Goal: Transaction & Acquisition: Purchase product/service

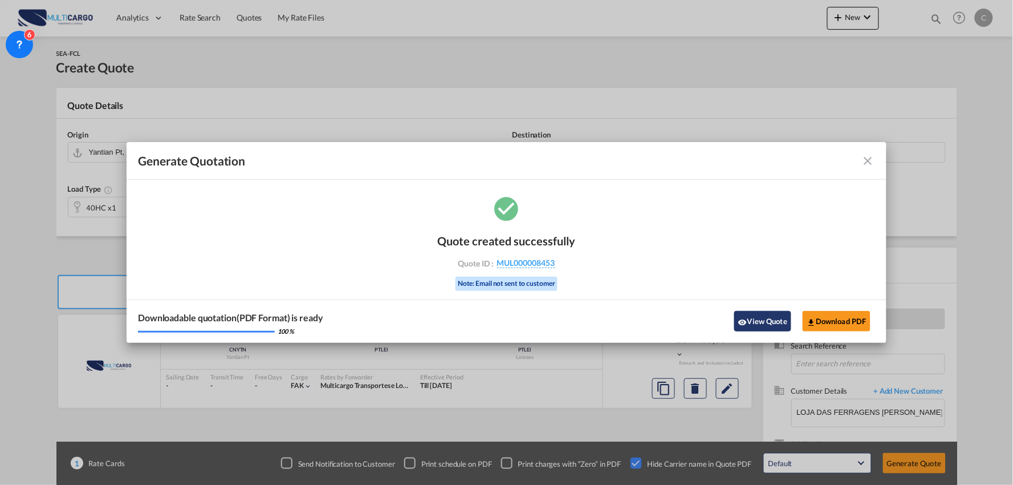
click at [767, 319] on button "View Quote" at bounding box center [763, 321] width 57 height 21
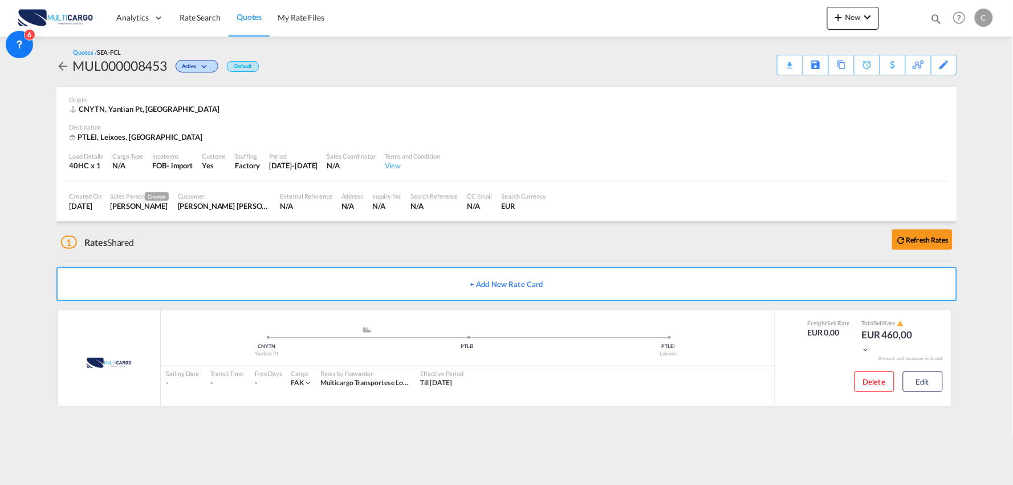
click at [425, 237] on div "1 Rates Shared Refresh Rates" at bounding box center [509, 239] width 897 height 37
click at [951, 67] on div "Edit" at bounding box center [937, 65] width 39 height 21
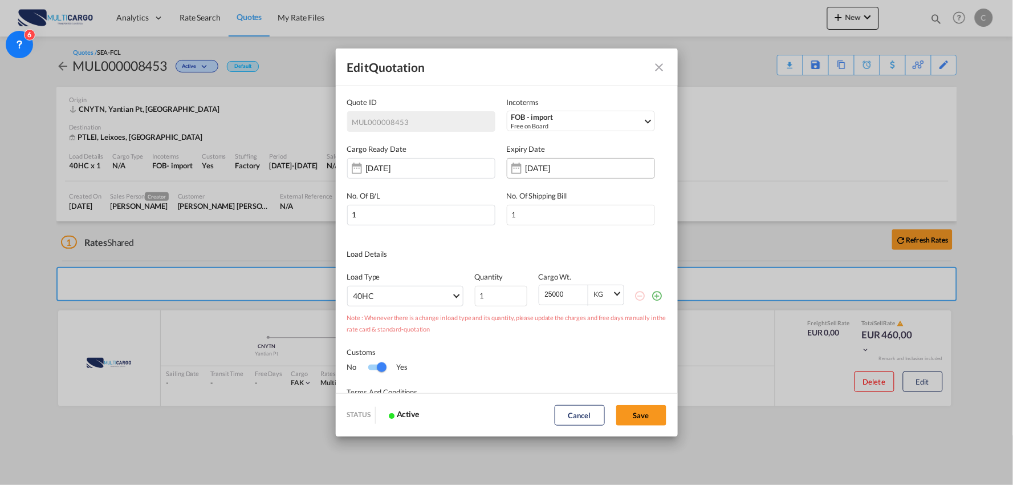
click at [534, 167] on input "11 Sep 2026" at bounding box center [562, 168] width 72 height 9
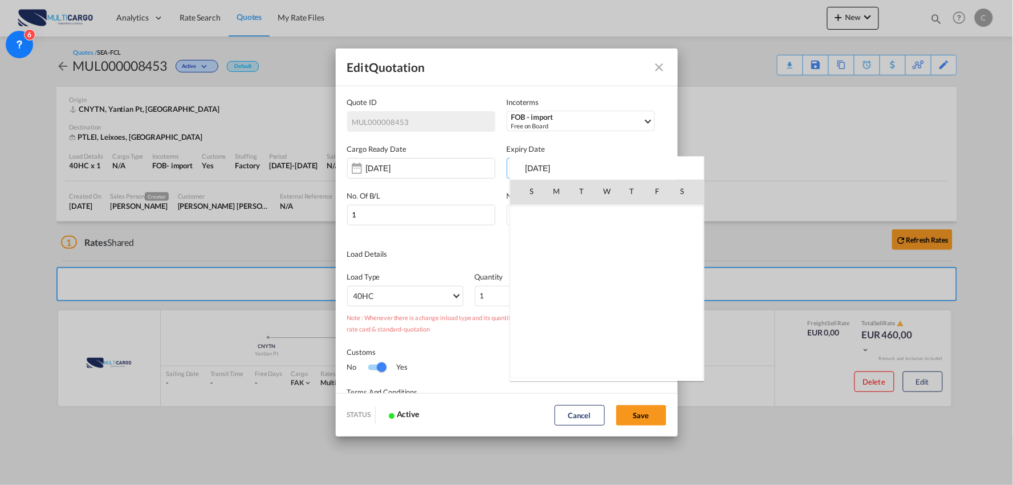
scroll to position [1814, 0]
click at [560, 214] on md-icon "September 2026" at bounding box center [556, 216] width 14 height 14
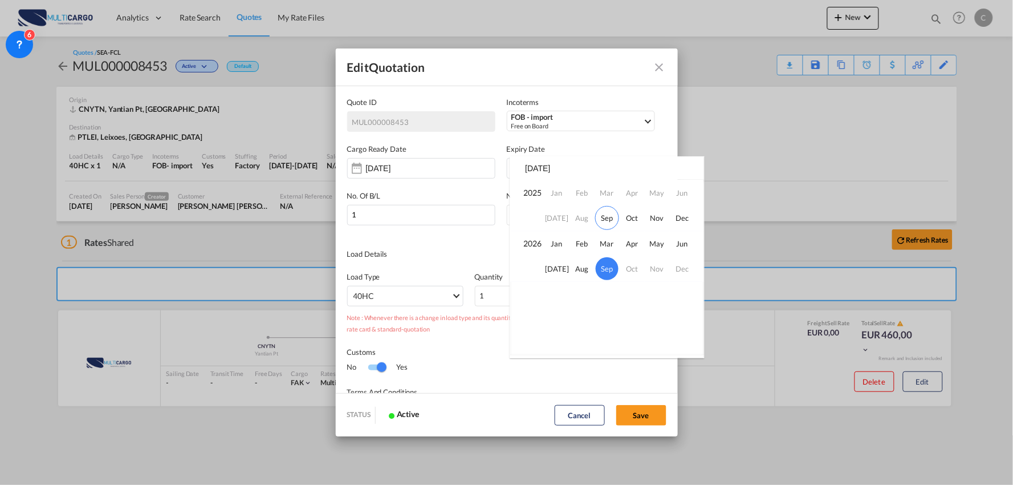
click at [588, 145] on div at bounding box center [506, 242] width 1013 height 485
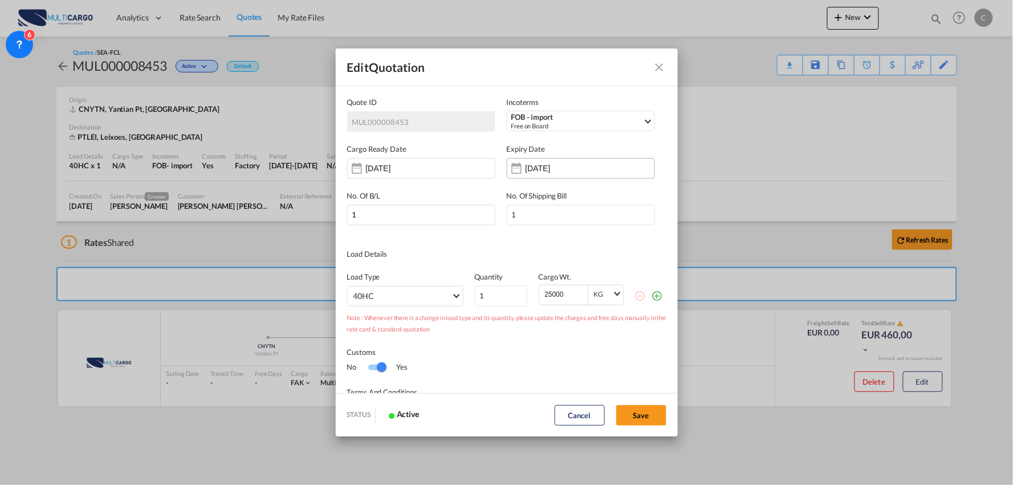
click at [567, 164] on input "11 Sep 2026" at bounding box center [562, 168] width 72 height 9
click at [380, 167] on input "[DATE]" at bounding box center [402, 168] width 72 height 9
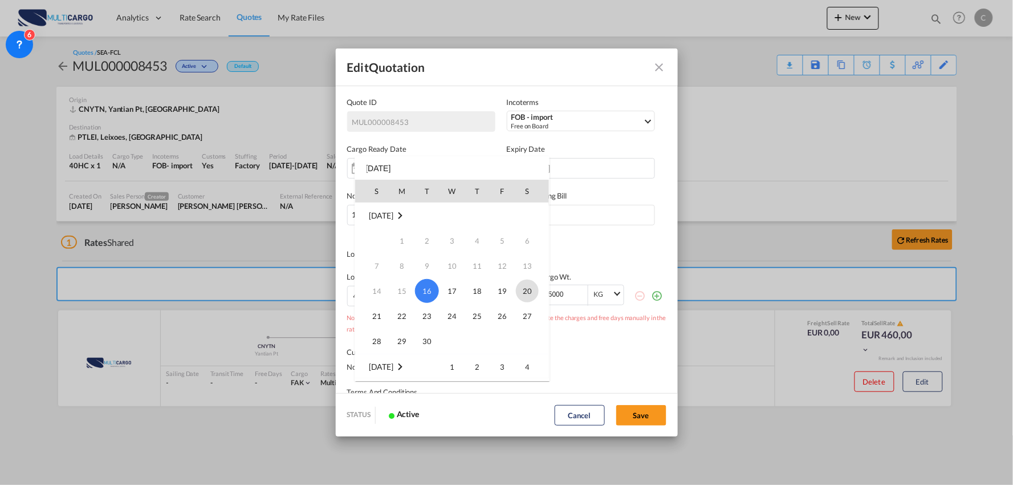
click at [526, 293] on span "20" at bounding box center [527, 290] width 23 height 23
type input "20 Sep 2025"
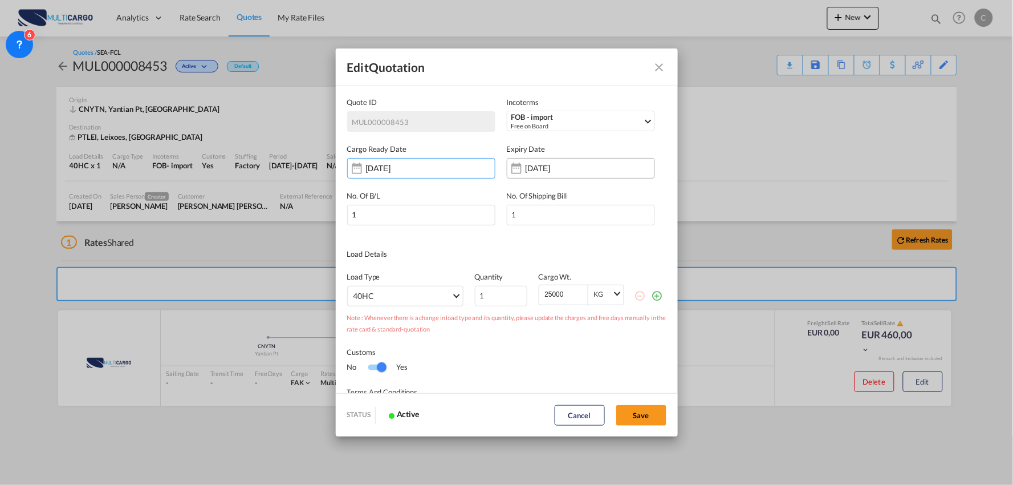
click at [558, 167] on input "11 Sep 2026" at bounding box center [562, 168] width 72 height 9
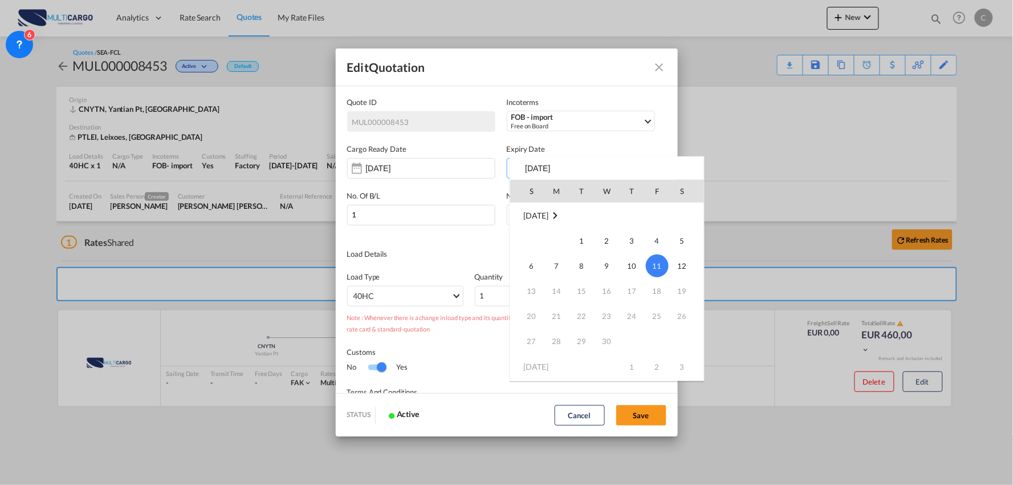
click at [563, 208] on td "Sep 2026" at bounding box center [607, 215] width 194 height 26
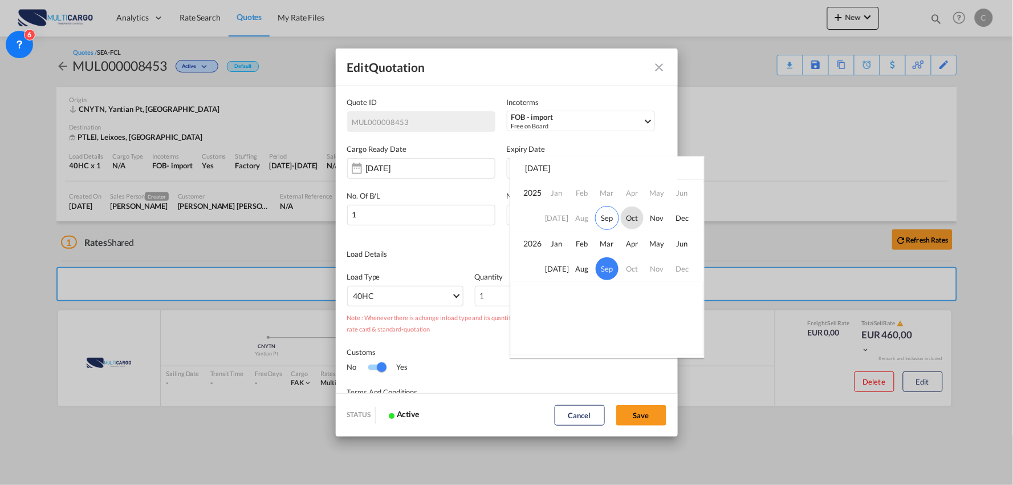
click at [623, 221] on span "Oct" at bounding box center [632, 217] width 23 height 23
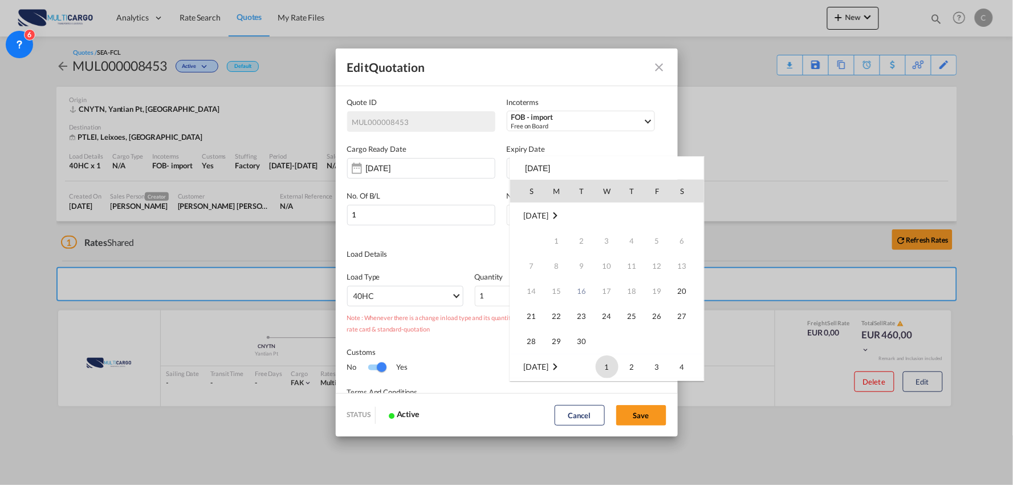
scroll to position [151, 0]
click at [609, 214] on span "1" at bounding box center [607, 215] width 23 height 23
type input "01 Oct 2025"
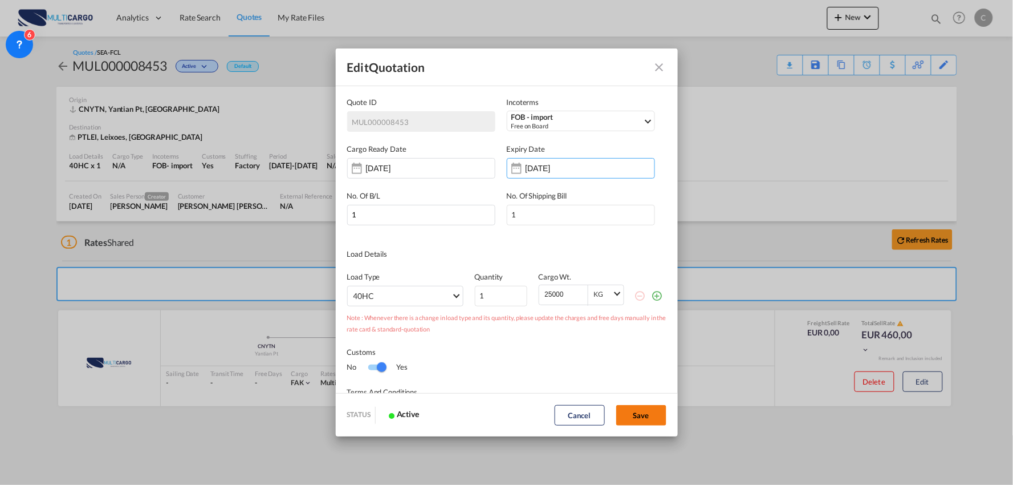
click at [639, 415] on button "Save" at bounding box center [642, 415] width 50 height 21
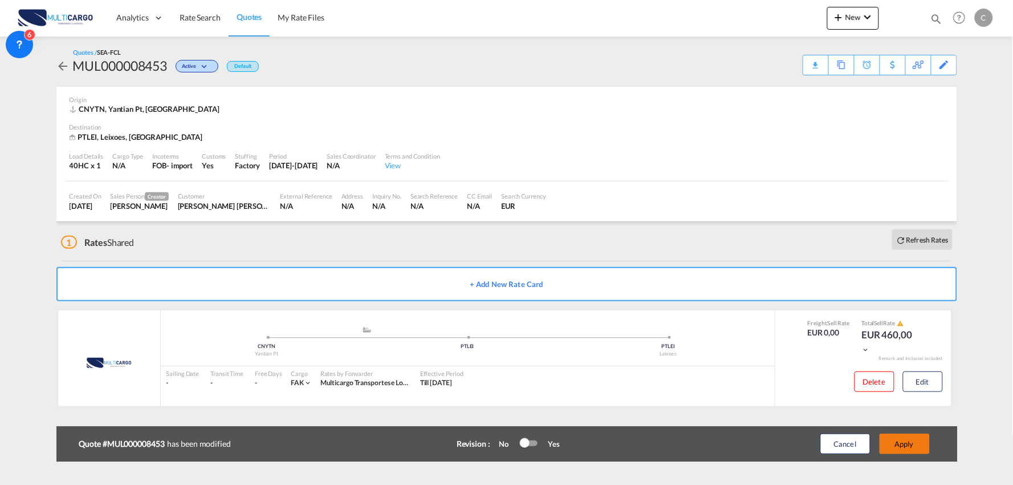
click at [911, 446] on button "Apply" at bounding box center [905, 443] width 50 height 21
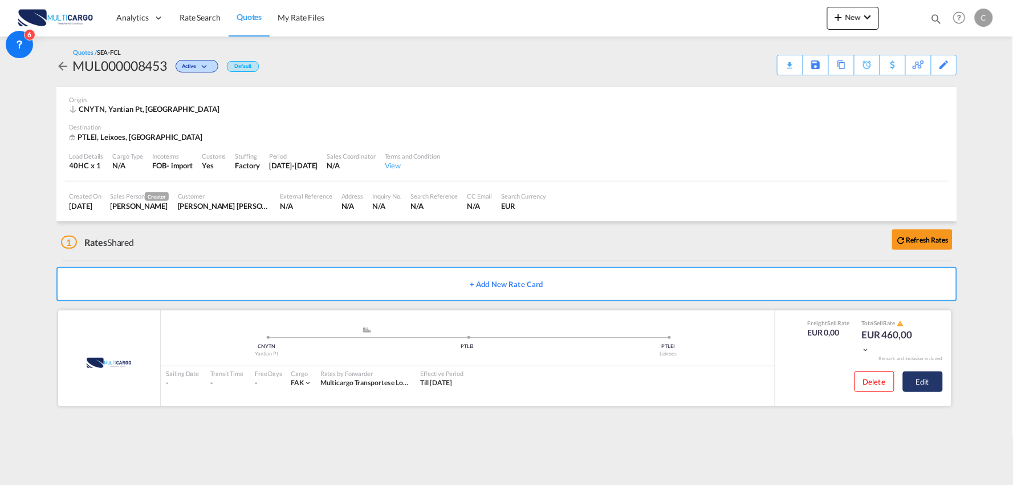
click at [926, 383] on button "Edit" at bounding box center [923, 381] width 40 height 21
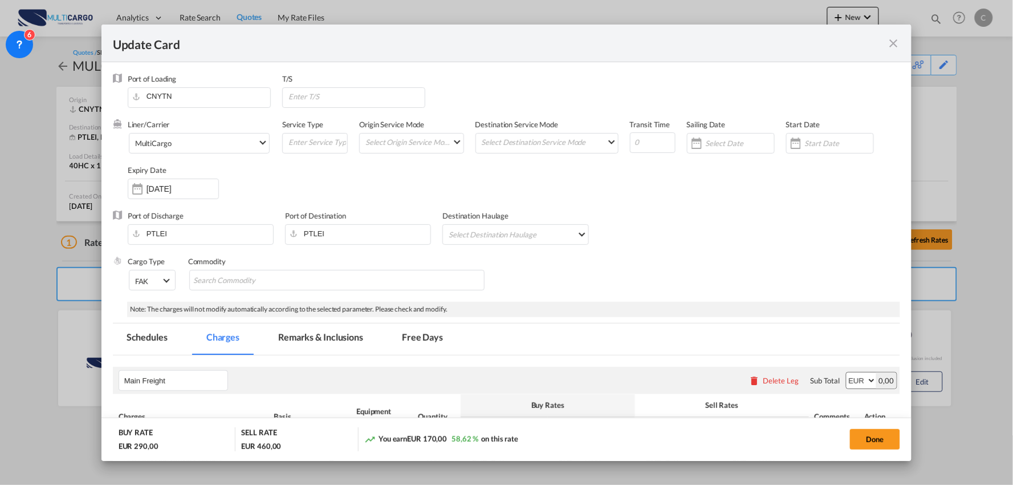
select select "per container"
select select "per B/L"
select select "per container"
select select "per B/L"
select select "per container"
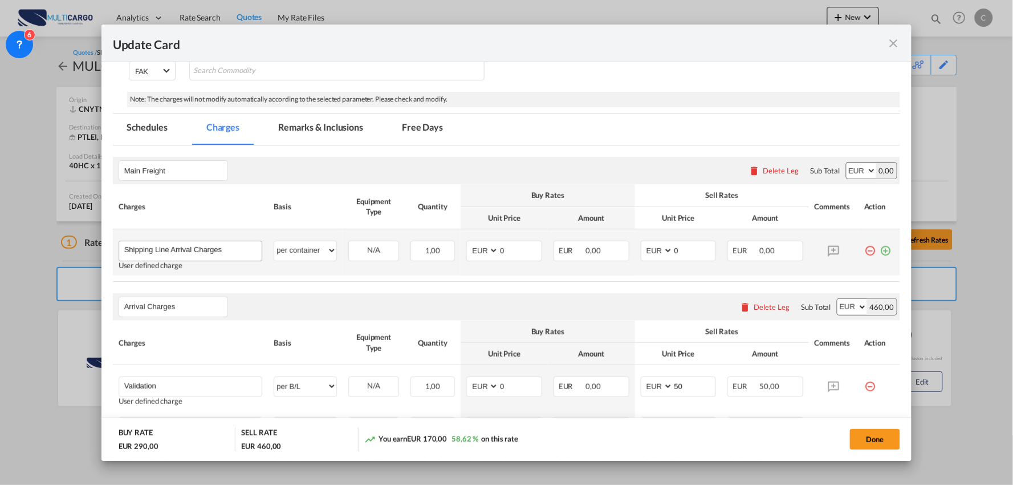
scroll to position [190, 0]
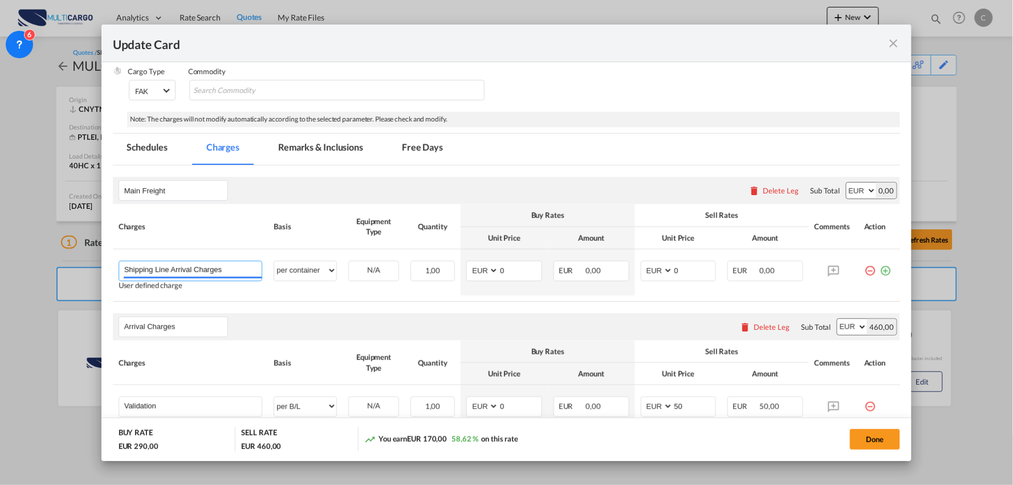
drag, startPoint x: 230, startPoint y: 270, endPoint x: -16, endPoint y: 275, distance: 245.9
click at [0, 275] on html "Analytics Reports Dashboard Rate Search Quotes My Rate Files" at bounding box center [506, 242] width 1013 height 485
click at [186, 318] on span "FRETE MARITIMO" at bounding box center [164, 319] width 64 height 10
type input "FRETE MARITIMO"
select select "per equipment"
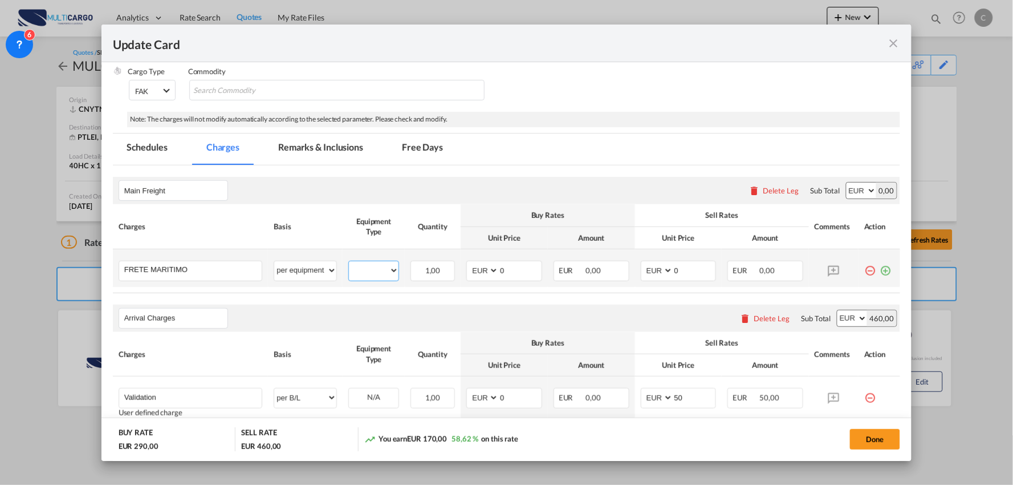
click at [382, 269] on select "40HC" at bounding box center [374, 270] width 50 height 15
select select "40HC"
click at [349, 263] on select "40HC" at bounding box center [374, 270] width 50 height 15
click at [499, 270] on input "0" at bounding box center [520, 269] width 43 height 17
click at [483, 271] on select "AED AFN ALL AMD ANG AOA ARS AUD AWG AZN BAM BBD BDT BGN BHD BIF BMD BND BOB BRL…" at bounding box center [484, 270] width 30 height 15
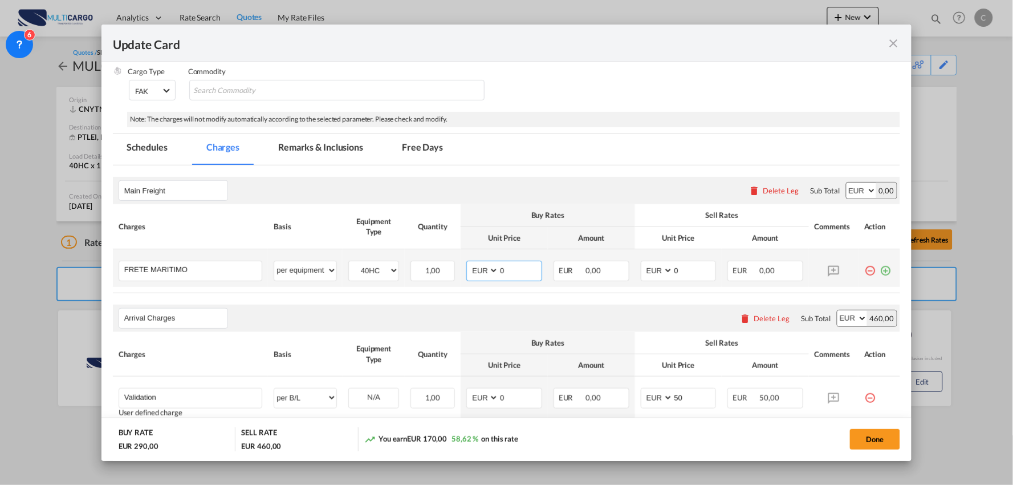
select select "string:USD"
click at [469, 263] on select "AED AFN ALL AMD ANG AOA ARS AUD AWG AZN BAM BBD BDT BGN BHD BIF BMD BND BOB BRL…" at bounding box center [484, 270] width 30 height 15
type input "2250"
click at [586, 302] on rate-modification "Main Freight Please enter leg name Leg Name Already Exists Delete Leg Sub Total…" at bounding box center [507, 365] width 788 height 400
click at [580, 302] on rate-modification "Main Freight Please enter leg name Leg Name Already Exists Delete Leg Sub Total…" at bounding box center [507, 365] width 788 height 400
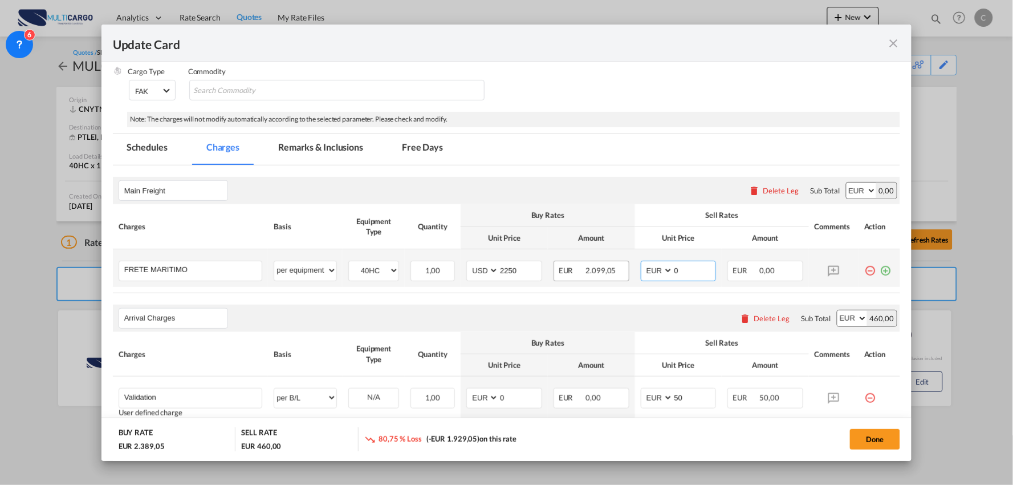
drag, startPoint x: 630, startPoint y: 270, endPoint x: 606, endPoint y: 273, distance: 24.1
click at [606, 272] on tr "FRETE MARITIMO Please Enter User Defined Charges Cannot Be Published per equipm…" at bounding box center [507, 268] width 788 height 38
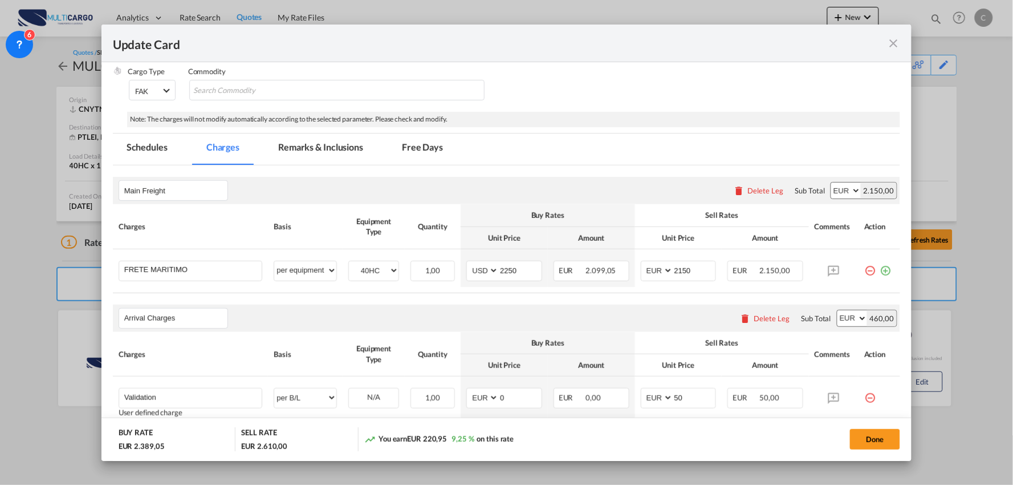
click at [636, 313] on div "Arrival Charges Please enter leg name Leg Name Already Exists Delete Leg Sub To…" at bounding box center [507, 318] width 788 height 27
click at [565, 180] on div "Main Freight Please enter leg name Leg Name Already Exists Delete Leg Sub Total…" at bounding box center [507, 190] width 788 height 27
click at [540, 185] on div "Main Freight Please enter leg name Leg Name Already Exists Delete Leg Sub Total…" at bounding box center [507, 190] width 788 height 27
drag, startPoint x: 688, startPoint y: 270, endPoint x: 585, endPoint y: 264, distance: 104.0
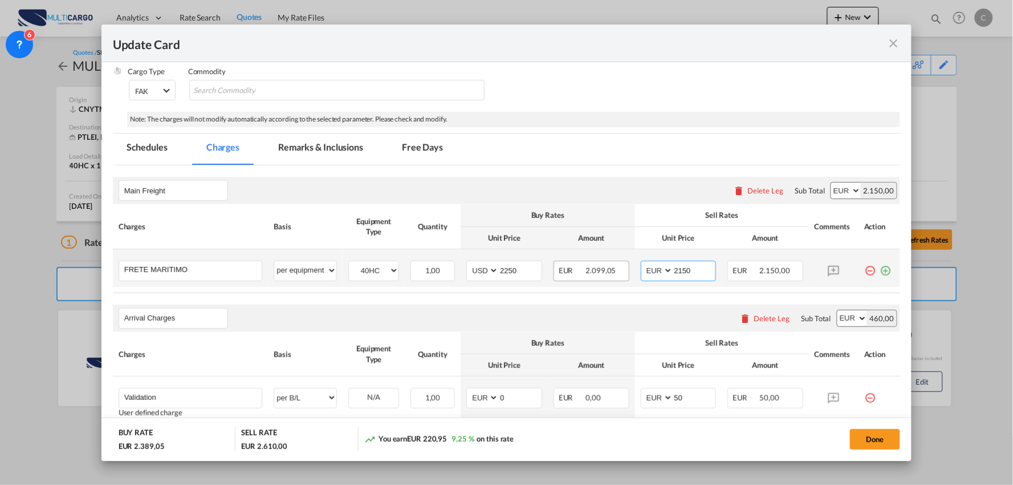
click at [585, 264] on tr "FRETE MARITIMO Please Enter User Defined Charges Cannot Be Published per equipm…" at bounding box center [507, 268] width 788 height 38
type input "2100"
click at [614, 193] on div "Main Freight Please enter leg name Leg Name Already Exists Delete Leg Sub Total…" at bounding box center [507, 190] width 788 height 27
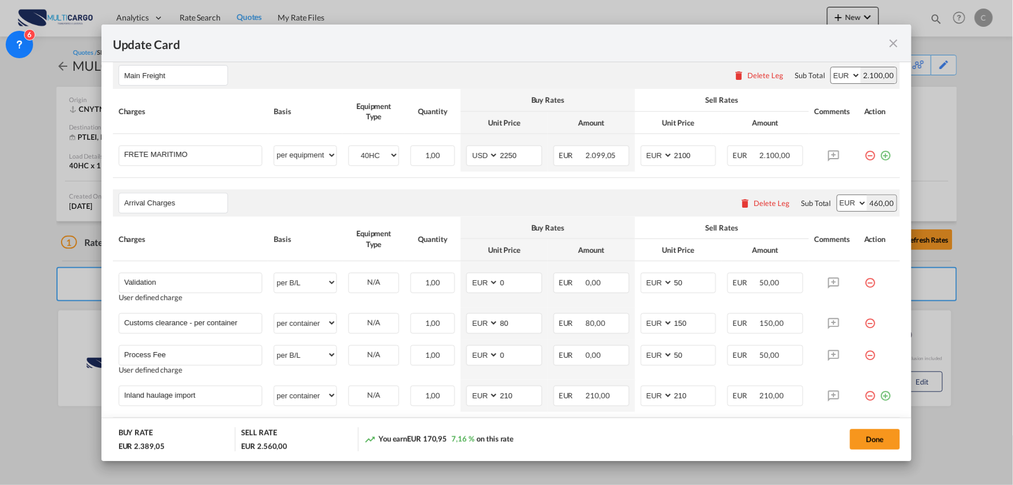
scroll to position [317, 0]
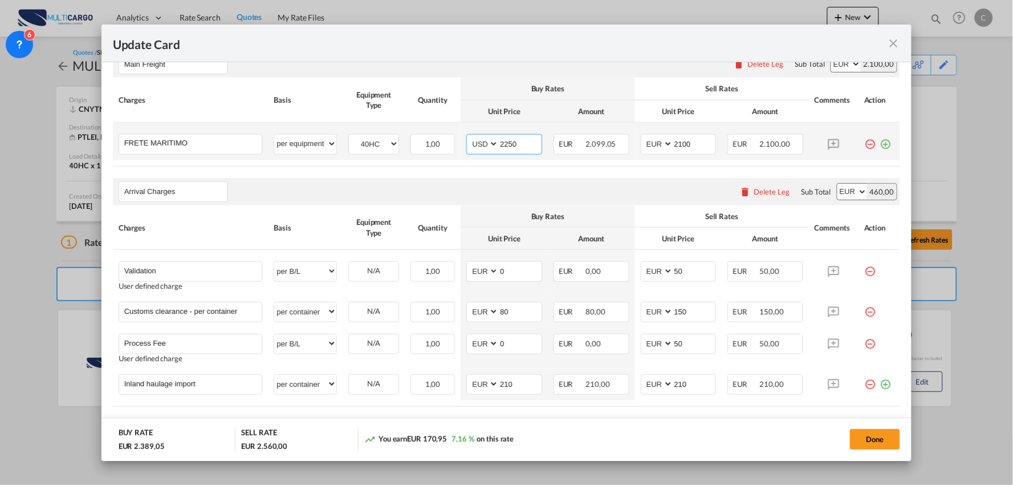
drag, startPoint x: 520, startPoint y: 145, endPoint x: 452, endPoint y: 153, distance: 68.3
click at [453, 153] on tr "FRETE MARITIMO Please Enter User Defined Charges Cannot Be Published per equipm…" at bounding box center [507, 142] width 788 height 38
type input "2200"
click at [620, 87] on div "Buy Rates" at bounding box center [548, 88] width 163 height 10
drag, startPoint x: 695, startPoint y: 143, endPoint x: 662, endPoint y: 144, distance: 32.5
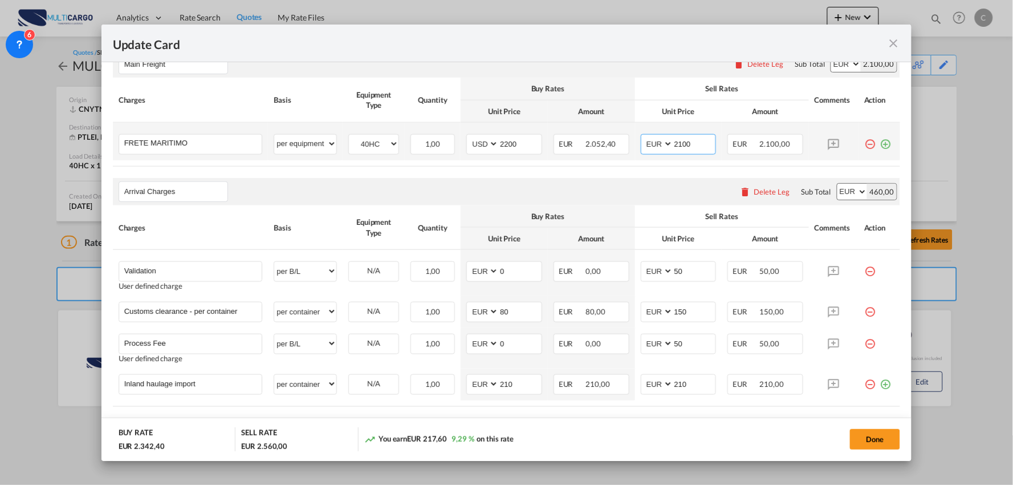
click at [662, 144] on md-input-container "AED AFN ALL AMD ANG AOA ARS AUD AWG AZN BAM BBD BDT BGN BHD BIF BMD BND BOB BRL…" at bounding box center [679, 144] width 76 height 21
type input "2125"
click at [663, 59] on div "Update Card" at bounding box center [507, 44] width 811 height 38
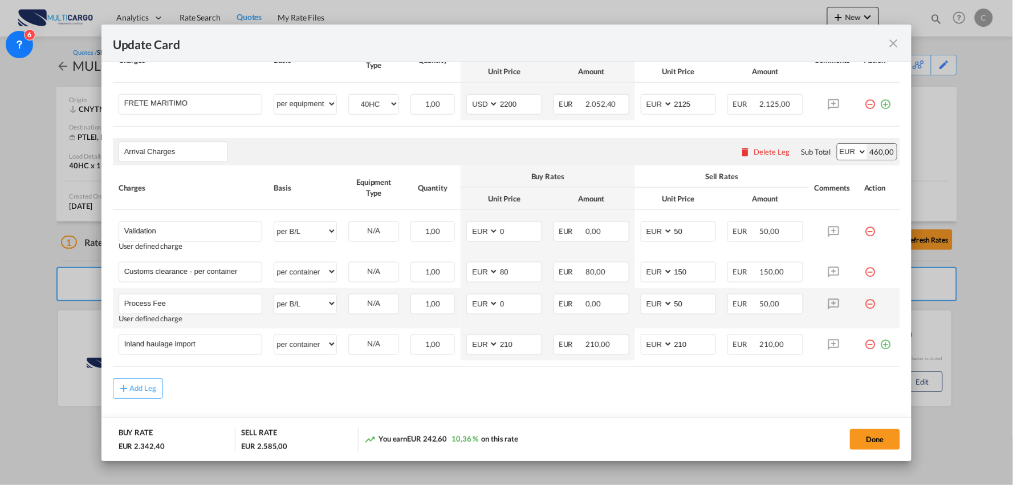
scroll to position [378, 0]
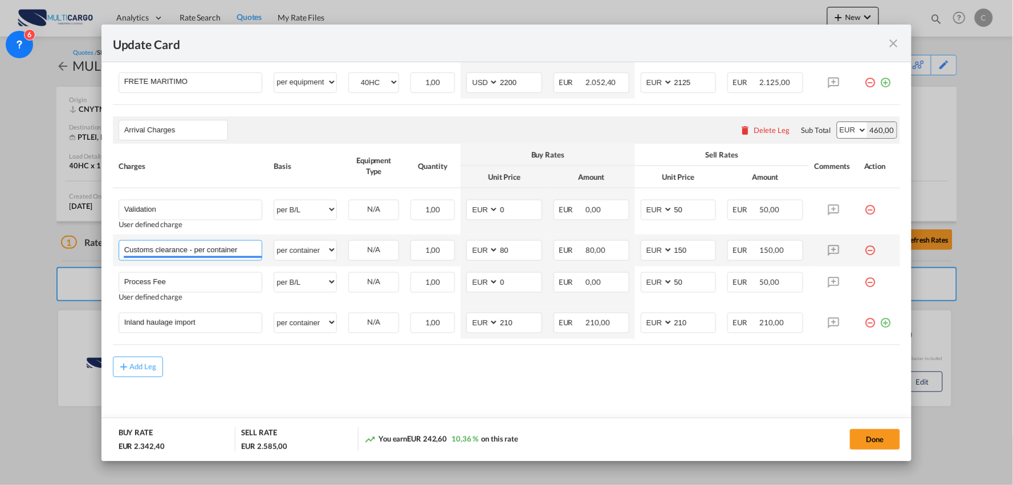
drag, startPoint x: 246, startPoint y: 249, endPoint x: 127, endPoint y: 241, distance: 119.4
click at [127, 241] on input "Customs clearance - per container" at bounding box center [193, 249] width 138 height 17
type input "C"
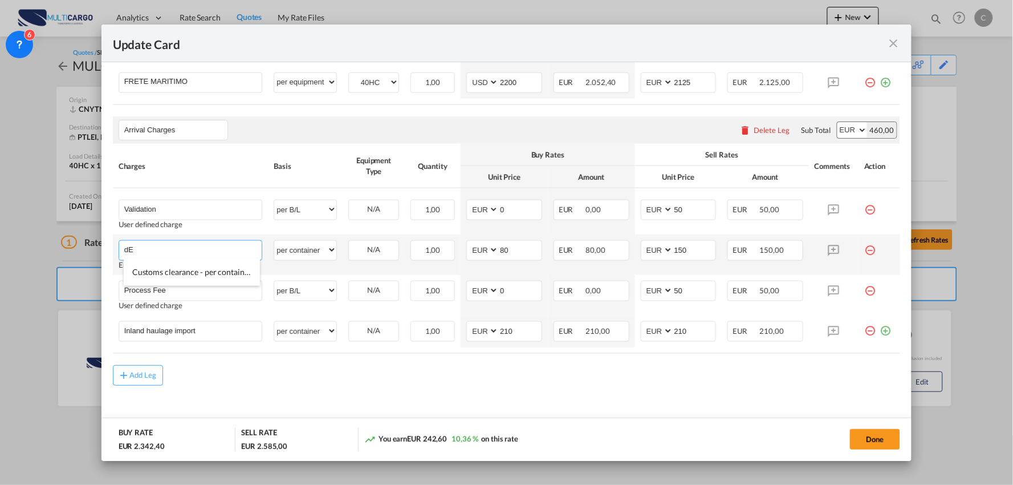
type input "d"
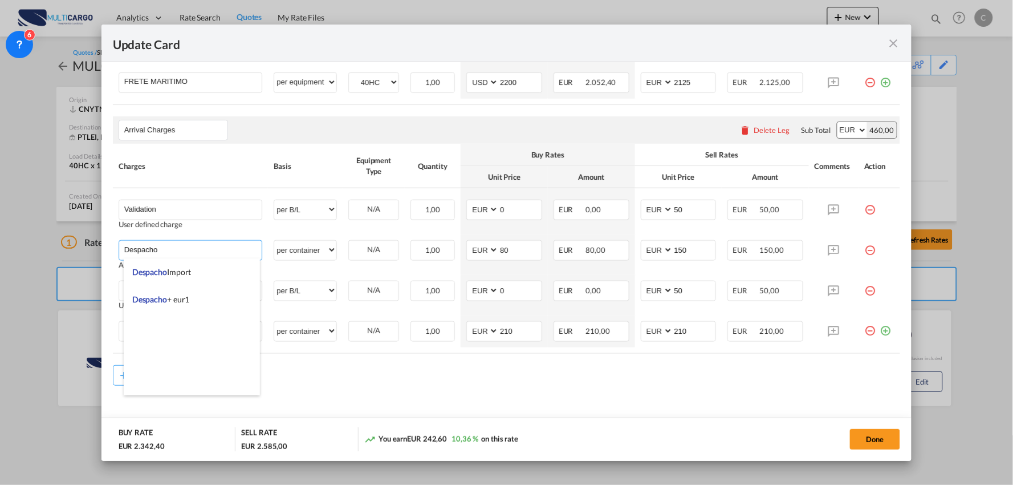
type input "Despacho"
click at [654, 415] on md-content "Main Freight Please enter leg name Leg Name Already Exists Delete Leg Sub Total…" at bounding box center [507, 209] width 788 height 464
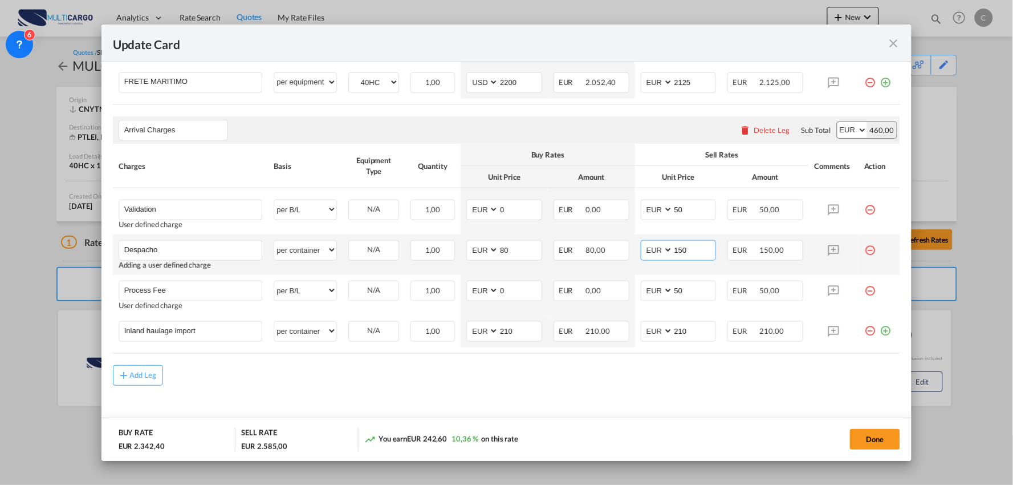
drag, startPoint x: 683, startPoint y: 254, endPoint x: 647, endPoint y: 256, distance: 36.5
click at [654, 257] on md-input-container "AED AFN ALL AMD ANG AOA ARS AUD AWG AZN BAM BBD BDT BGN BHD BIF BMD BND BOB BRL…" at bounding box center [679, 250] width 76 height 21
type input "100"
drag, startPoint x: 500, startPoint y: 254, endPoint x: 447, endPoint y: 251, distance: 52.6
click at [447, 251] on tr "Despacho Please Enter User Defined Charges Cannot Be Published Adding a user de…" at bounding box center [507, 254] width 788 height 40
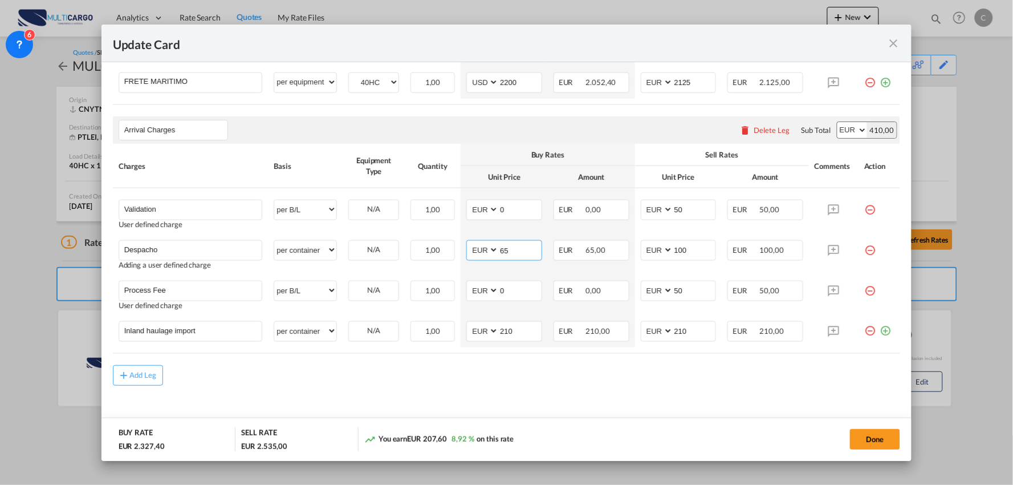
type input "65"
click at [329, 398] on md-content "Main Freight Please enter leg name Leg Name Already Exists Delete Leg Sub Total…" at bounding box center [507, 209] width 788 height 464
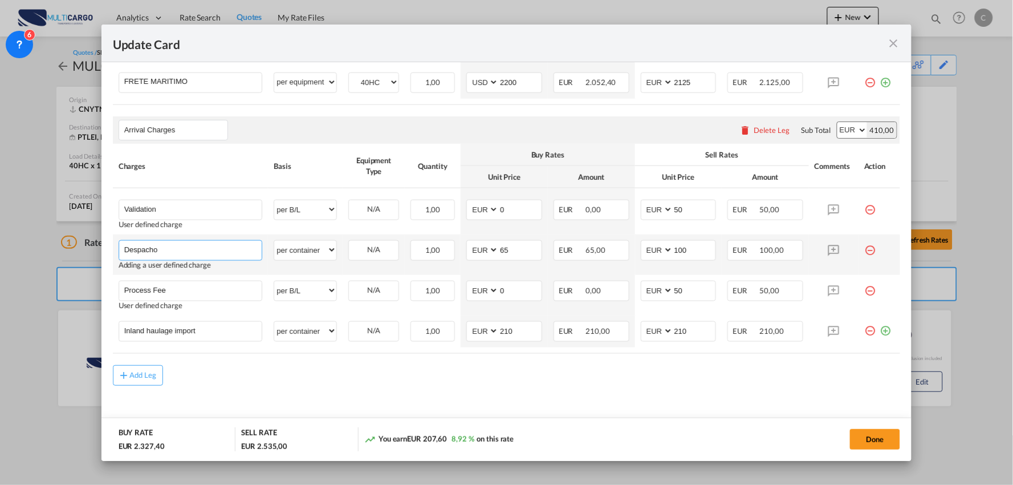
click at [214, 251] on input "Despacho" at bounding box center [193, 249] width 138 height 17
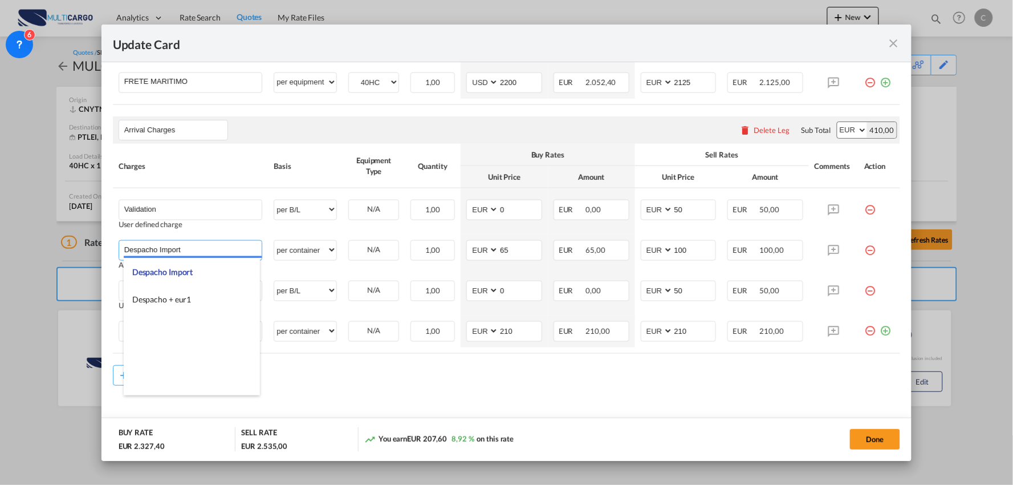
type input "Despacho Import"
click at [435, 394] on md-content "Main Freight Please enter leg name Leg Name Already Exists Delete Leg Sub Total…" at bounding box center [507, 209] width 788 height 464
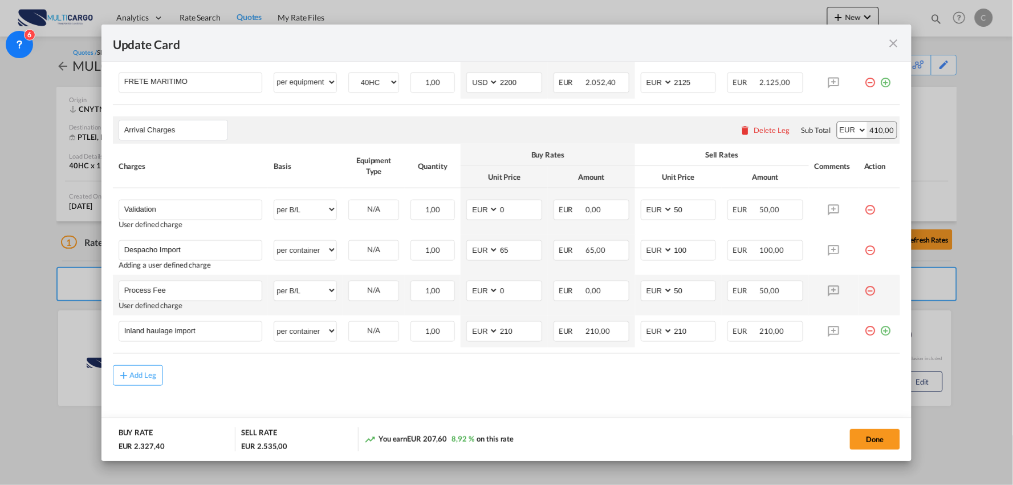
click at [865, 289] on md-icon "icon-minus-circle-outline red-400-fg" at bounding box center [870, 286] width 11 height 11
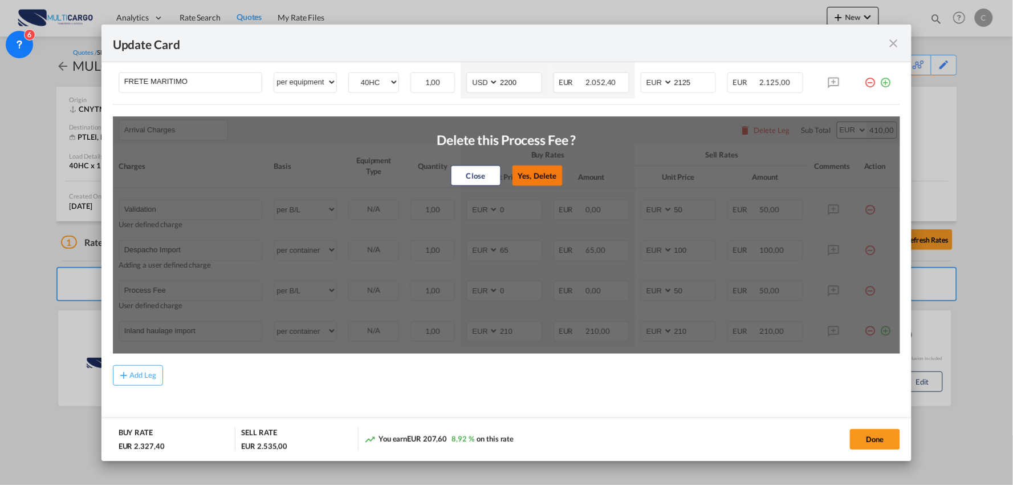
click at [542, 175] on button "Yes, Delete" at bounding box center [537, 175] width 50 height 21
type input "Inland haulage import"
select select "per container"
type input "210"
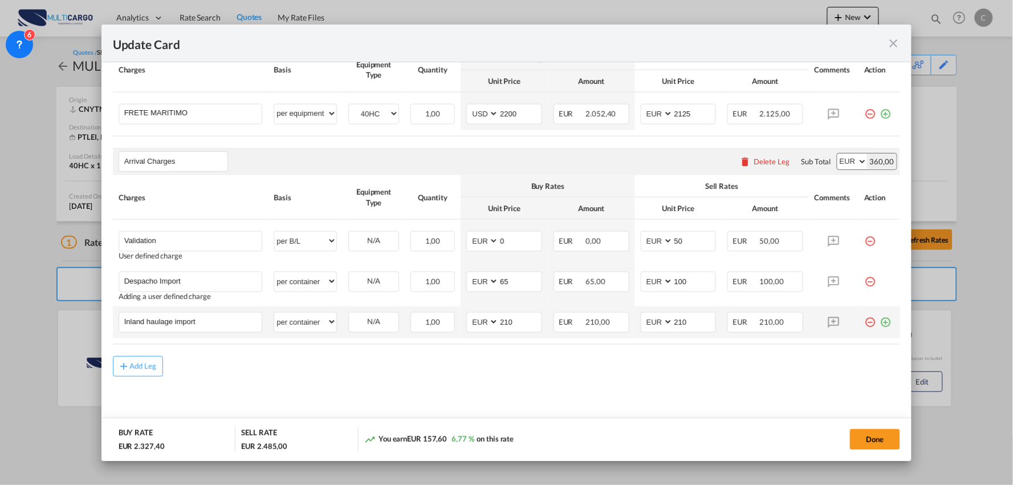
scroll to position [346, 0]
drag, startPoint x: 228, startPoint y: 322, endPoint x: 20, endPoint y: 324, distance: 208.2
click at [23, 328] on div "Update Card Port of Loading CNYTN T/S Liner/Carrier MultiCargo 2HM LOGISTICS D.…" at bounding box center [506, 242] width 1013 height 485
drag, startPoint x: 50, startPoint y: 312, endPoint x: 44, endPoint y: 312, distance: 6.3
click at [34, 312] on div "Update Card Port of Loading CNYTN T/S Liner/Carrier MultiCargo 2HM LOGISTICS D.…" at bounding box center [506, 242] width 1013 height 485
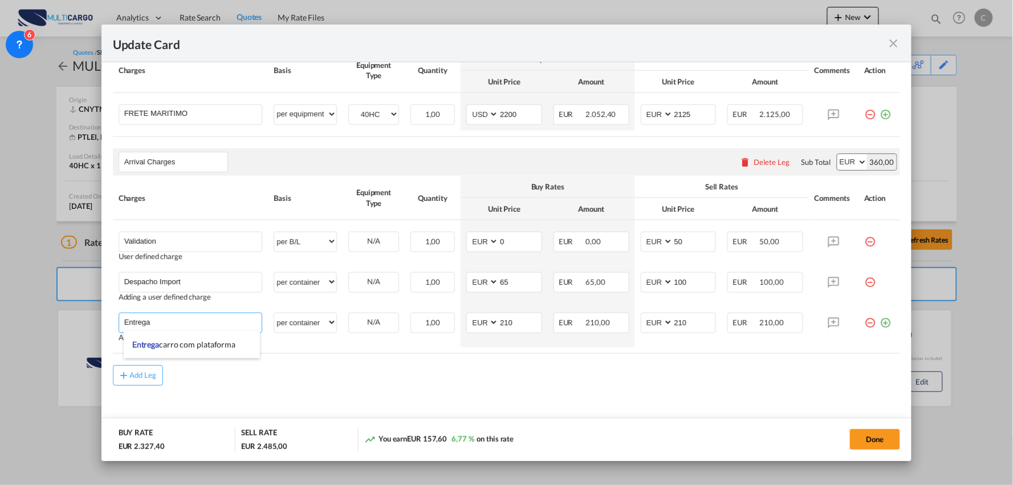
type input "Entrega"
click at [390, 402] on md-content "Main Freight Please enter leg name Leg Name Already Exists Delete Leg Sub Total…" at bounding box center [507, 225] width 788 height 432
drag, startPoint x: 686, startPoint y: 328, endPoint x: 585, endPoint y: 332, distance: 100.5
click at [590, 332] on tr "Entrega Please Enter User Defined Charges Cannot Be Published Adding a user def…" at bounding box center [507, 327] width 788 height 40
type input "195"
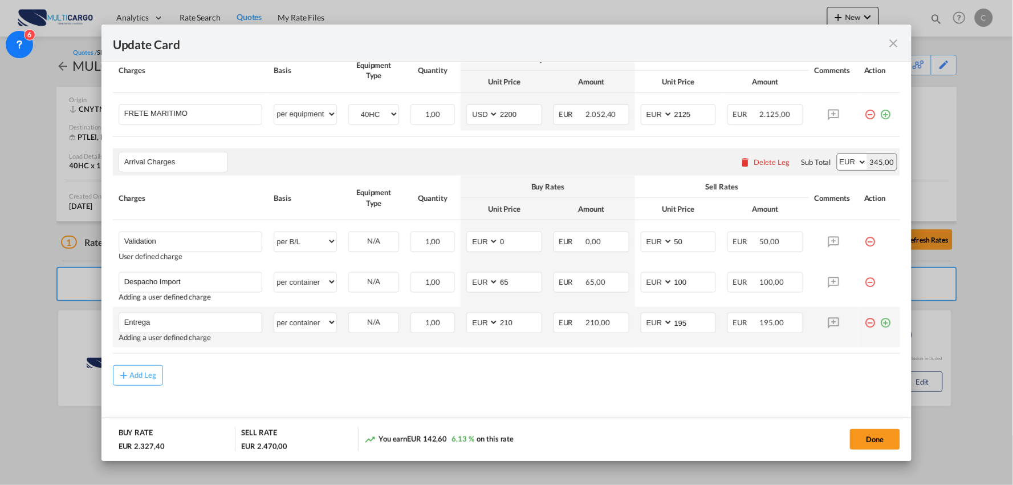
click at [880, 324] on md-icon "icon-plus-circle-outline green-400-fg" at bounding box center [885, 318] width 11 height 11
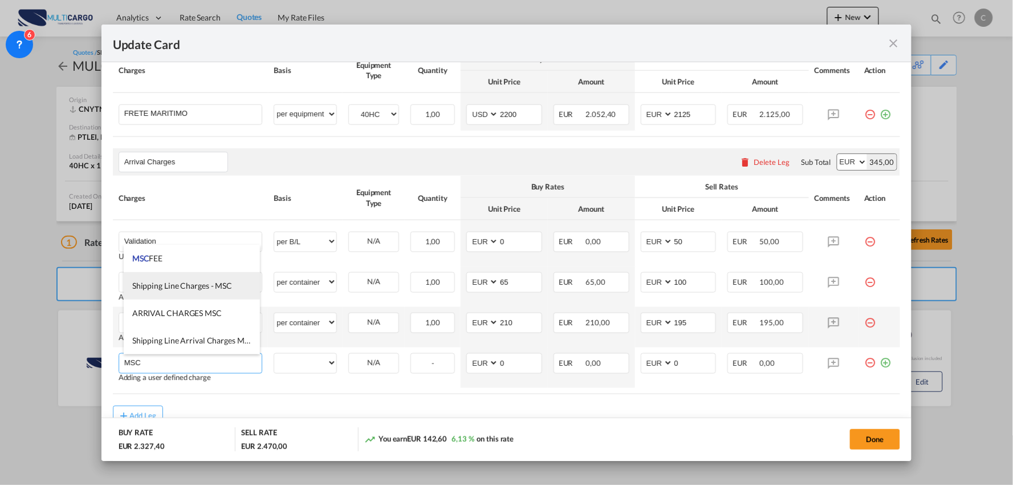
click at [188, 283] on span "Shipping Line Charges - MSC" at bounding box center [182, 286] width 100 height 10
type input "Shipping Line Charges - MSC"
select select "per container"
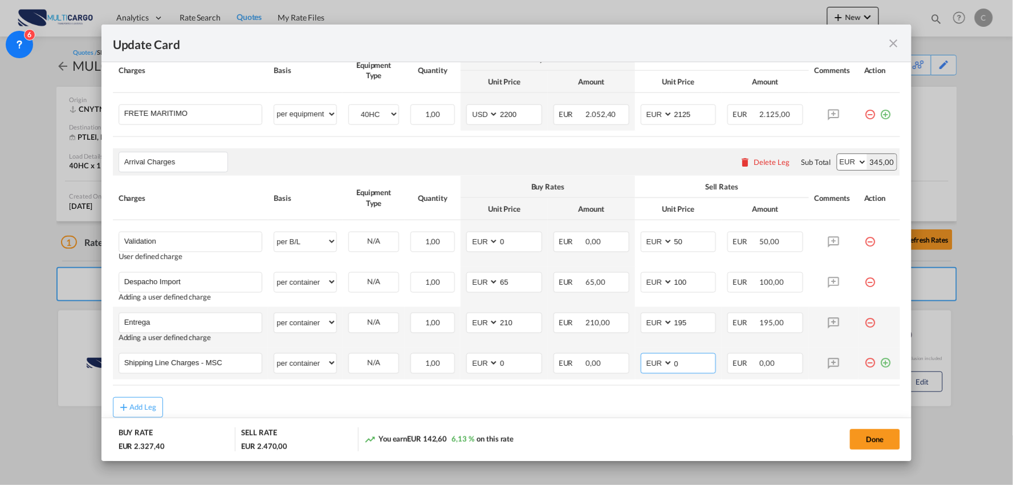
drag, startPoint x: 680, startPoint y: 366, endPoint x: 626, endPoint y: 375, distance: 55.5
click at [623, 378] on tr "Shipping Line Charges - MSC Please Enter User Defined Charges Cannot Be Publish…" at bounding box center [507, 363] width 788 height 32
type input "347"
drag, startPoint x: 500, startPoint y: 362, endPoint x: 463, endPoint y: 367, distance: 37.5
click at [467, 367] on md-input-container "AED AFN ALL AMD ANG AOA ARS AUD AWG AZN BAM BBD BDT BGN BHD BIF BMD BND BOB BRL…" at bounding box center [505, 363] width 76 height 21
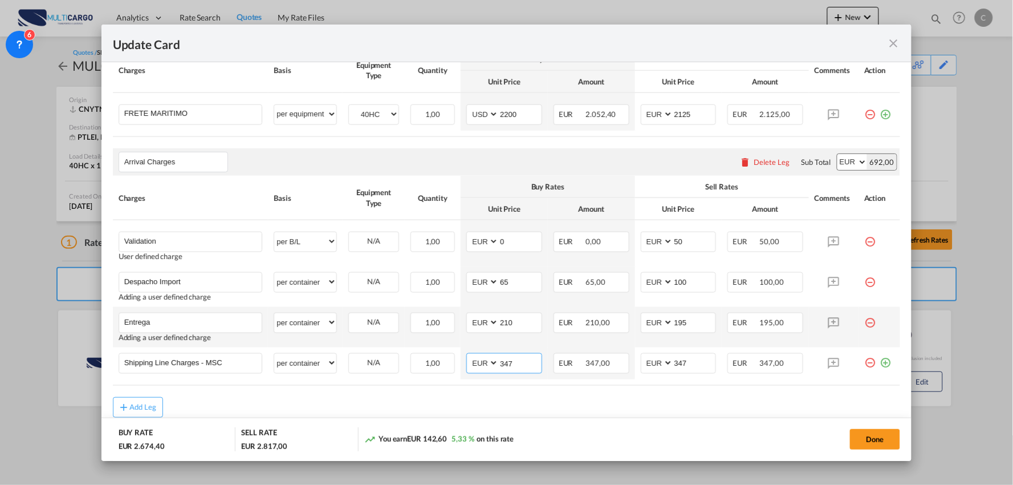
type input "347"
click at [487, 394] on rate-modification "Main Freight Please enter leg name Leg Name Already Exists Delete Leg Sub Total…" at bounding box center [507, 213] width 788 height 408
drag, startPoint x: 692, startPoint y: 366, endPoint x: 565, endPoint y: 370, distance: 126.7
click at [562, 371] on tr "Shipping Line Charges - MSC Please Enter User Defined Charges Cannot Be Publish…" at bounding box center [507, 363] width 788 height 32
type input "340"
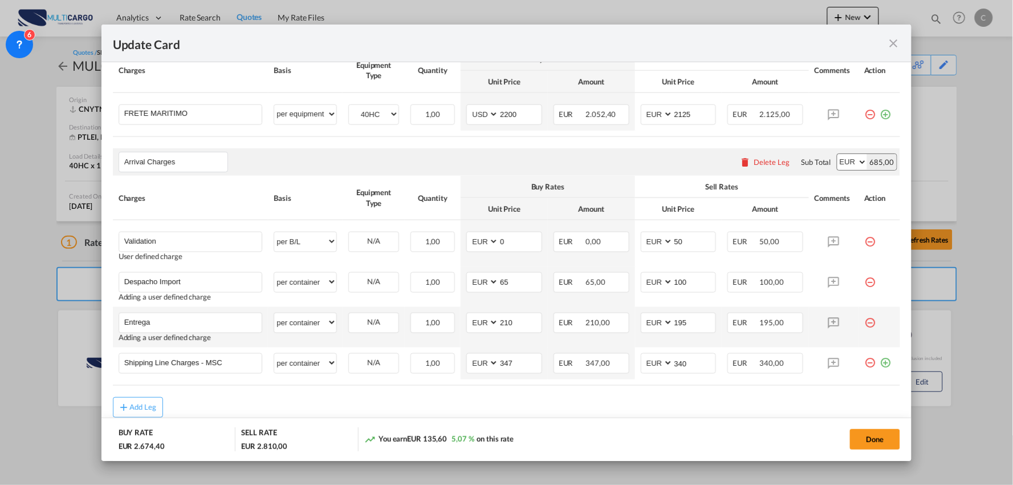
click at [619, 391] on rate-modification "Main Freight Please enter leg name Leg Name Already Exists Delete Leg Sub Total…" at bounding box center [507, 213] width 788 height 408
drag, startPoint x: 520, startPoint y: 362, endPoint x: 419, endPoint y: 362, distance: 100.4
click at [428, 362] on tr "Shipping Line Charges - MSC Please Enter User Defined Charges Cannot Be Publish…" at bounding box center [507, 363] width 788 height 32
type input "340"
click at [578, 395] on rate-modification "Main Freight Please enter leg name Leg Name Already Exists Delete Leg Sub Total…" at bounding box center [507, 213] width 788 height 408
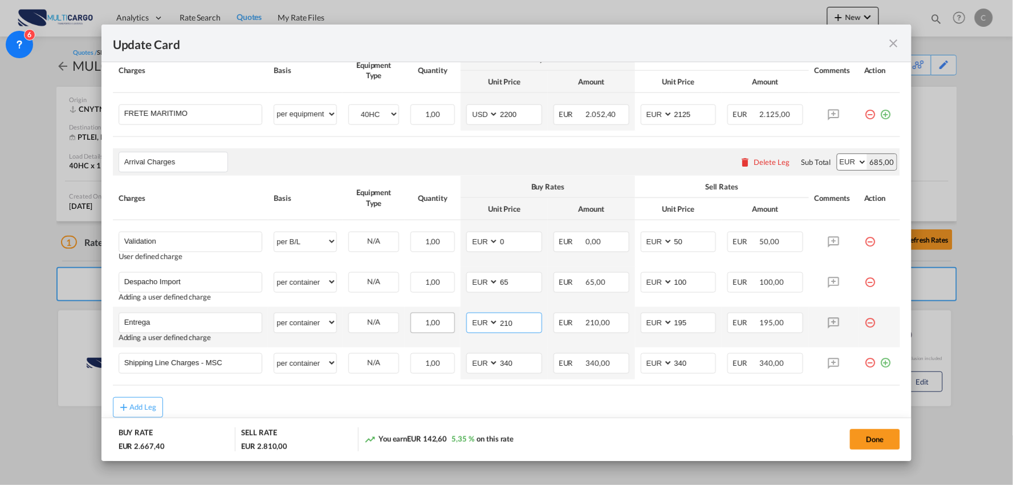
drag, startPoint x: 467, startPoint y: 329, endPoint x: 420, endPoint y: 331, distance: 46.3
click at [426, 332] on tr "Entrega Please Enter User Defined Charges Cannot Be Published Adding a user def…" at bounding box center [507, 327] width 788 height 40
type input "180"
click at [587, 408] on div "Add Leg" at bounding box center [507, 407] width 788 height 21
click at [602, 400] on div "Add Leg" at bounding box center [507, 407] width 788 height 21
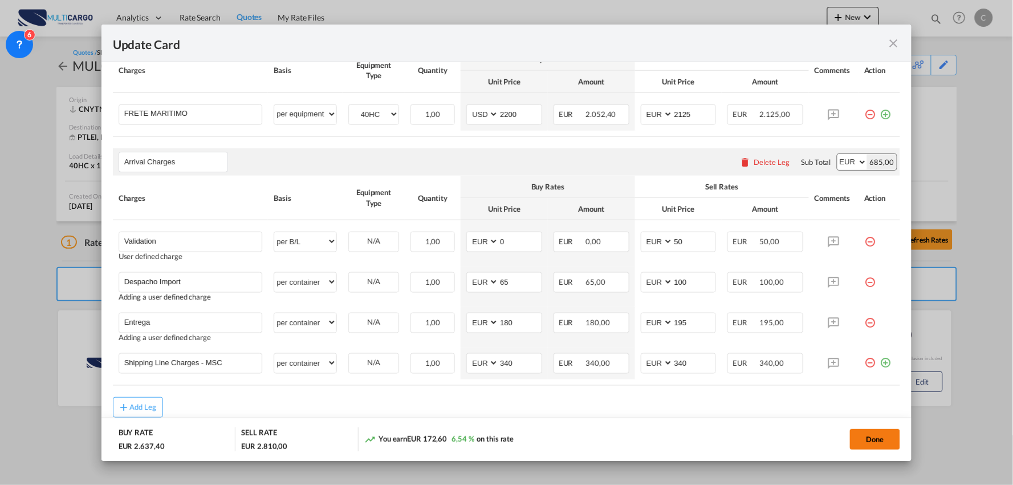
click at [883, 439] on button "Done" at bounding box center [875, 439] width 50 height 21
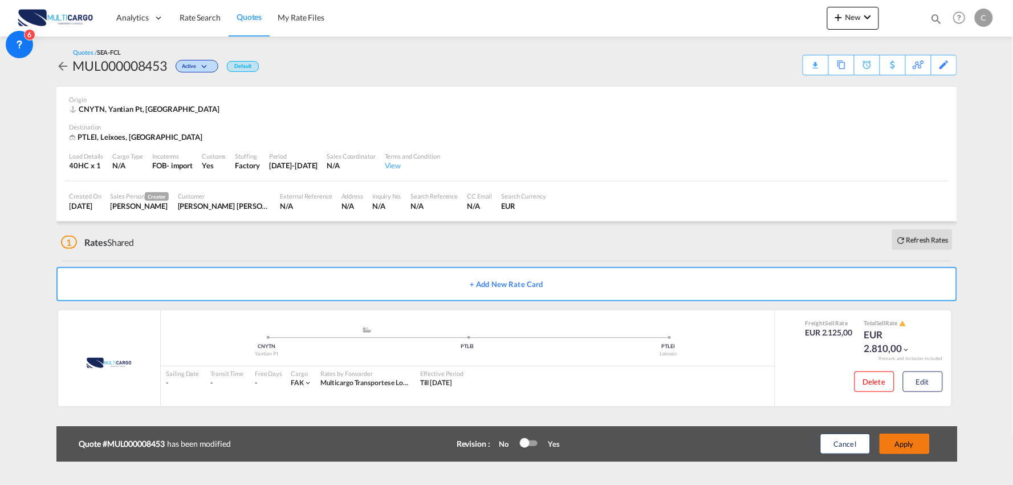
click at [919, 445] on button "Apply" at bounding box center [905, 443] width 50 height 21
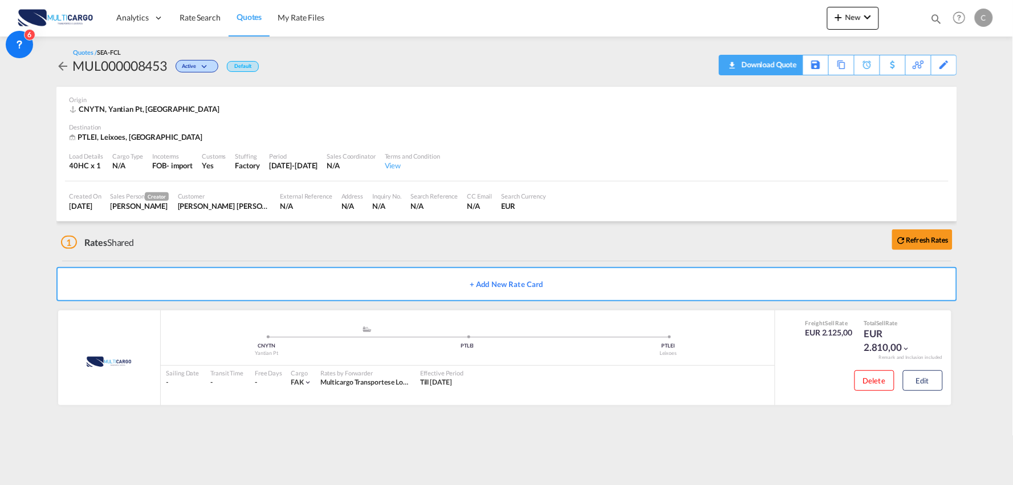
click at [777, 64] on div "Download Quote" at bounding box center [768, 64] width 58 height 18
click at [532, 55] on div "Quotes / SEA-FCL MUL000008453 Active Default Download Quote Save As Template Co…" at bounding box center [506, 61] width 901 height 27
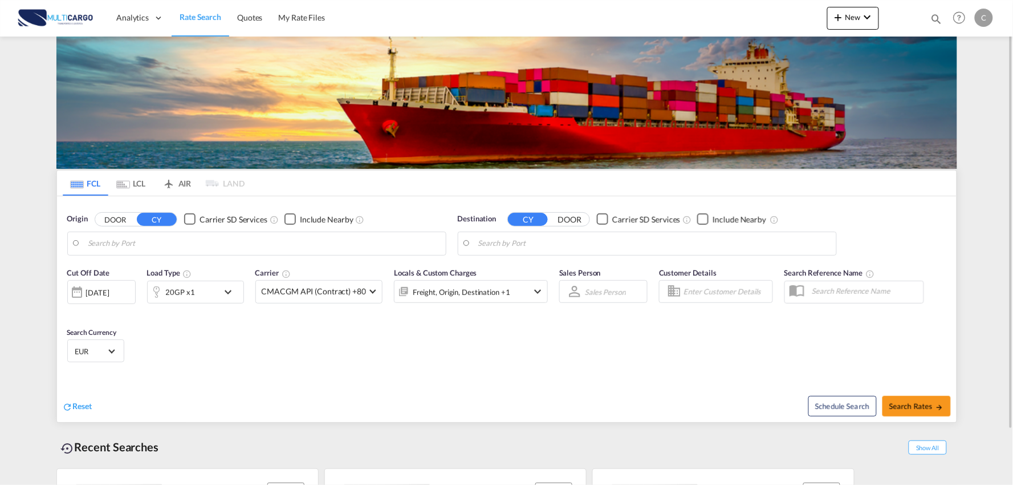
type input "Port of Qingdao, Qingdao, CNTAO"
type input "Leixoes, Leixoes, PTLEI"
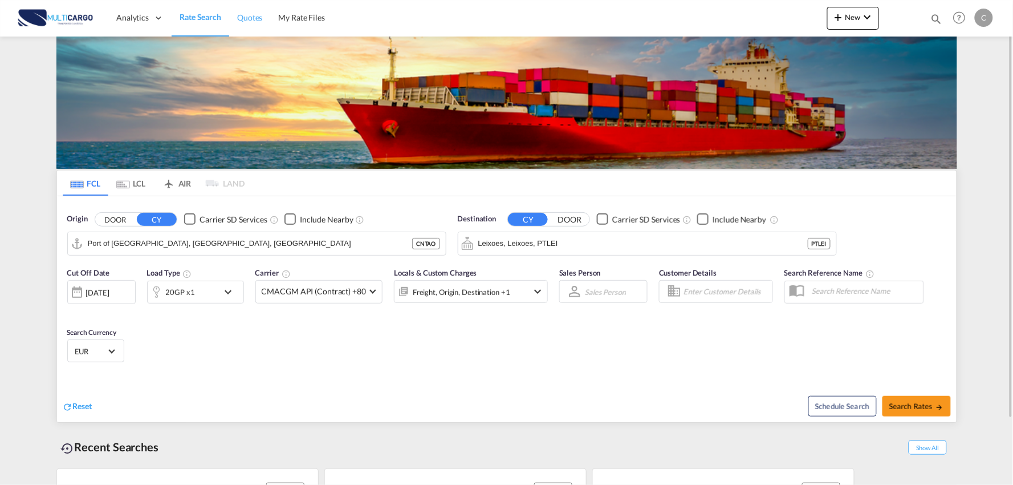
click at [253, 17] on span "Quotes" at bounding box center [249, 18] width 25 height 10
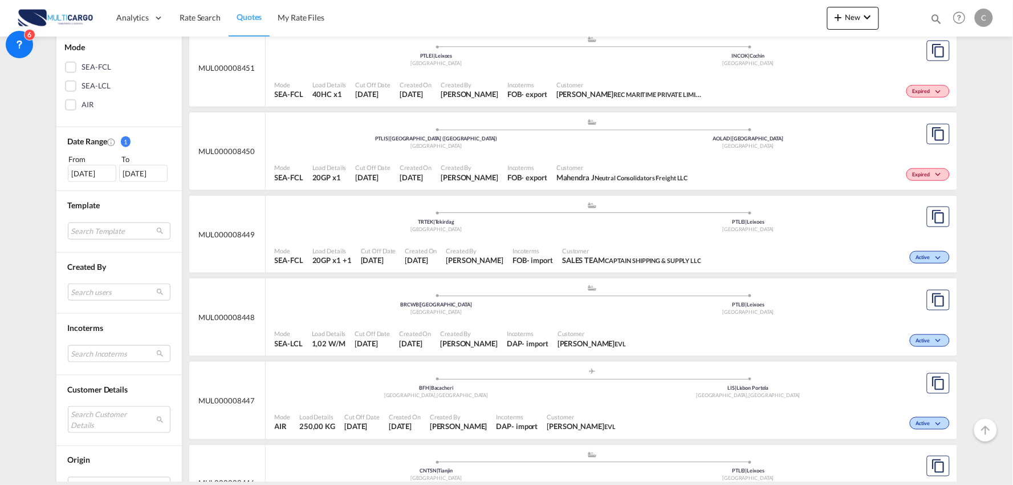
scroll to position [253, 0]
click at [91, 419] on md-select "Search Customer Details user name user omar MUHABBIB omar@recmaritime.com | rec…" at bounding box center [119, 418] width 103 height 26
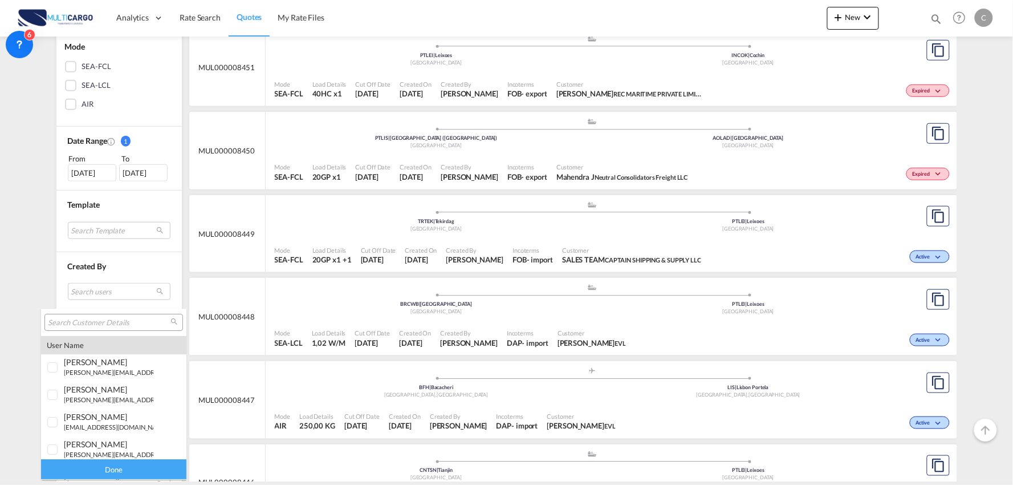
click at [98, 318] on input "search" at bounding box center [109, 323] width 123 height 10
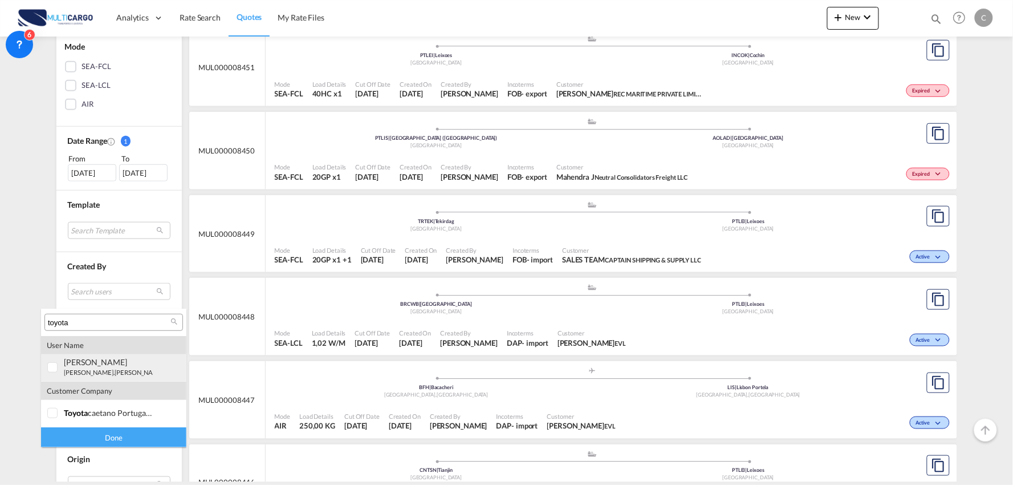
type input "toyota"
click at [52, 367] on div at bounding box center [52, 367] width 11 height 11
click at [135, 433] on div "Done" at bounding box center [113, 437] width 145 height 20
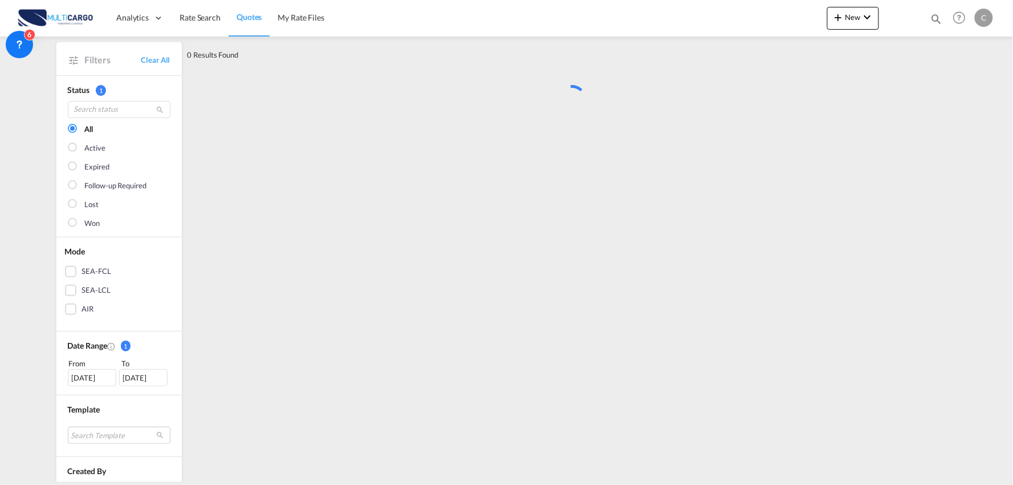
scroll to position [0, 0]
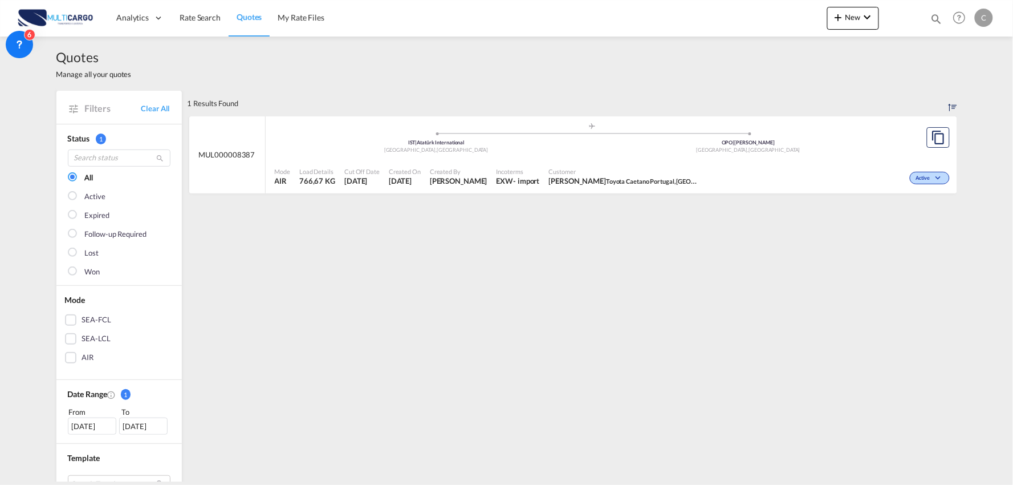
click at [579, 164] on div "Customer Carla Teixeira Toyota Caetano Portugal, SA" at bounding box center [623, 177] width 157 height 29
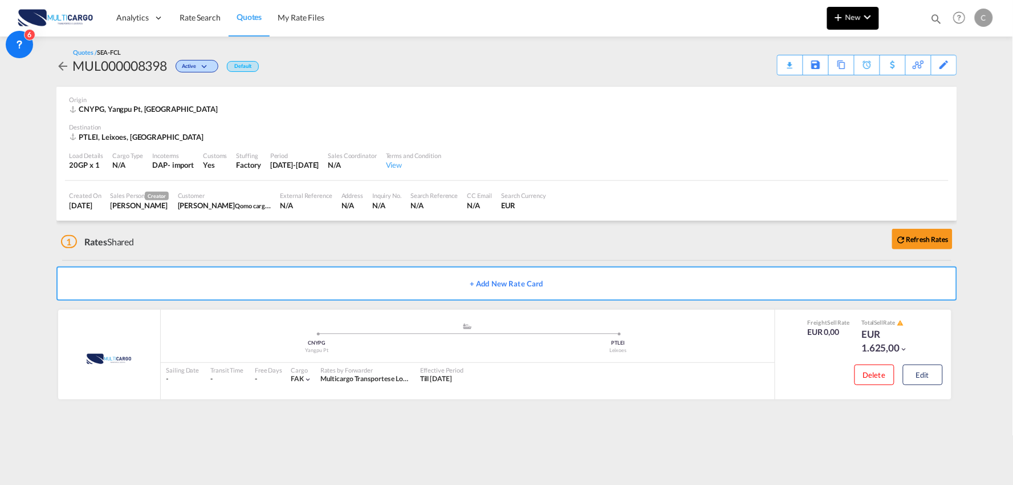
click at [867, 20] on md-icon "icon-chevron-down" at bounding box center [868, 17] width 14 height 14
click at [829, 82] on span "Quote" at bounding box center [823, 85] width 13 height 23
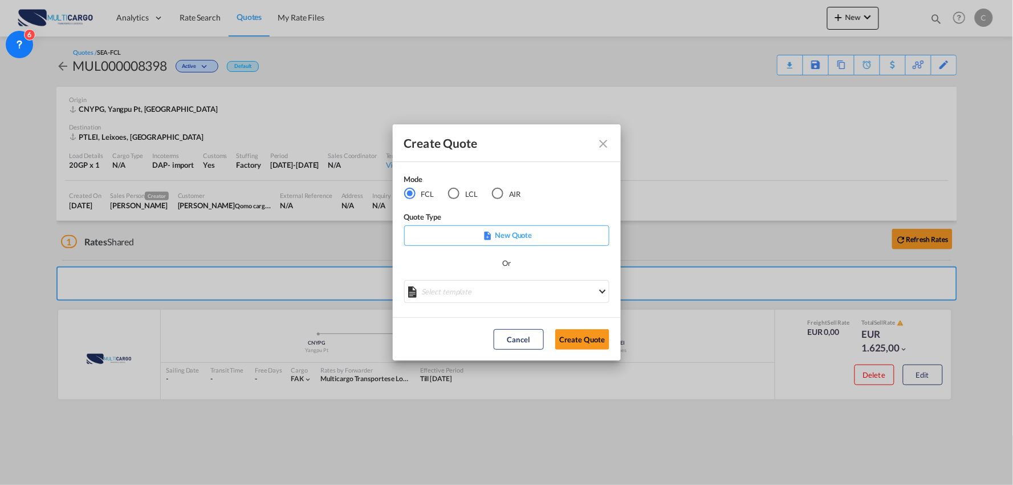
click at [455, 191] on div "LCL" at bounding box center [453, 193] width 11 height 11
click at [519, 280] on md-select "Select template EXP LCL Globelink 09/2025 [PERSON_NAME] | [DATE] EXP [GEOGRAPHI…" at bounding box center [506, 291] width 205 height 23
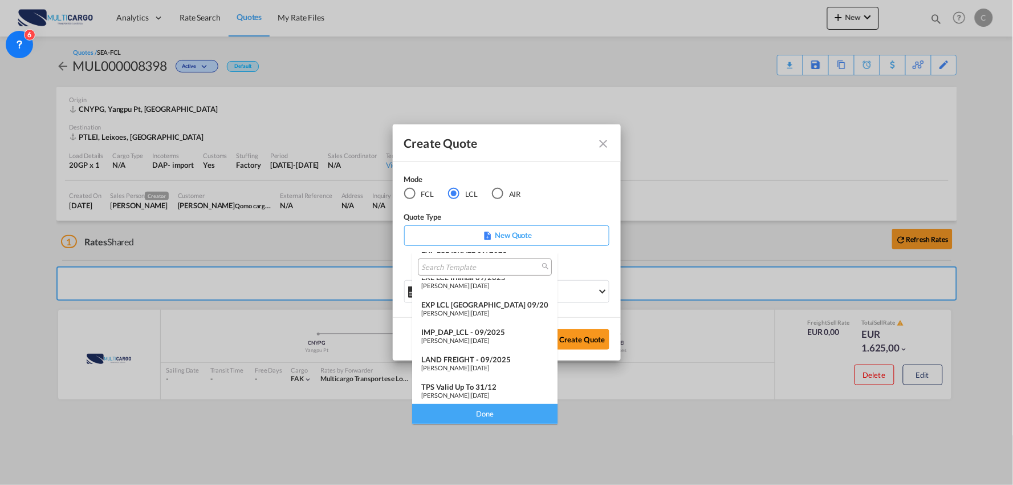
scroll to position [93, 0]
click at [462, 385] on div "TPS valid up to 31/12" at bounding box center [484, 386] width 127 height 9
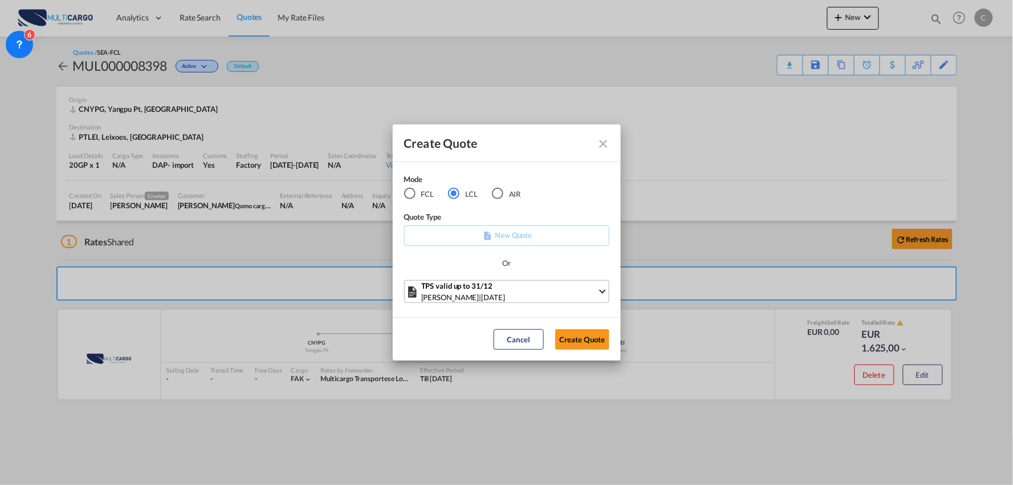
click at [578, 295] on div "[PERSON_NAME] | [DATE]" at bounding box center [509, 296] width 176 height 11
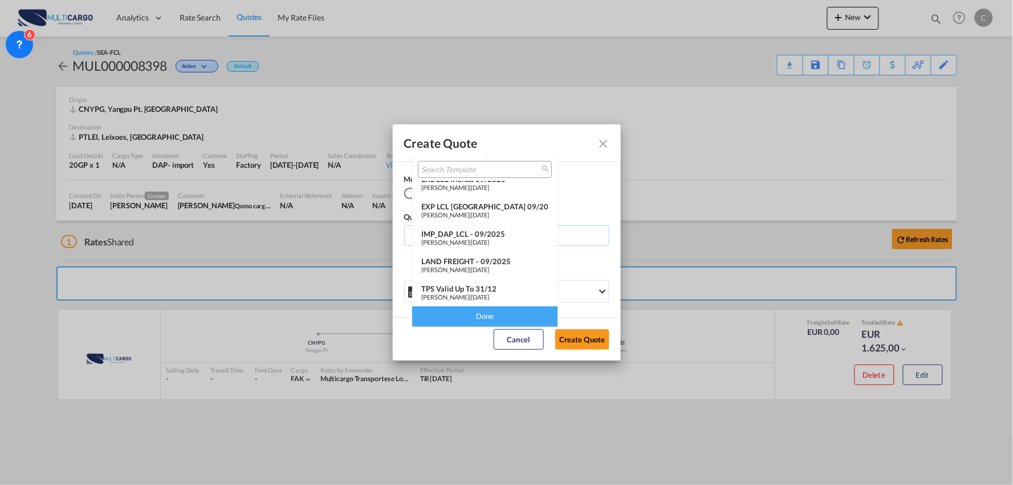
click at [610, 192] on md-backdrop at bounding box center [506, 242] width 1013 height 485
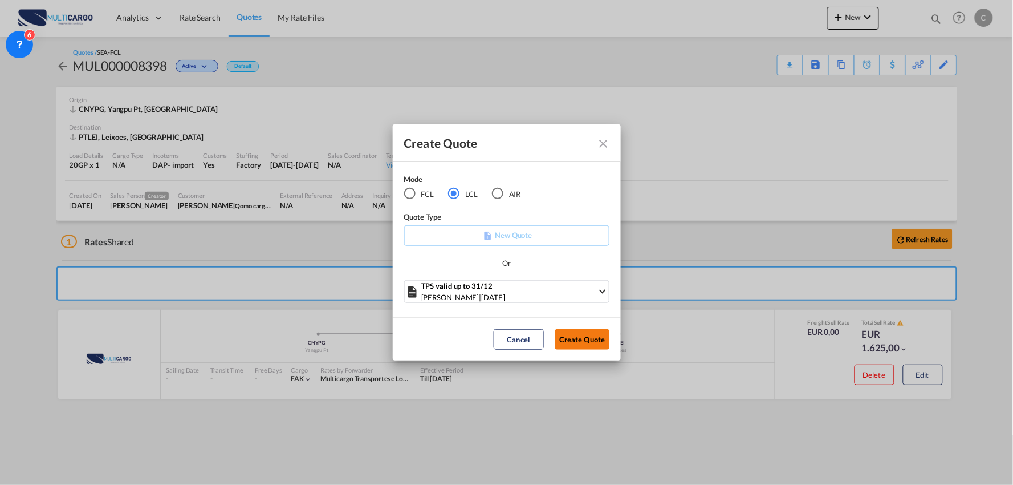
click at [589, 336] on button "Create Quote" at bounding box center [582, 339] width 54 height 21
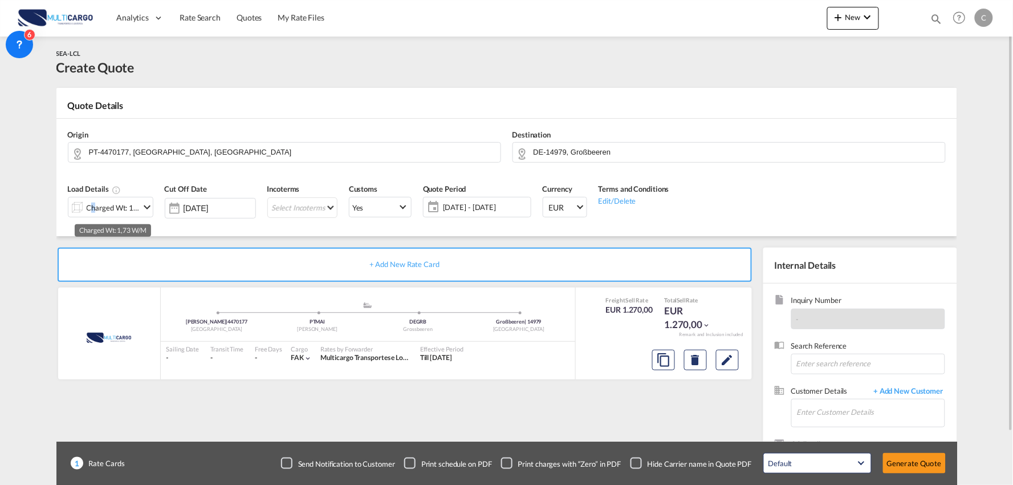
click at [90, 202] on div "Charged Wt: 1,73 W/M" at bounding box center [114, 208] width 54 height 16
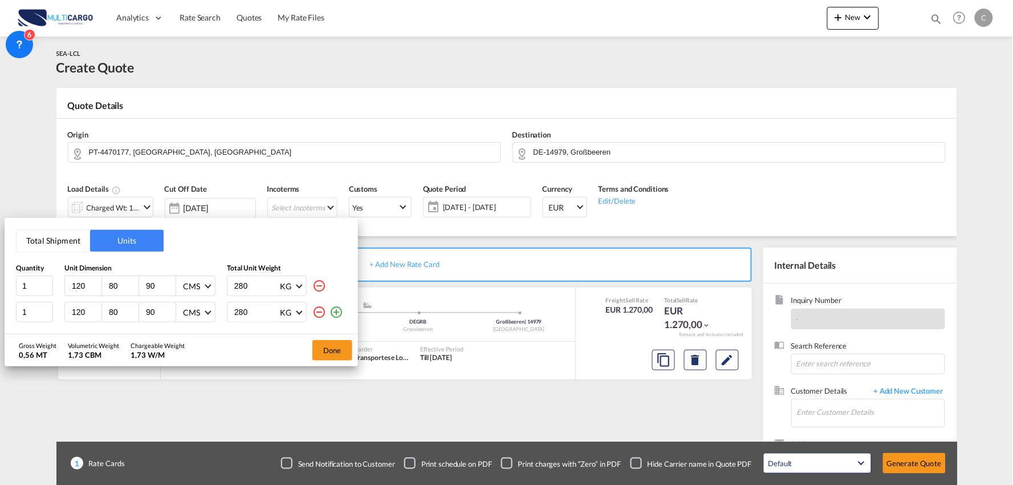
drag, startPoint x: 250, startPoint y: 286, endPoint x: 181, endPoint y: 287, distance: 69.0
click at [192, 286] on div "1 120 80 90 CMS CMS Inches 280 KG KG LB" at bounding box center [181, 285] width 331 height 21
type input "300"
drag, startPoint x: 254, startPoint y: 309, endPoint x: 177, endPoint y: 311, distance: 76.5
click at [177, 311] on div "1 120 80 90 CMS CMS Inches 280 KG KG LB" at bounding box center [181, 312] width 331 height 21
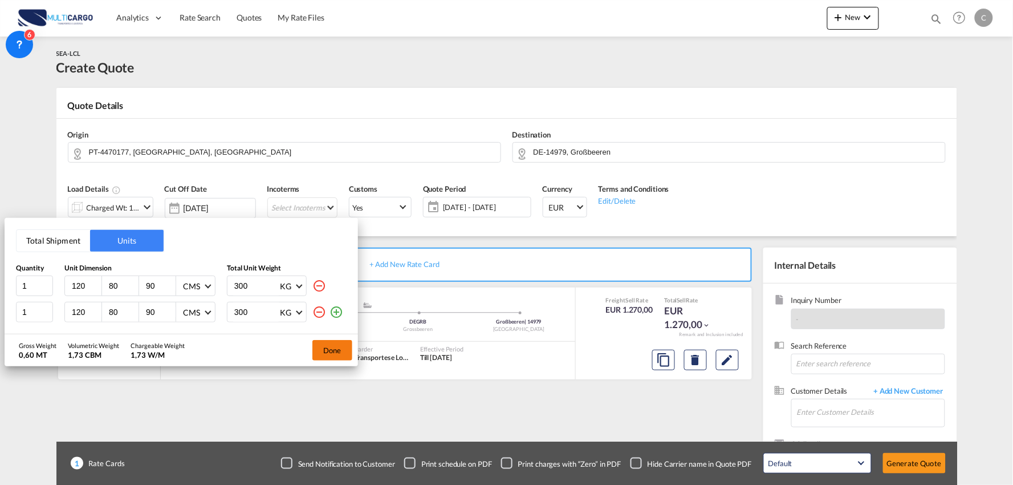
type input "300"
click at [336, 354] on button "Done" at bounding box center [333, 350] width 40 height 21
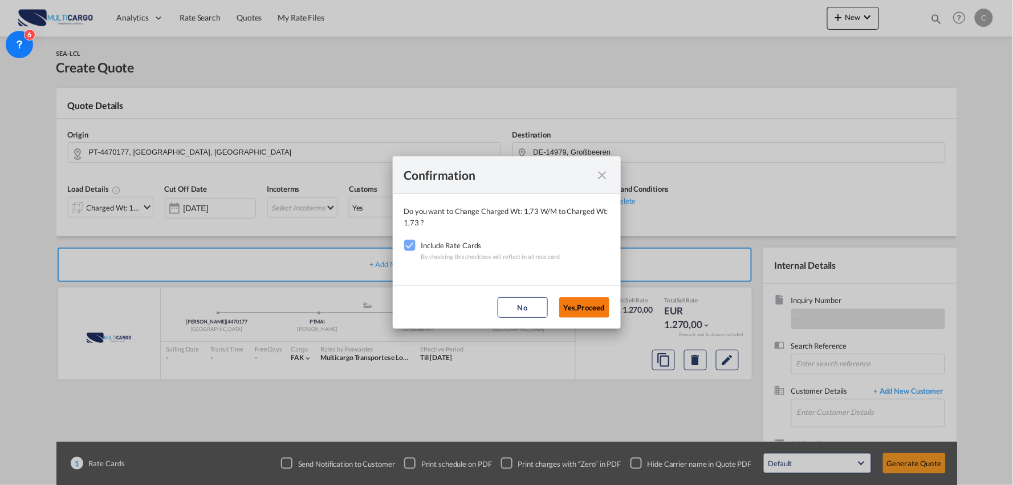
click at [587, 304] on button "Yes,Proceed" at bounding box center [584, 307] width 50 height 21
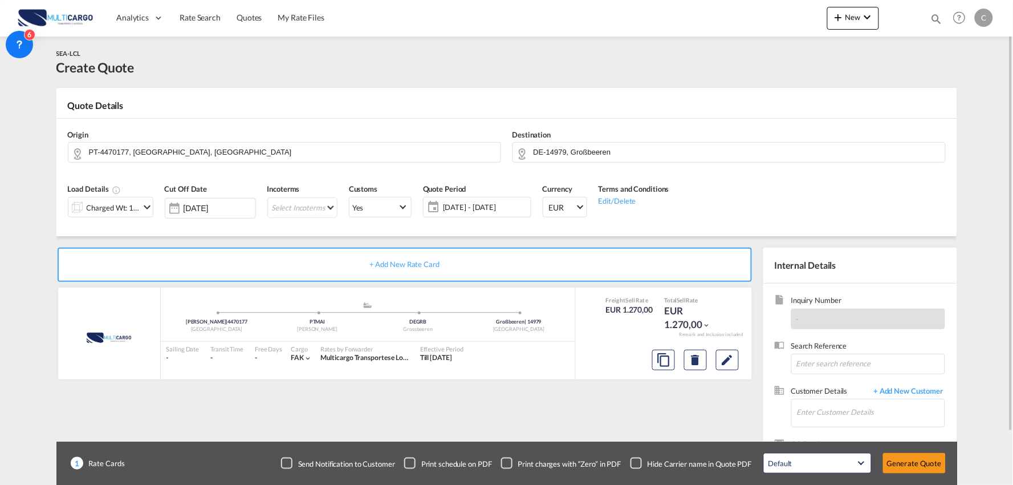
click at [636, 466] on div "Checkbox No Ink" at bounding box center [636, 462] width 11 height 11
click at [869, 412] on input "Enter Customer Details" at bounding box center [871, 412] width 148 height 26
click at [867, 383] on div "Samantha Brown samantha .brown@tps-global.com | TPS Global Logistics" at bounding box center [871, 384] width 148 height 31
type input "TPS Global Logistics, Samantha Brown, samantha.brown@tps-global.com"
click at [920, 466] on button "Generate Quote" at bounding box center [914, 463] width 63 height 21
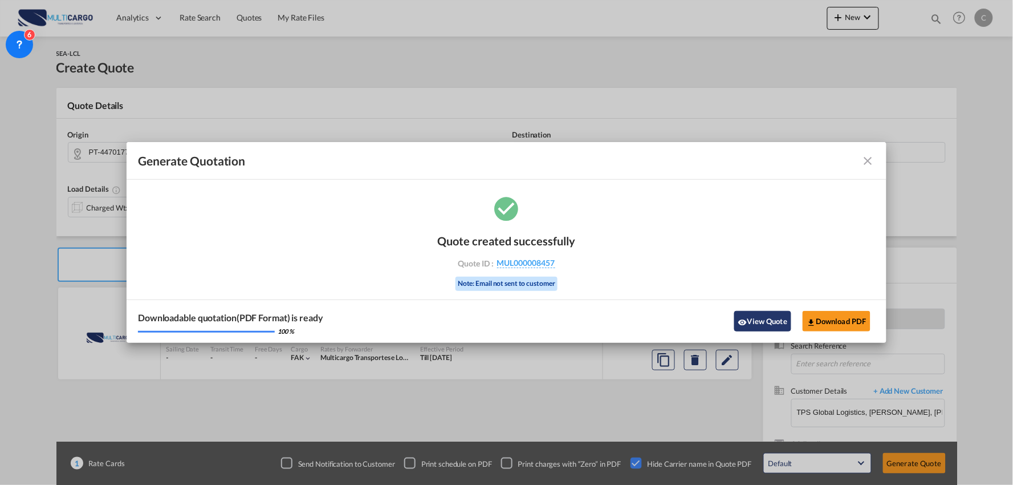
click at [766, 319] on button "View Quote" at bounding box center [763, 321] width 57 height 21
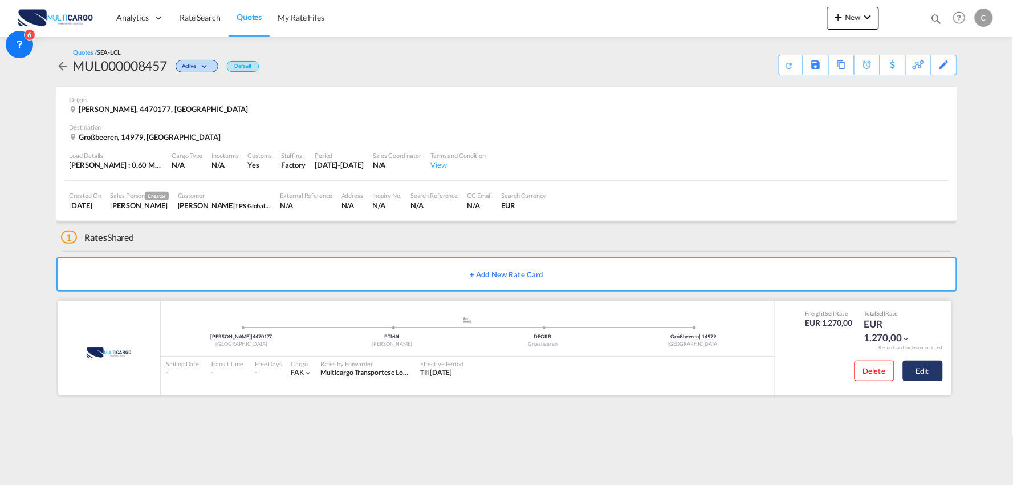
click at [922, 369] on button "Edit" at bounding box center [923, 370] width 40 height 21
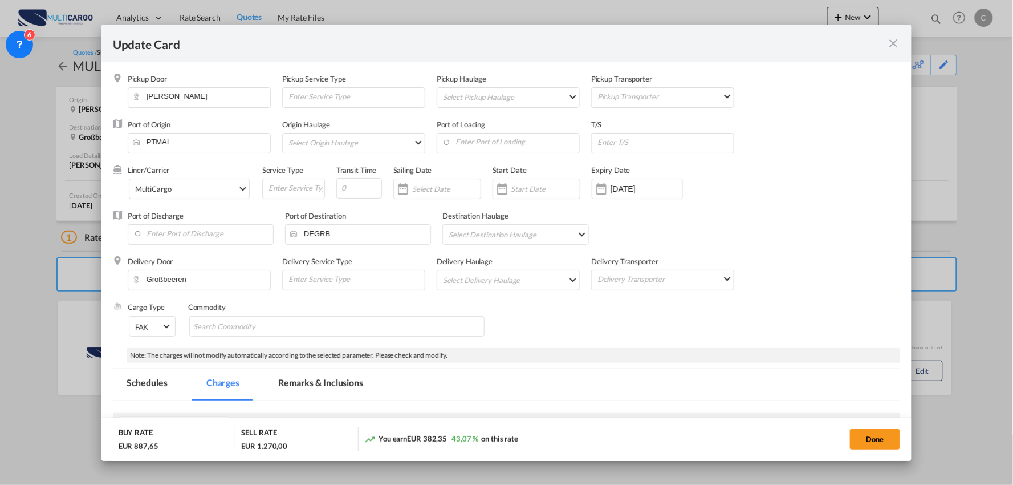
select select "per_package"
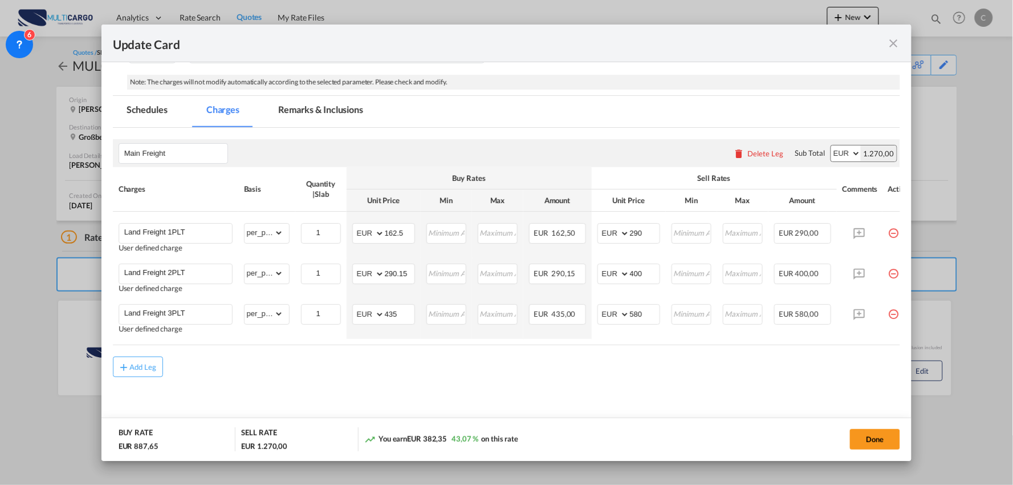
scroll to position [0, 29]
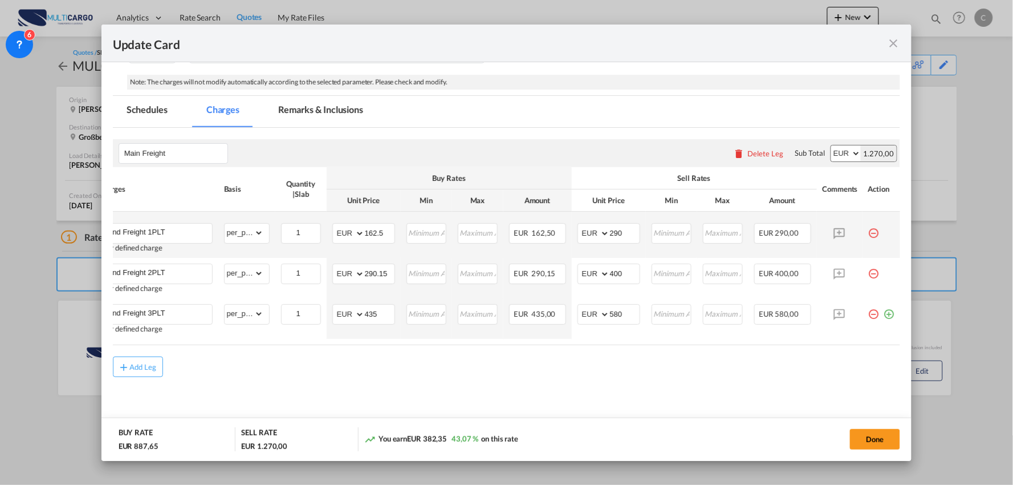
click at [869, 229] on md-icon "icon-minus-circle-outline red-400-fg pt-7" at bounding box center [874, 228] width 11 height 11
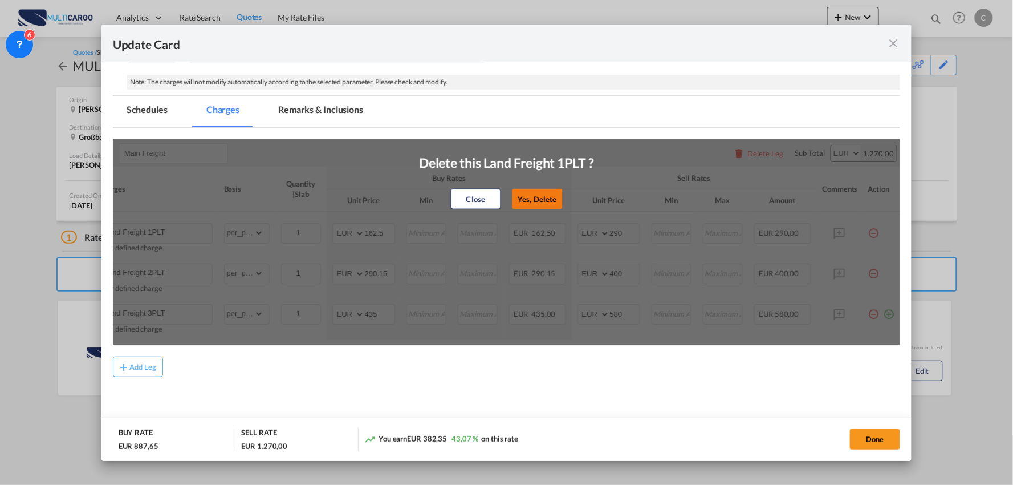
click at [537, 202] on button "Yes, Delete" at bounding box center [538, 199] width 50 height 21
type input "Land Freight 2PLT"
type input "290.15"
type input "400"
type input "Land Freight 3PLT"
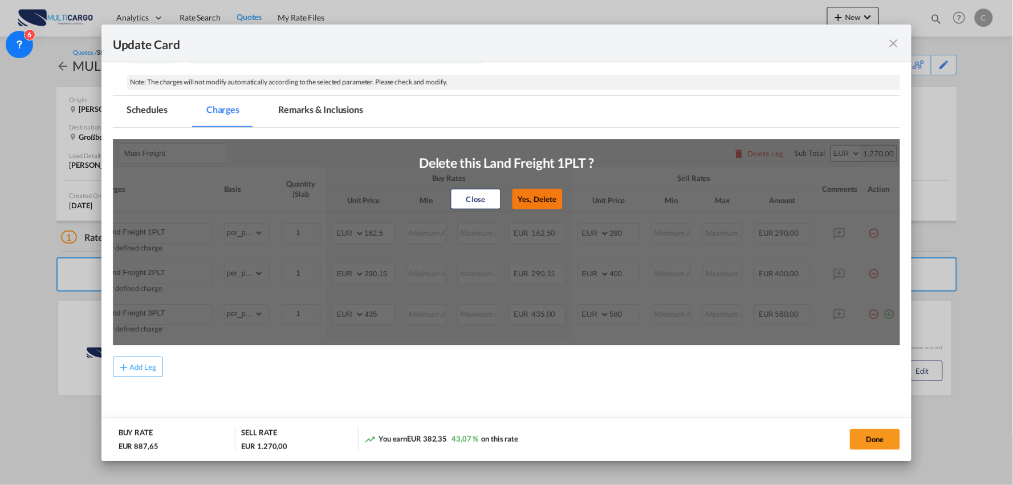
type input "435"
type input "580"
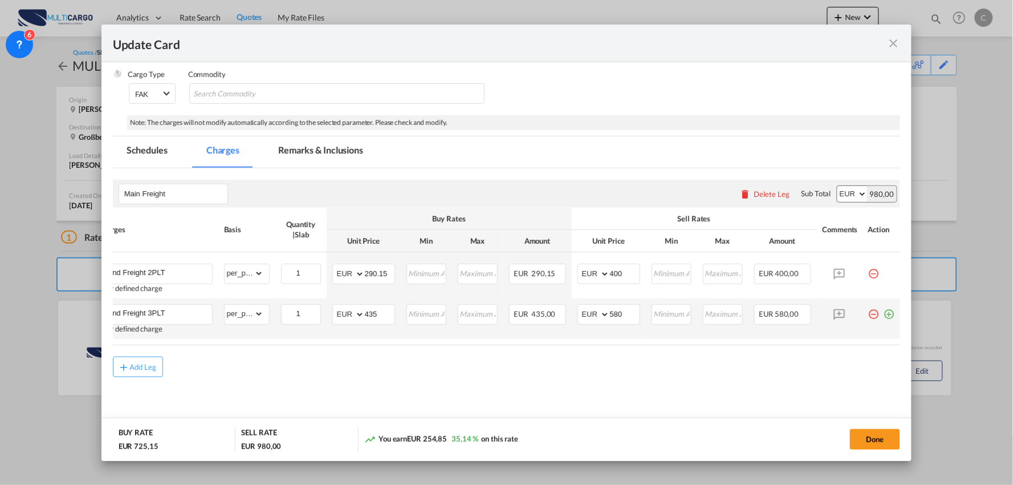
scroll to position [236, 0]
click at [869, 311] on md-icon "icon-minus-circle-outline red-400-fg pt-7" at bounding box center [874, 309] width 11 height 11
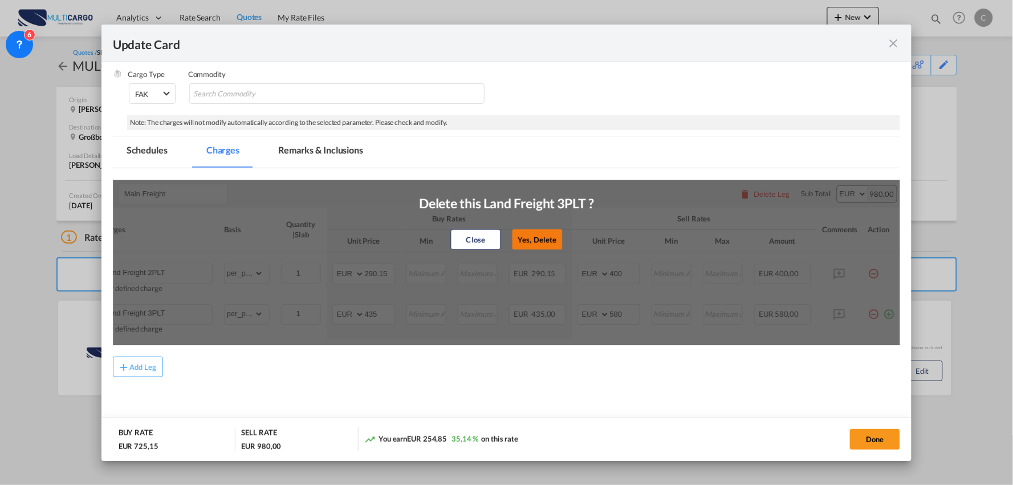
click at [525, 240] on button "Yes, Delete" at bounding box center [538, 239] width 50 height 21
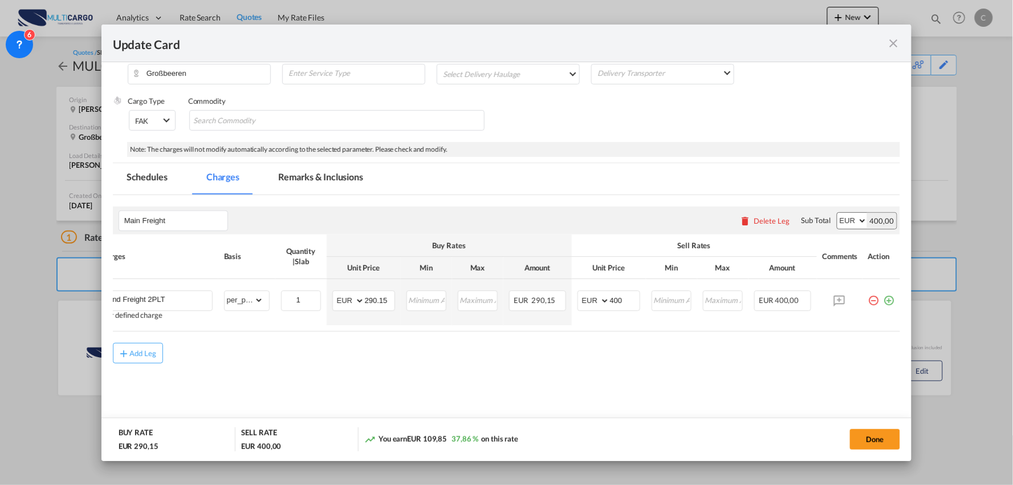
scroll to position [206, 0]
click at [733, 399] on md-content "Main Freight Please enter leg name Leg Name Already Exists Delete Leg Sub Total…" at bounding box center [507, 306] width 788 height 223
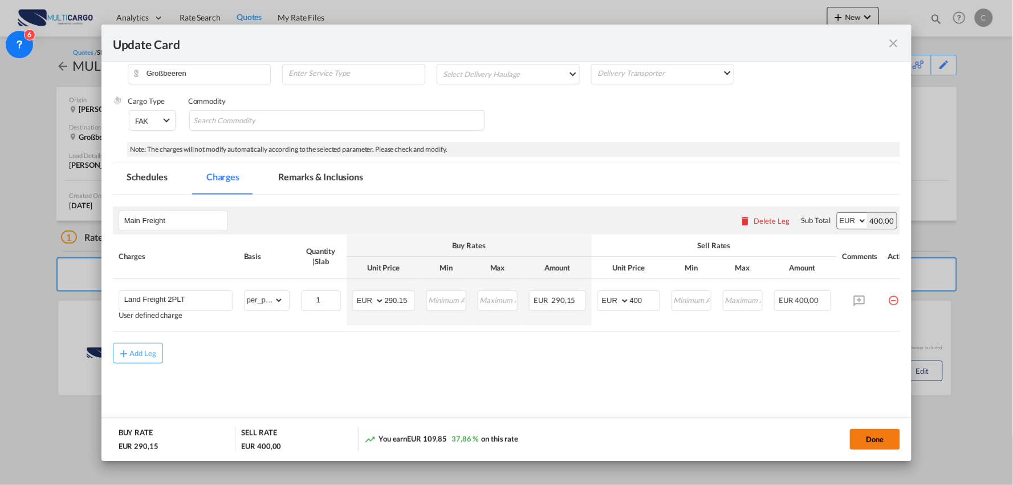
click at [882, 442] on button "Done" at bounding box center [875, 439] width 50 height 21
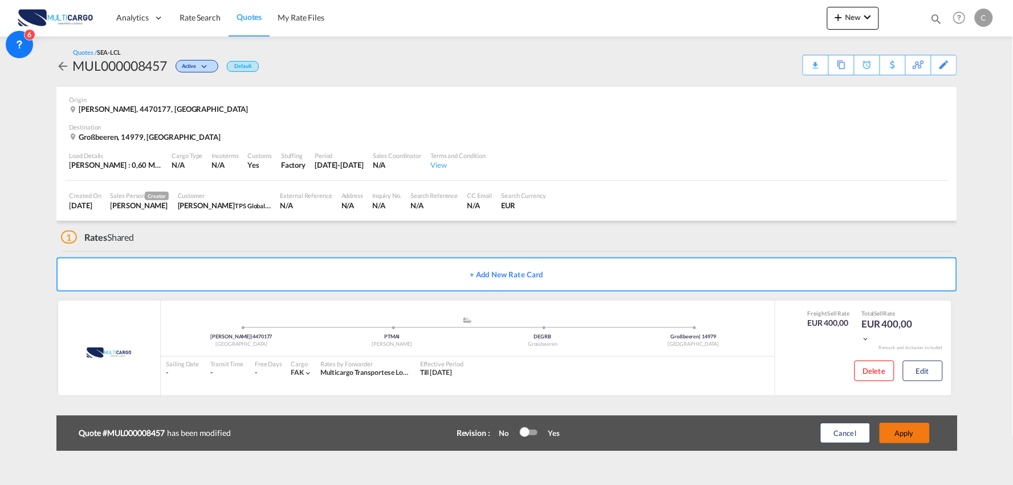
click at [911, 433] on button "Apply" at bounding box center [905, 433] width 50 height 21
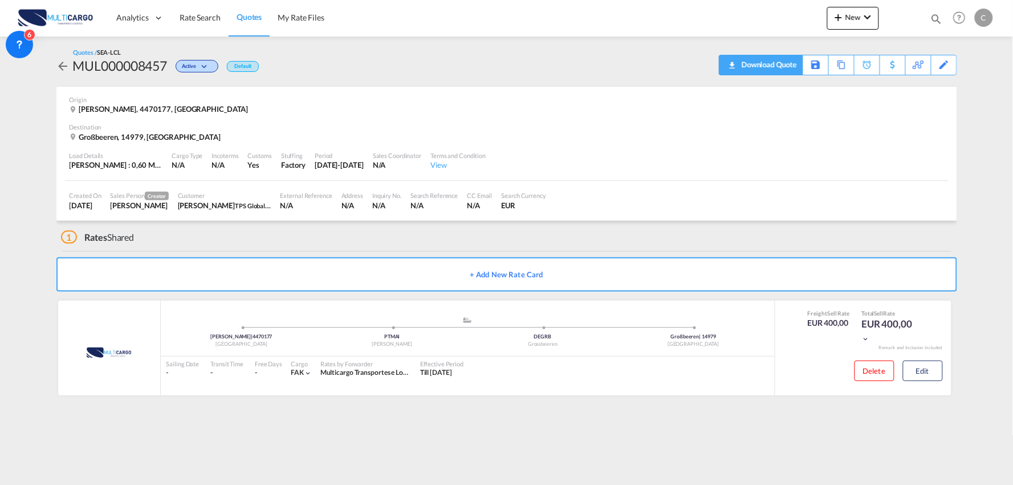
click at [780, 63] on div "Download Quote" at bounding box center [768, 64] width 58 height 18
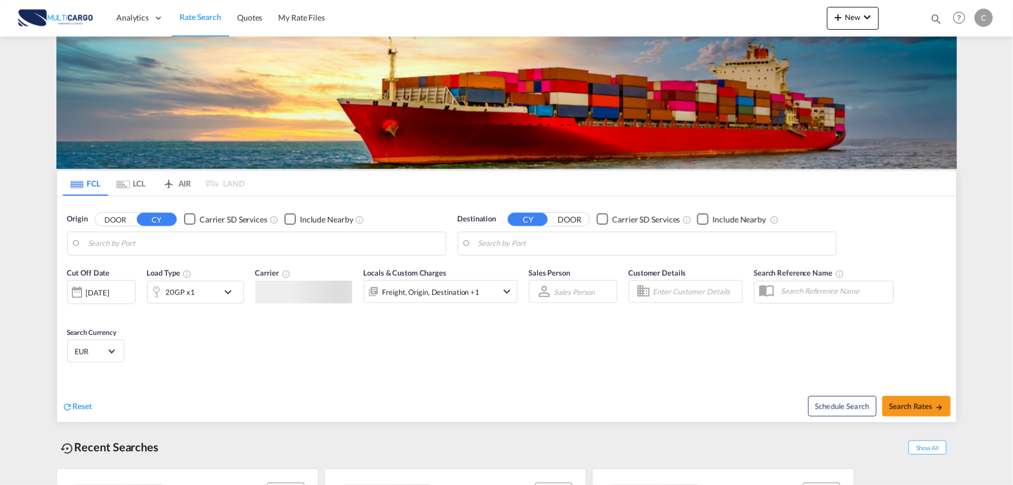
type input "Port of [GEOGRAPHIC_DATA], [GEOGRAPHIC_DATA], [GEOGRAPHIC_DATA]"
type input "Leixoes, Leixoes, PTLEI"
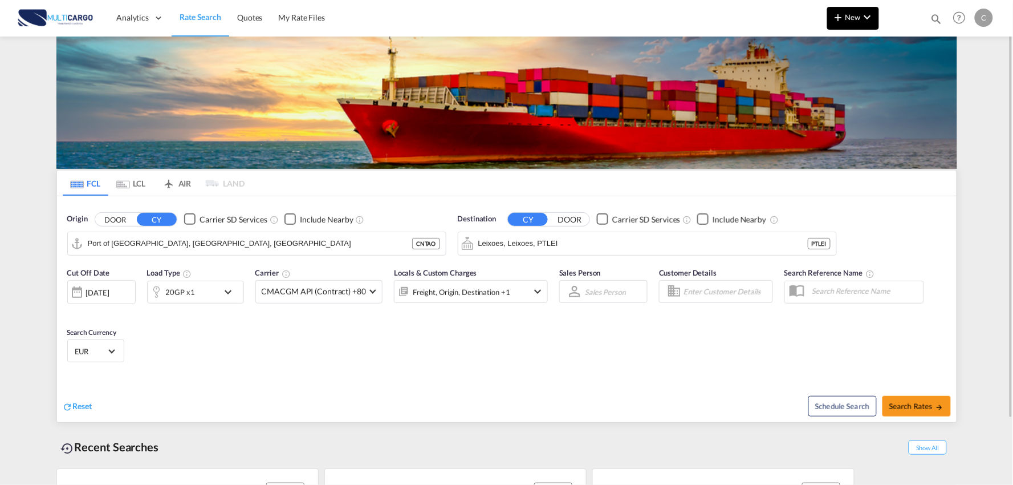
click at [851, 23] on button "New" at bounding box center [854, 18] width 52 height 23
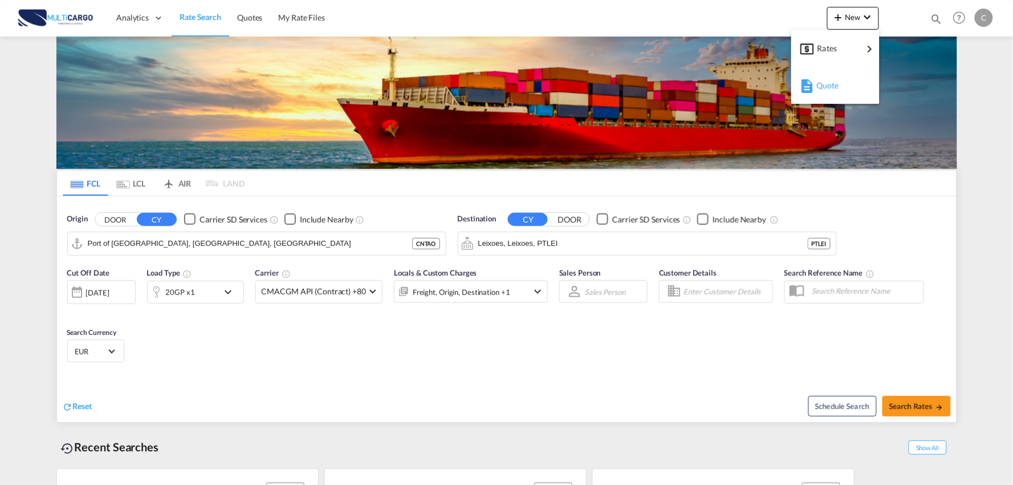
click at [845, 83] on div "Quote" at bounding box center [838, 85] width 42 height 29
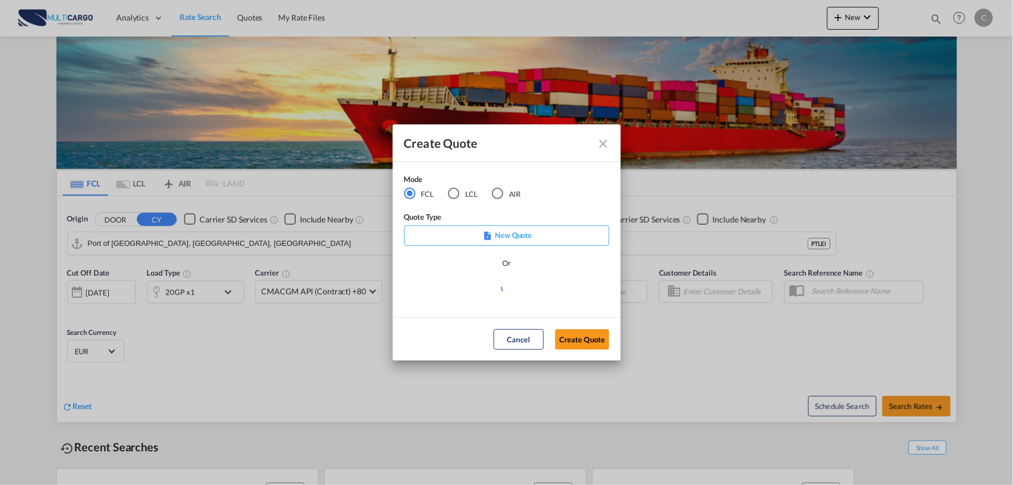
drag, startPoint x: 443, startPoint y: 197, endPoint x: 453, endPoint y: 192, distance: 12.0
click at [445, 197] on md-radio-group "FCL LCL AIR" at bounding box center [469, 194] width 131 height 13
click at [453, 192] on div "LCL" at bounding box center [453, 193] width 11 height 11
click at [518, 289] on md-select "Select template EXP LCL Globelink 09/2025 Patricia Barroso | 12 Sep 2025 EXP UK…" at bounding box center [506, 291] width 205 height 23
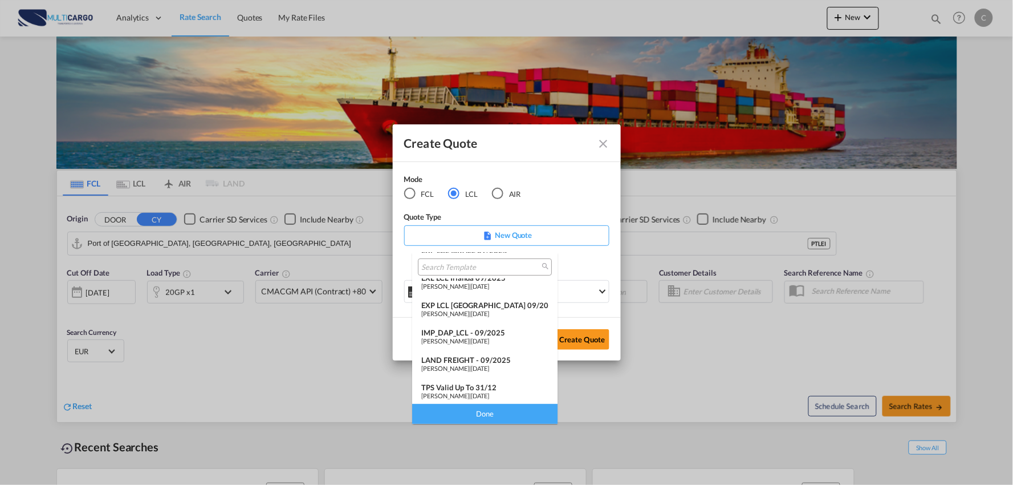
scroll to position [93, 0]
click at [463, 331] on div "IMP_DAP_LCL - 09/2025" at bounding box center [484, 331] width 127 height 9
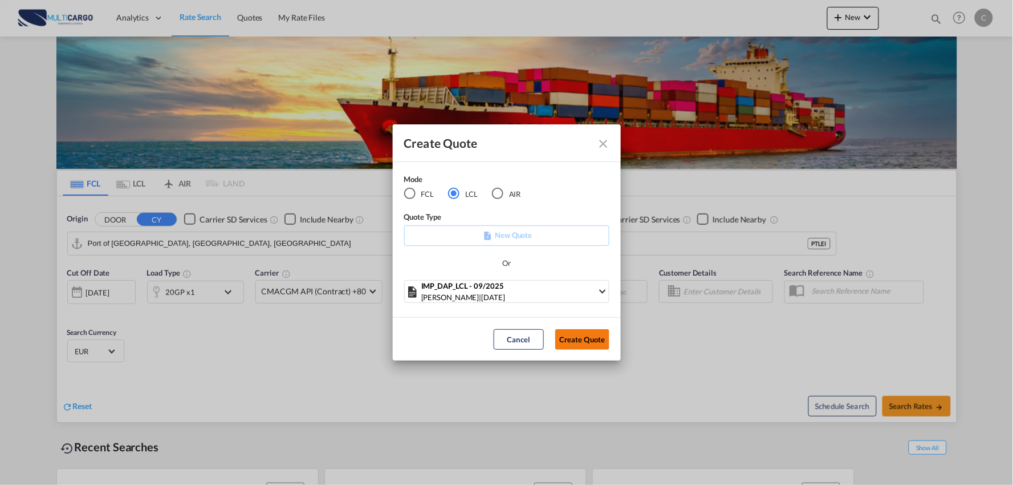
click at [585, 337] on button "Create Quote" at bounding box center [582, 339] width 54 height 21
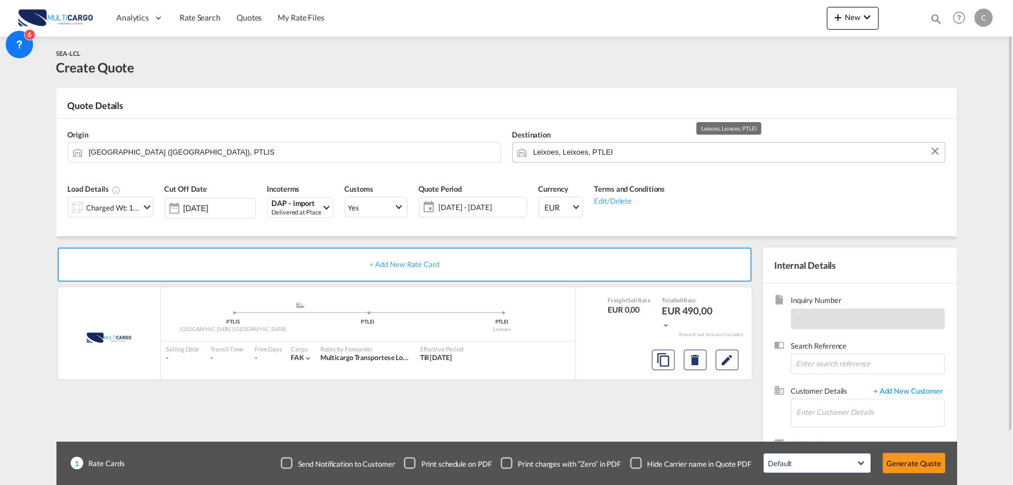
click at [580, 151] on input "Leixoes, Leixoes, PTLEI" at bounding box center [737, 152] width 406 height 20
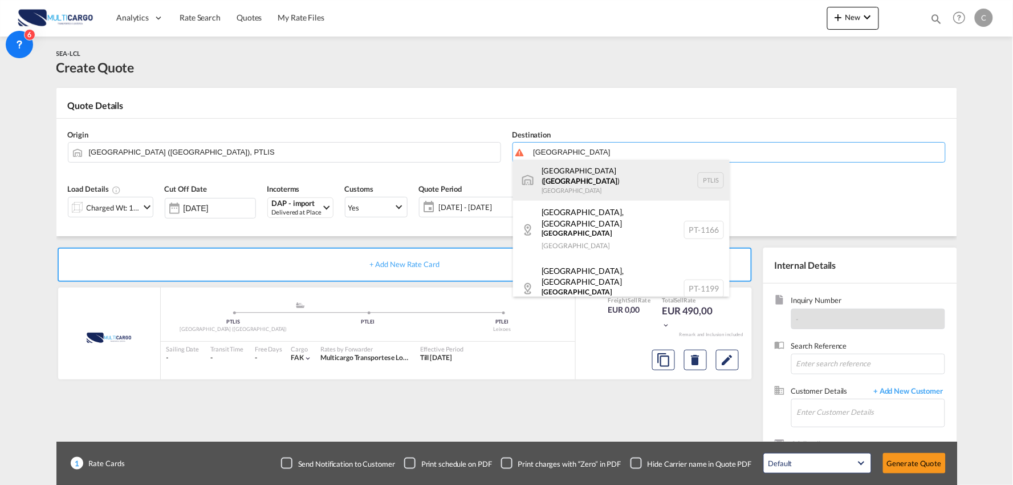
click at [562, 174] on div "Lisbon ( Lisboa ) Portugal PTLIS" at bounding box center [621, 180] width 217 height 41
type input "Lisbon (Lisboa), PTLIS"
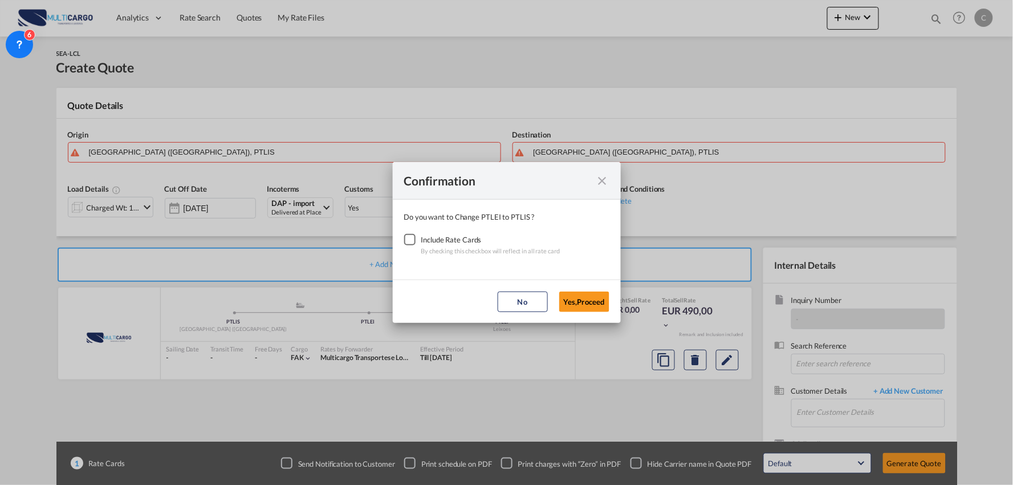
click at [412, 236] on div "Checkbox No Ink" at bounding box center [409, 239] width 11 height 11
click at [577, 306] on button "Yes,Proceed" at bounding box center [584, 301] width 50 height 21
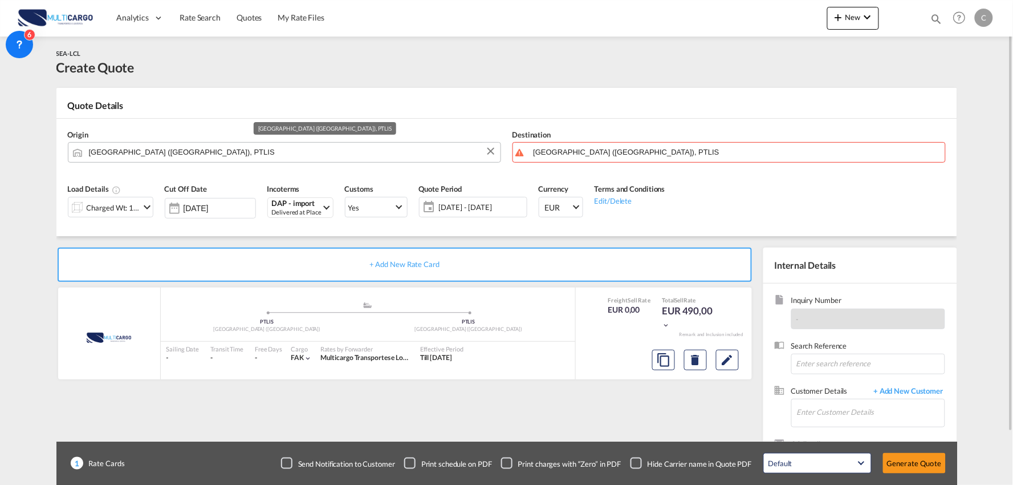
click at [167, 144] on input "Lisbon (Lisboa), PTLIS" at bounding box center [292, 152] width 406 height 20
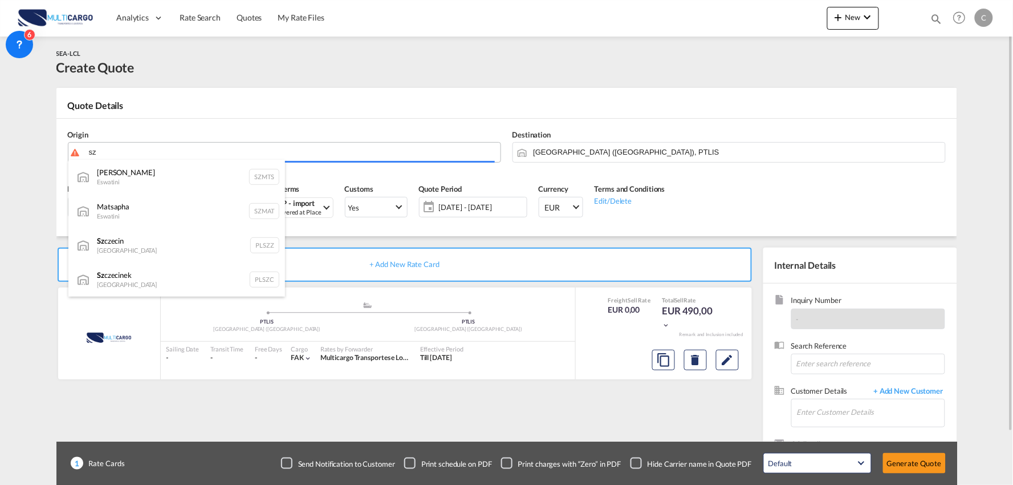
click at [117, 150] on body "Analytics Reports Dashboard Rate Search Quotes My Rate Files Analytics" at bounding box center [506, 242] width 1013 height 485
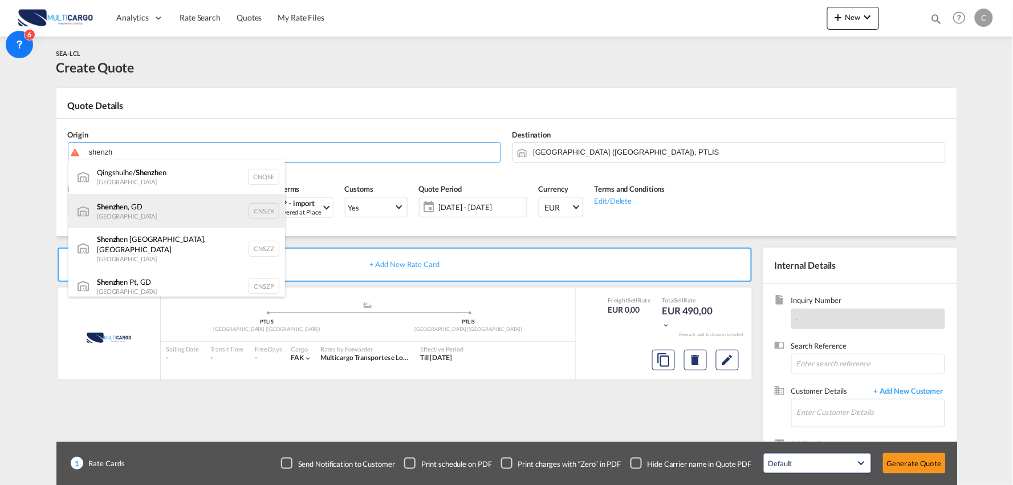
click at [144, 208] on div "Shenzh en, GD China CNSZX" at bounding box center [176, 211] width 217 height 34
type input "Shenzhen, GD, CNSZX"
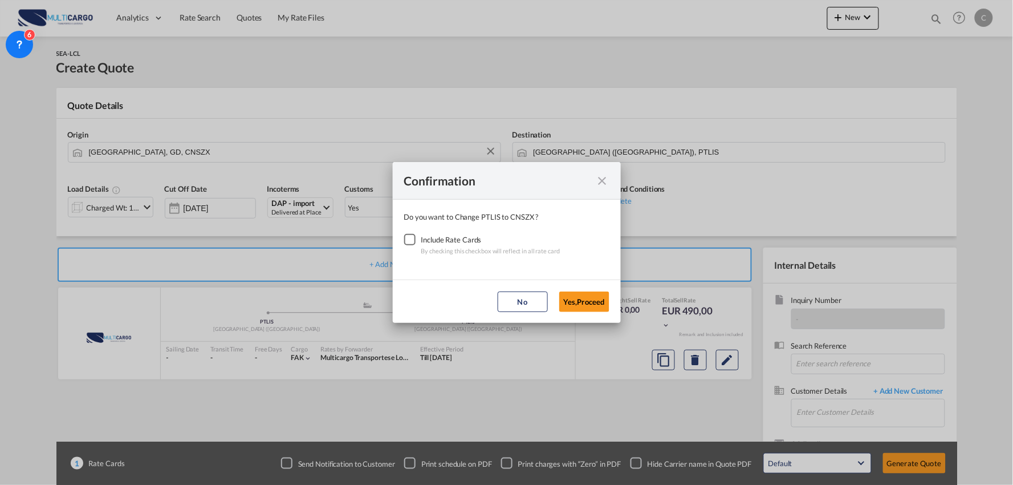
click at [411, 238] on div "Checkbox No Ink" at bounding box center [409, 239] width 11 height 11
click at [601, 301] on button "Yes,Proceed" at bounding box center [584, 301] width 50 height 21
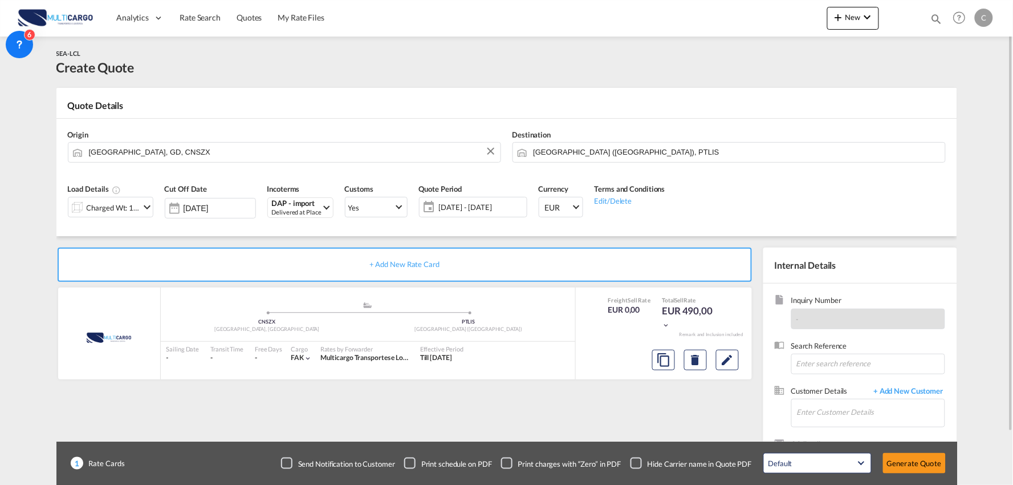
click at [642, 457] on div "Checkbox No Ink" at bounding box center [636, 462] width 11 height 11
click at [646, 421] on div "+ Add New Rate Card MultiCargo added by you .a{fill:#aaa8ad;} .a{fill:#aaa8ad;}…" at bounding box center [406, 367] width 701 height 238
click at [813, 411] on input "Enter Customer Details" at bounding box center [871, 412] width 148 height 26
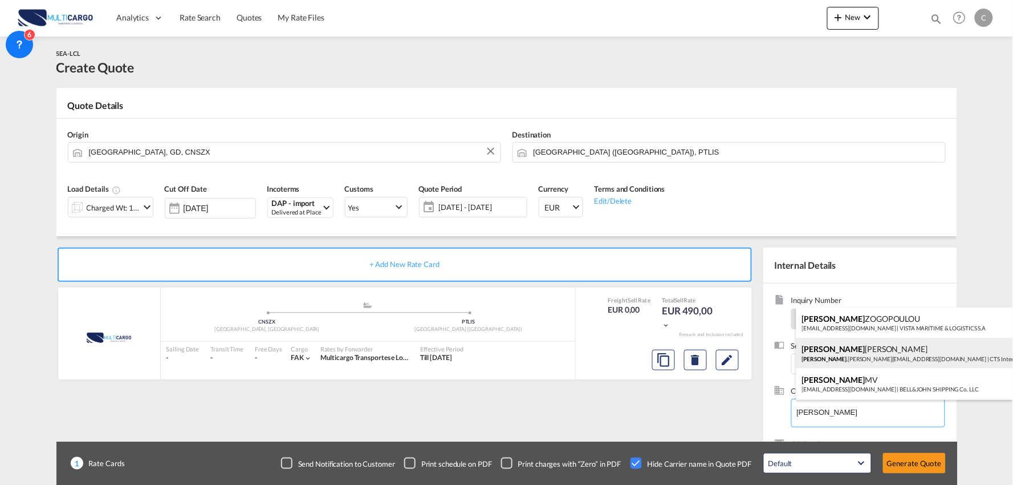
click at [897, 362] on div "Christina Zhang Christina .Zhang@ctsfreight.com | CTS International Freight (Sp…" at bounding box center [905, 353] width 217 height 31
type input "CTS International Freight (Spain) S. L., Christina Zhang, Christina.Zhang@ctsfr…"
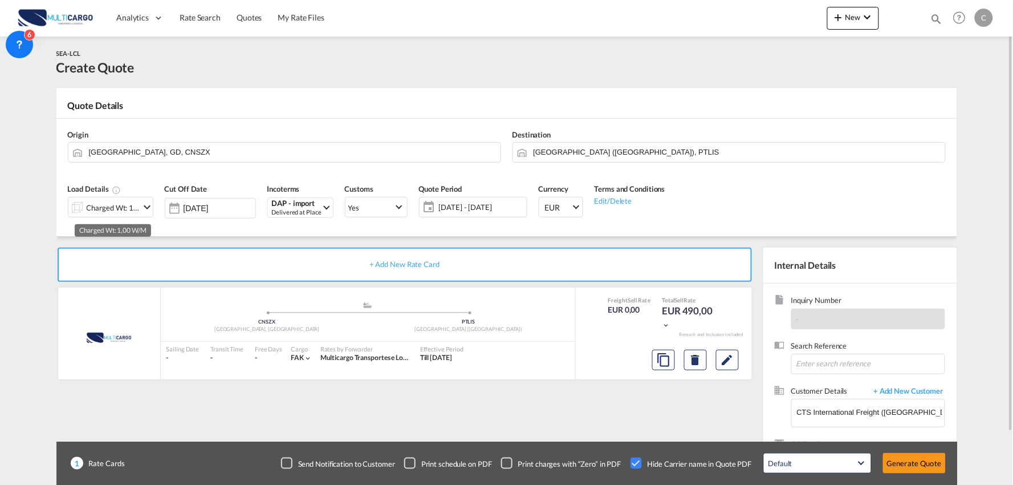
click at [106, 208] on div "Charged Wt: 1,00 W/M" at bounding box center [114, 208] width 54 height 16
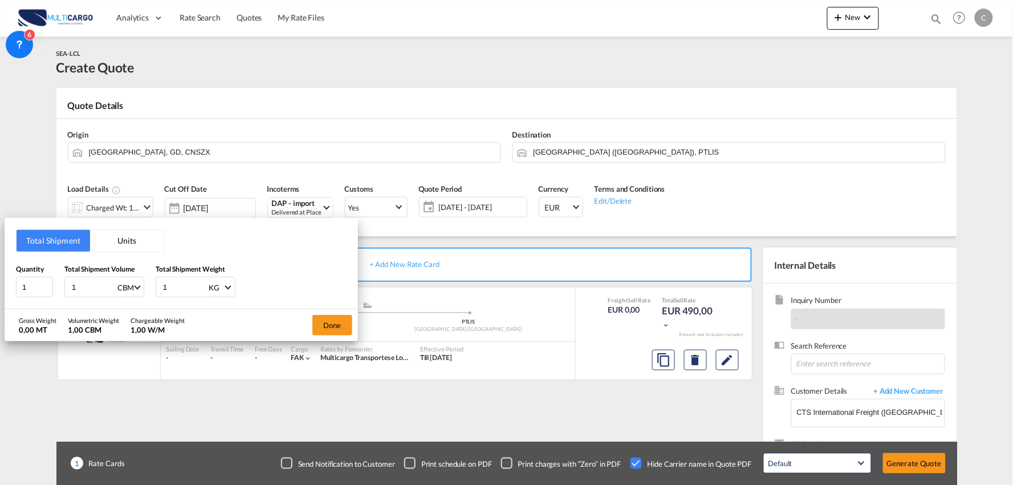
drag, startPoint x: 49, startPoint y: 281, endPoint x: 19, endPoint y: 274, distance: 30.6
click at [13, 276] on div "Total Shipment Units Quantity 1 Total Shipment Volume 1 CBM CBM CFT Total Shipm…" at bounding box center [182, 263] width 354 height 91
type input "0"
type input "0.67"
drag, startPoint x: 178, startPoint y: 285, endPoint x: 145, endPoint y: 248, distance: 50.1
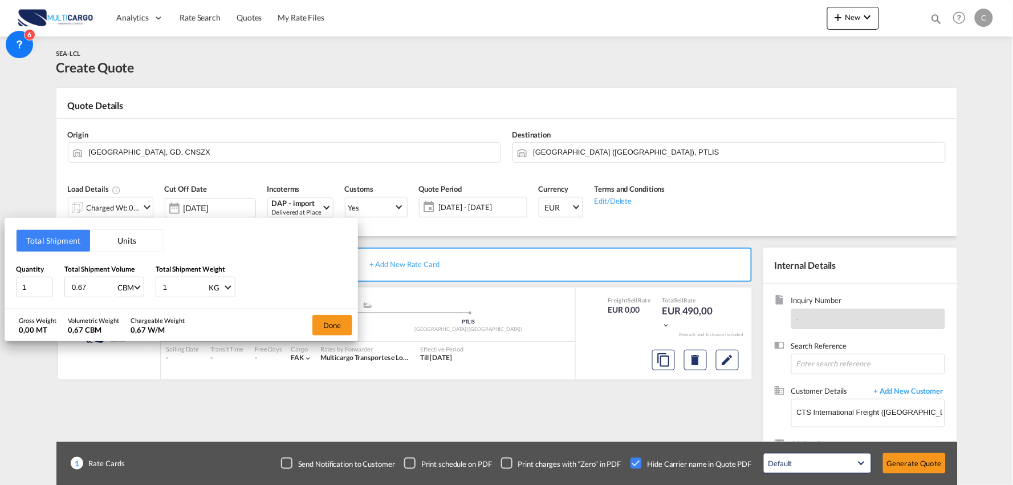
click at [117, 282] on div "Quantity 1 Total Shipment Volume 0.67 CBM CBM CFT Total Shipment Weight 1 KG KG…" at bounding box center [181, 280] width 331 height 34
type input "1573"
click at [337, 323] on button "Done" at bounding box center [333, 325] width 40 height 21
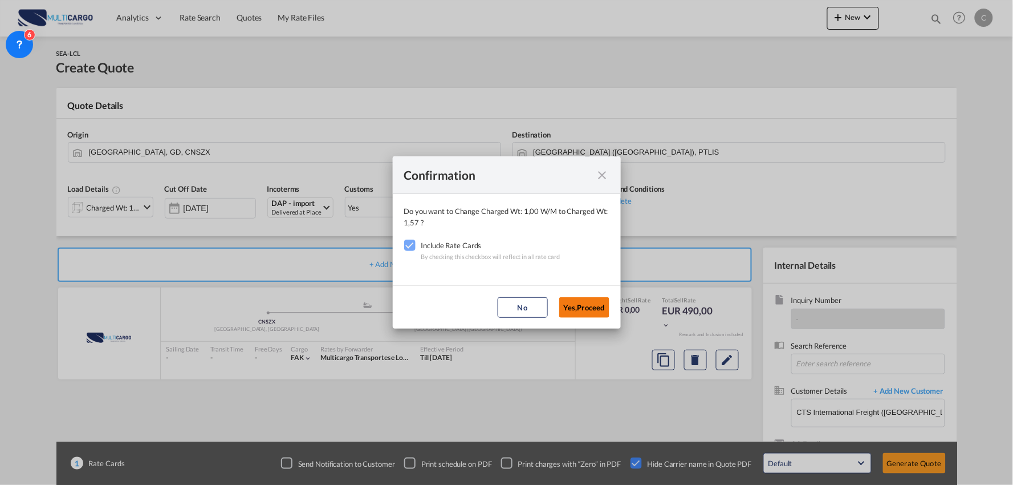
click at [582, 305] on button "Yes,Proceed" at bounding box center [584, 307] width 50 height 21
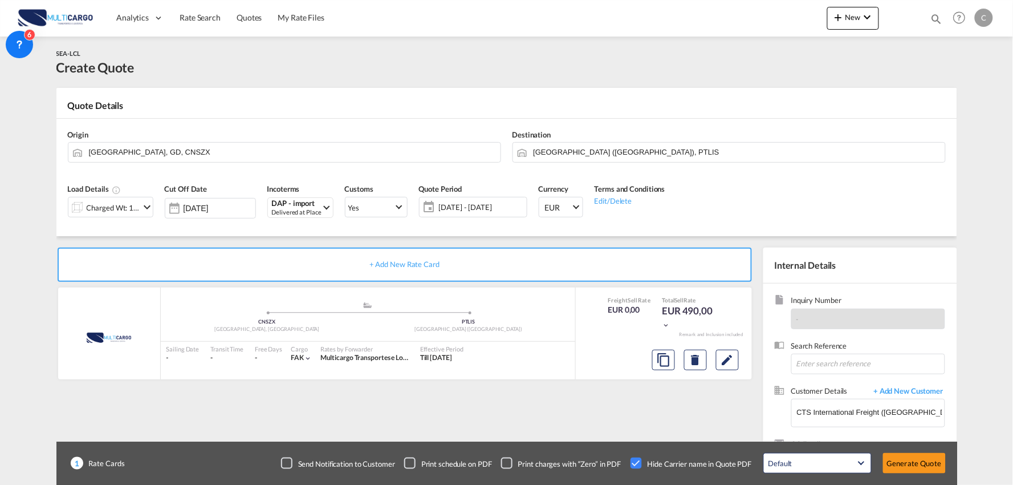
click at [893, 459] on button "Generate Quote" at bounding box center [914, 463] width 63 height 21
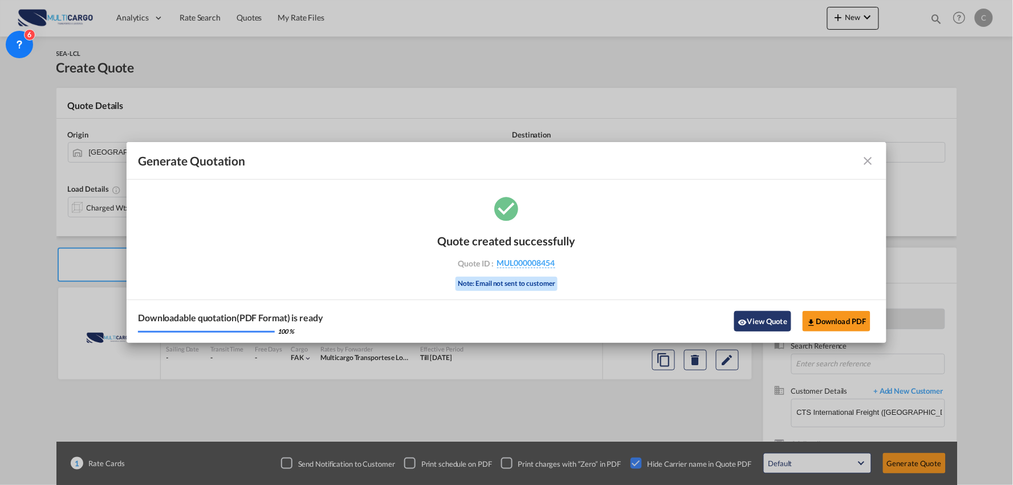
click at [761, 311] on button "View Quote" at bounding box center [763, 321] width 57 height 21
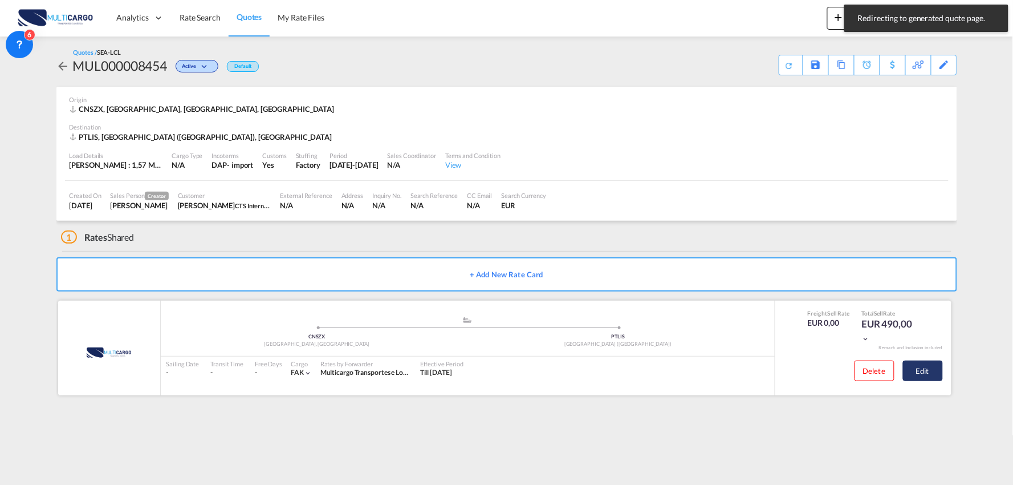
click at [935, 374] on button "Edit" at bounding box center [923, 370] width 40 height 21
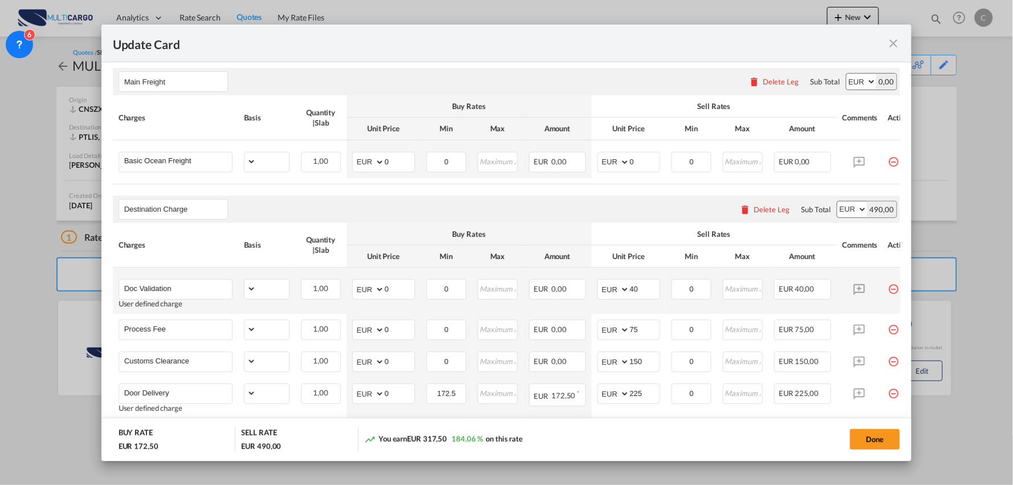
select select "per_shipment"
select select "per_bl"
select select "per_shipment"
select select "per_doc"
select select "per_shipment"
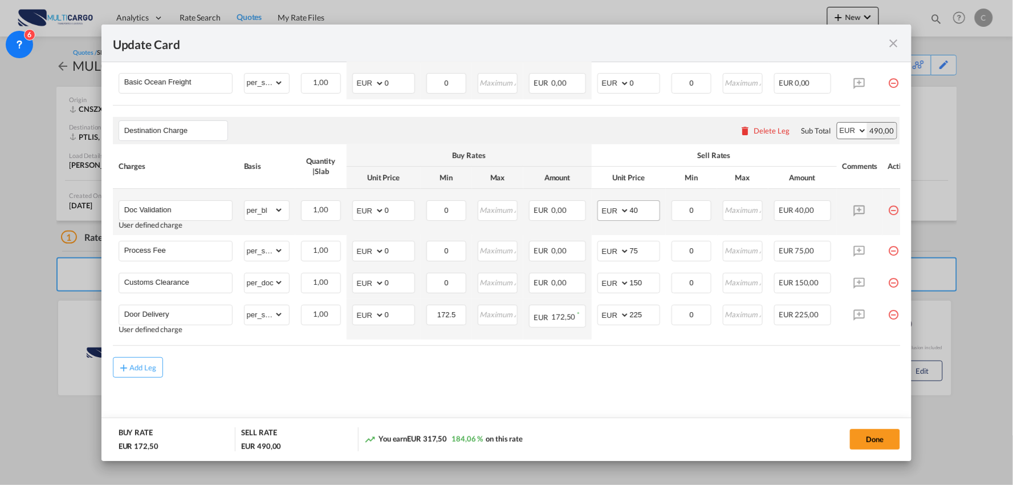
scroll to position [339, 0]
drag, startPoint x: 636, startPoint y: 207, endPoint x: 603, endPoint y: 212, distance: 33.5
click at [608, 207] on md-input-container "AED AFN ALL AMD ANG AOA ARS AUD AWG AZN BAM BBD BDT BGN BHD BIF BMD BND BOB BRL…" at bounding box center [629, 210] width 63 height 21
type input "50"
click at [637, 391] on md-content "Main Freight Please enter leg name Leg Name Already Exists Delete Leg Sub Total…" at bounding box center [507, 204] width 788 height 455
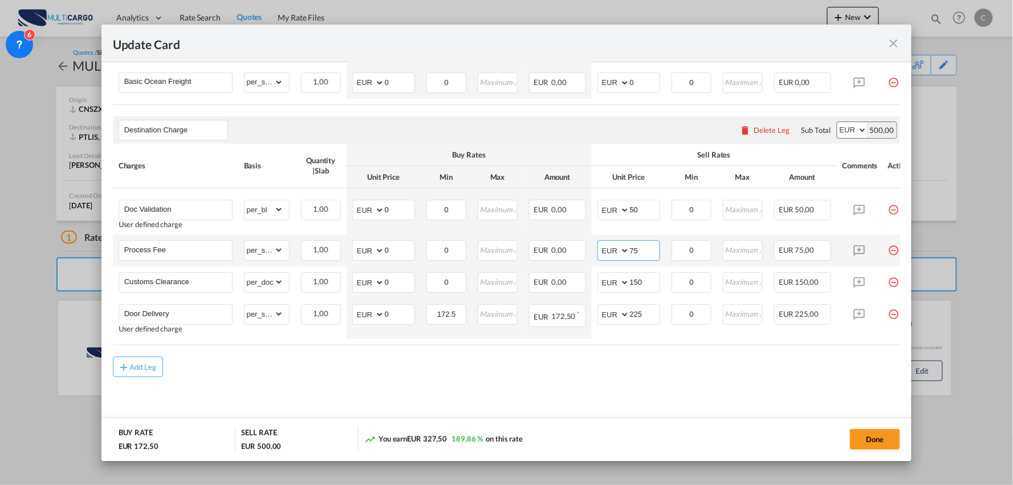
drag, startPoint x: 610, startPoint y: 244, endPoint x: 589, endPoint y: 245, distance: 21.1
click at [591, 245] on tr "Process Fee Please Enter Already Exists gross_weight volumetric_weight per_ship…" at bounding box center [517, 250] width 808 height 32
type input "90"
click at [672, 380] on md-content "Main Freight Please enter leg name Leg Name Already Exists Delete Leg Sub Total…" at bounding box center [507, 204] width 788 height 455
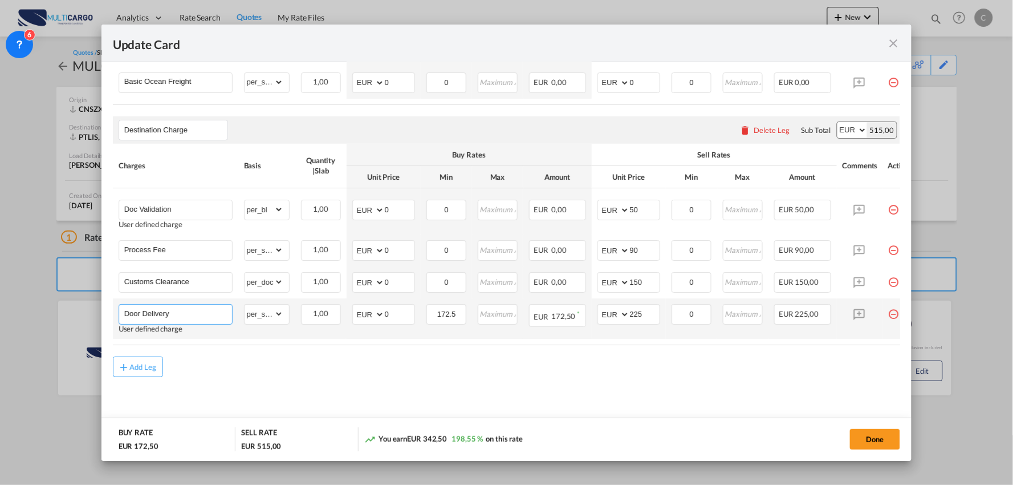
click at [213, 315] on input "Door Delivery" at bounding box center [178, 313] width 108 height 17
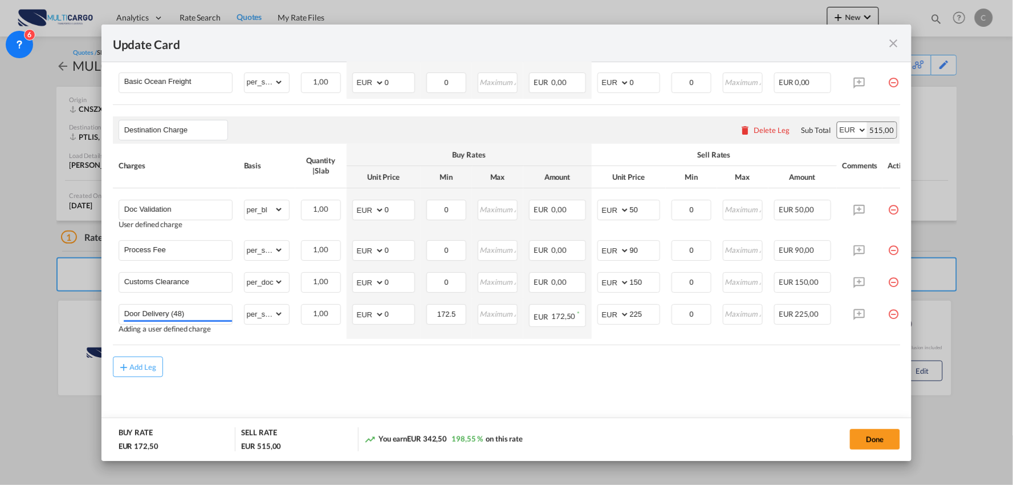
click at [540, 400] on md-content "Main Freight Please enter leg name Leg Name Already Exists Delete Leg Sub Total…" at bounding box center [507, 204] width 788 height 455
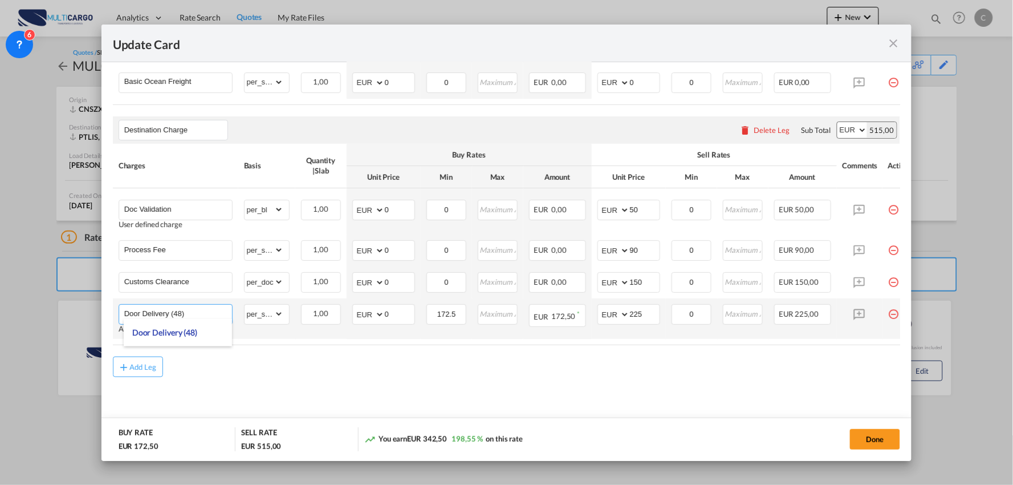
click at [180, 310] on input "Door Delivery (48)" at bounding box center [178, 313] width 108 height 17
type input "Door Delivery (48h)"
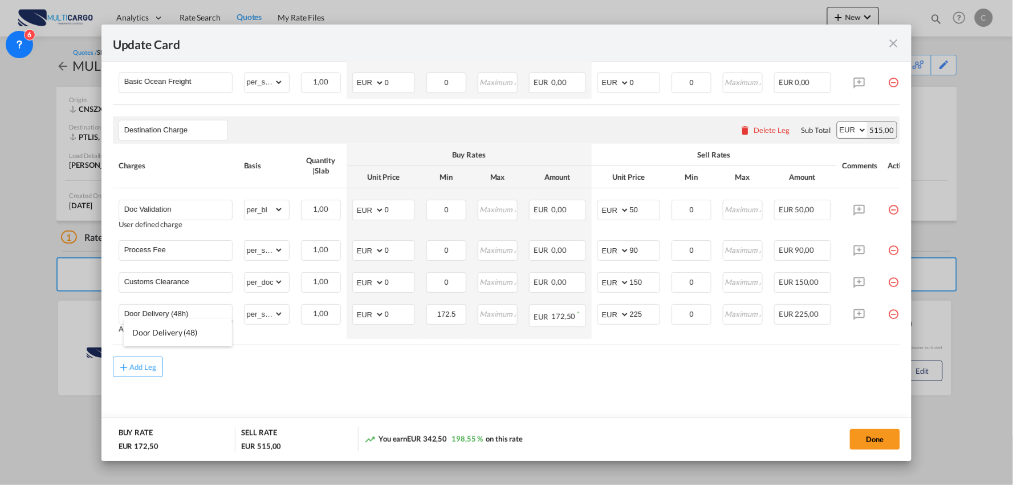
drag, startPoint x: 551, startPoint y: 407, endPoint x: 731, endPoint y: 346, distance: 189.9
click at [554, 407] on md-content "Main Freight Please enter leg name Leg Name Already Exists Delete Leg Sub Total…" at bounding box center [507, 204] width 788 height 455
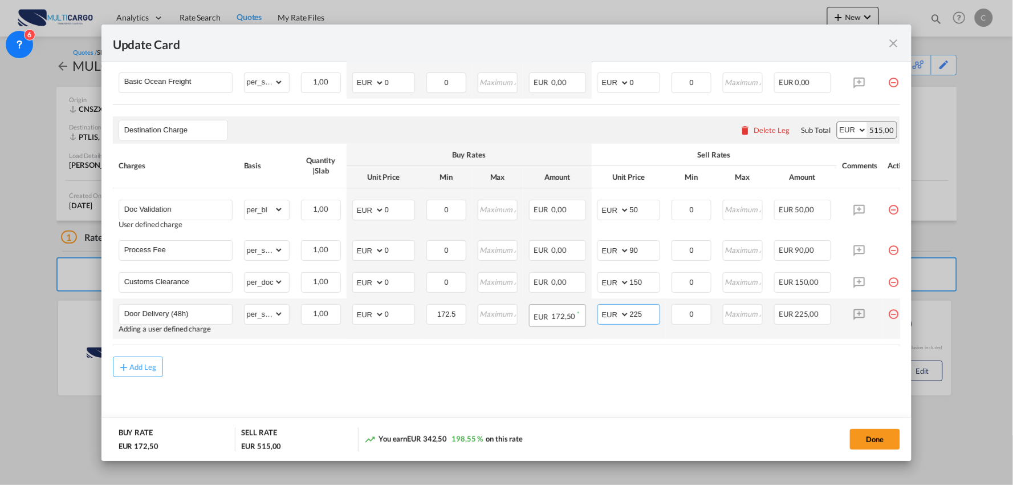
drag, startPoint x: 643, startPoint y: 313, endPoint x: 577, endPoint y: 317, distance: 65.7
click at [580, 317] on tr "Door Delivery (48h) Adding a user defined charge Please Enter Already Exists gr…" at bounding box center [517, 318] width 808 height 40
type input "125"
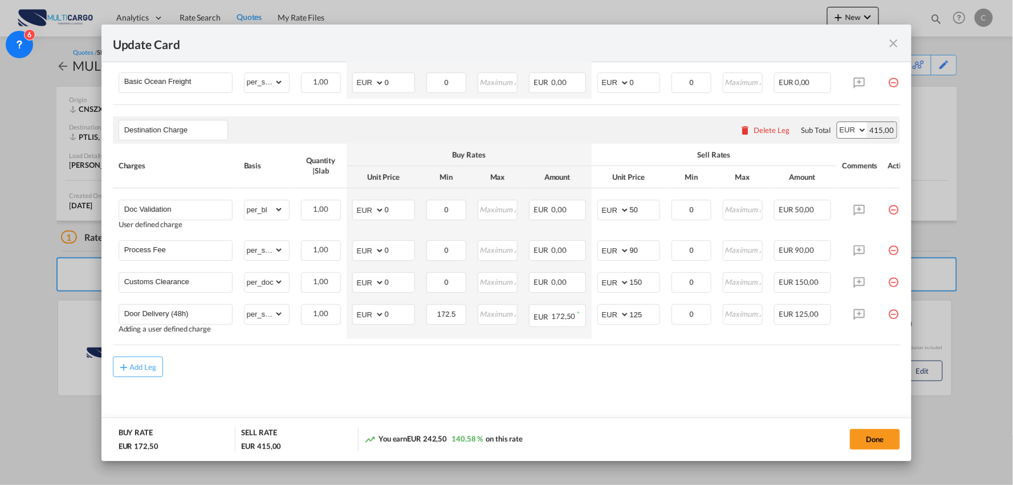
drag, startPoint x: 494, startPoint y: 392, endPoint x: 476, endPoint y: 360, distance: 36.8
click at [492, 388] on md-content "Main Freight Please enter leg name Leg Name Already Exists Delete Leg Sub Total…" at bounding box center [507, 204] width 788 height 455
drag, startPoint x: 403, startPoint y: 307, endPoint x: 362, endPoint y: 311, distance: 41.3
click at [371, 311] on md-input-container "AED AFN ALL AMD ANG AOA ARS AUD AWG AZN BAM BBD BDT BGN BHD BIF BMD BND BOB BRL…" at bounding box center [383, 314] width 63 height 21
type input "70"
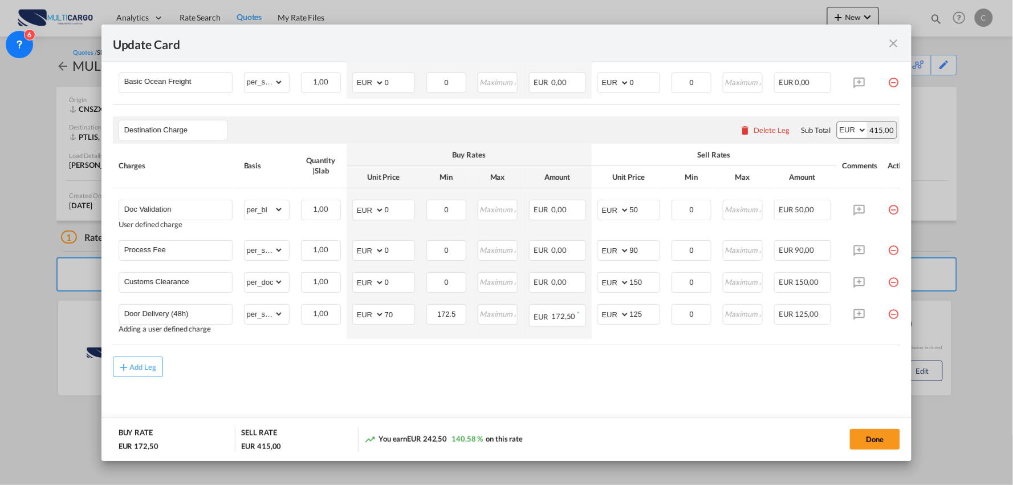
click at [649, 367] on div "Add Leg" at bounding box center [507, 366] width 788 height 21
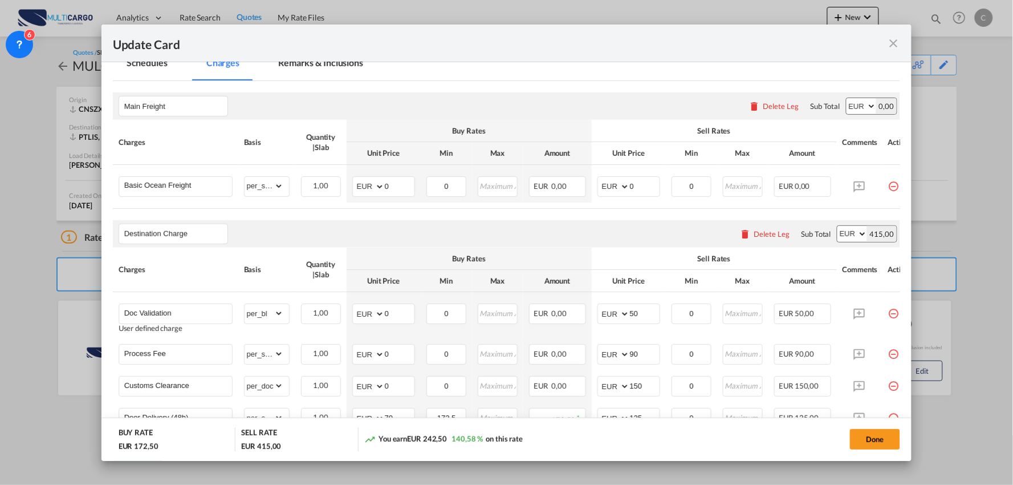
scroll to position [149, 0]
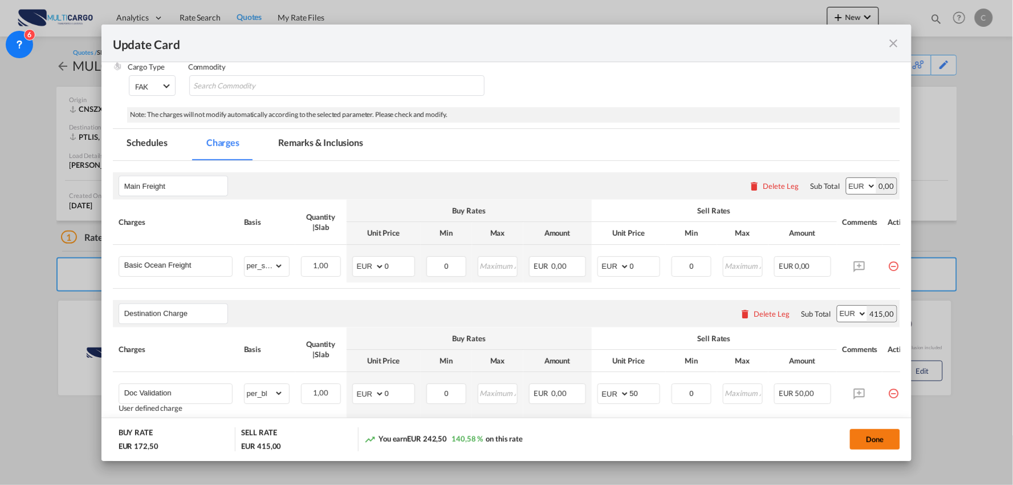
click at [873, 429] on button "Done" at bounding box center [875, 439] width 50 height 21
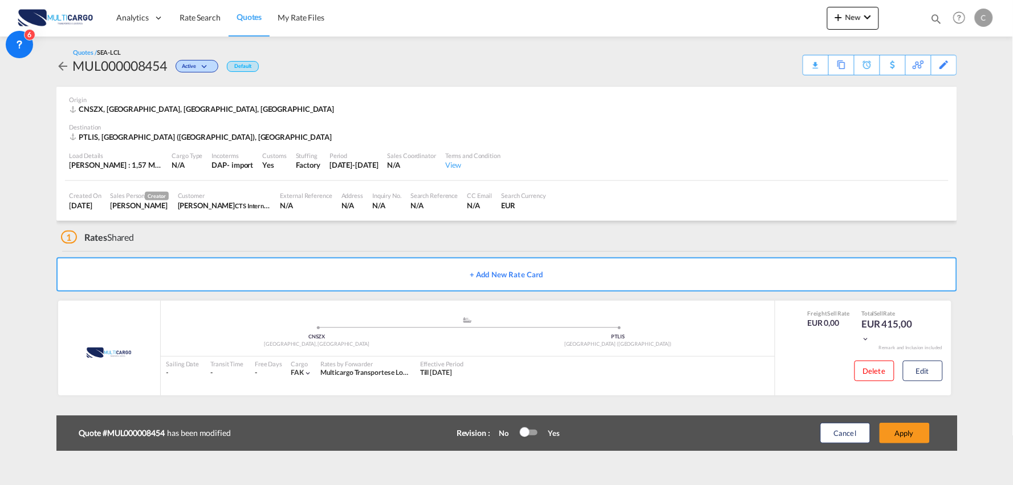
click at [875, 438] on div "Update Card Port of Loading CNSZX T/S Liner/Carrier MultiCargo 2HM LOGISTICS D.…" at bounding box center [506, 242] width 1013 height 485
click at [909, 431] on button "Apply" at bounding box center [905, 433] width 50 height 21
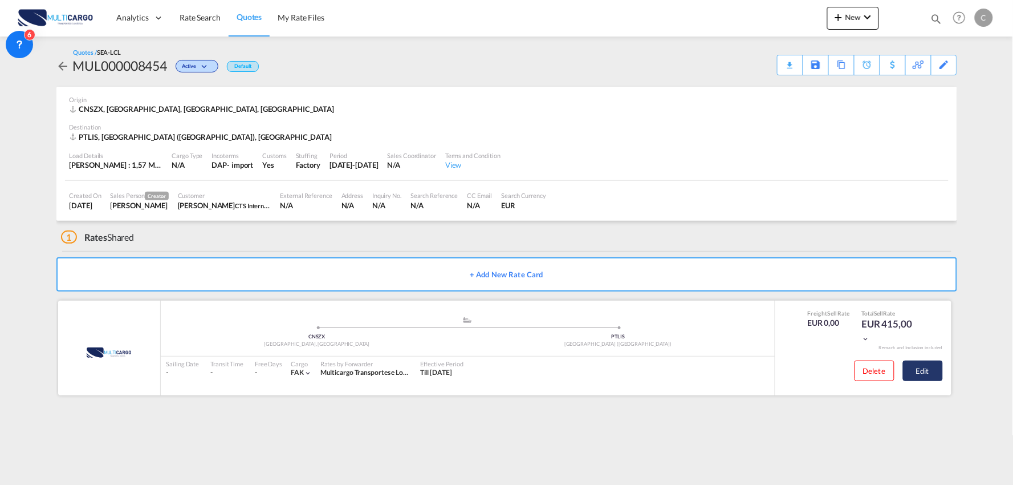
click at [932, 367] on button "Edit" at bounding box center [923, 370] width 40 height 21
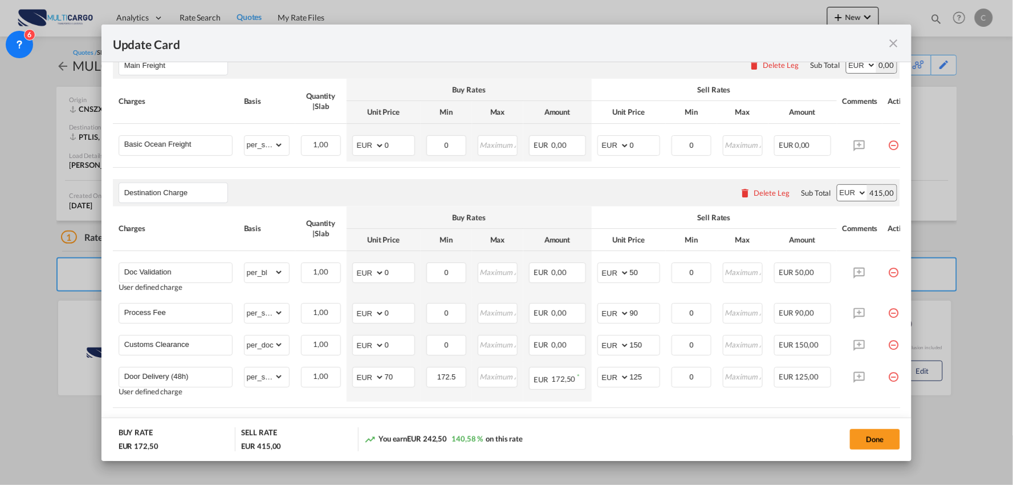
scroll to position [339, 0]
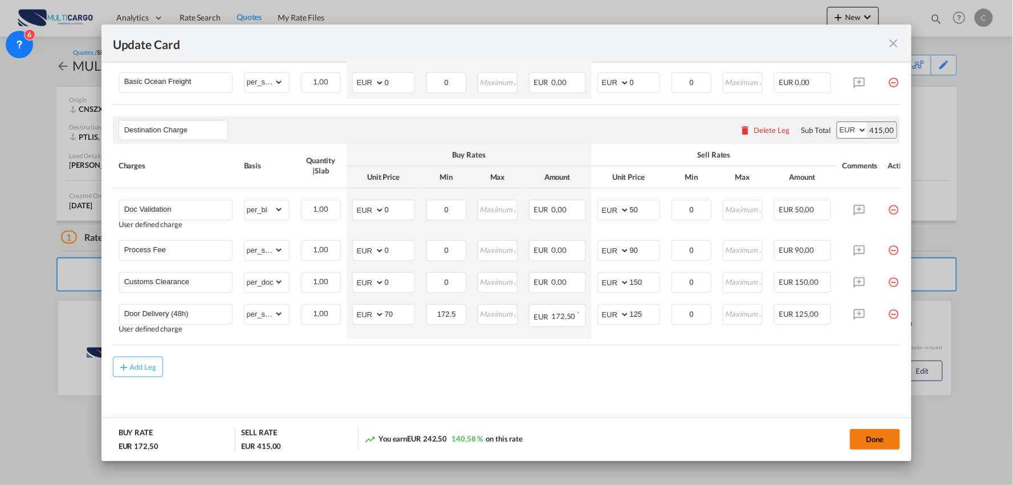
click at [881, 445] on button "Done" at bounding box center [875, 439] width 50 height 21
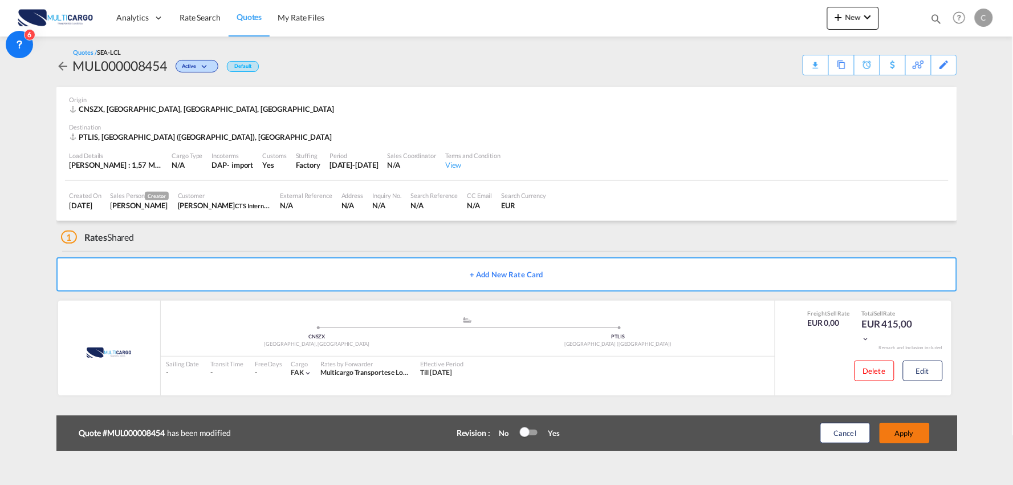
click at [905, 432] on button "Apply" at bounding box center [905, 433] width 50 height 21
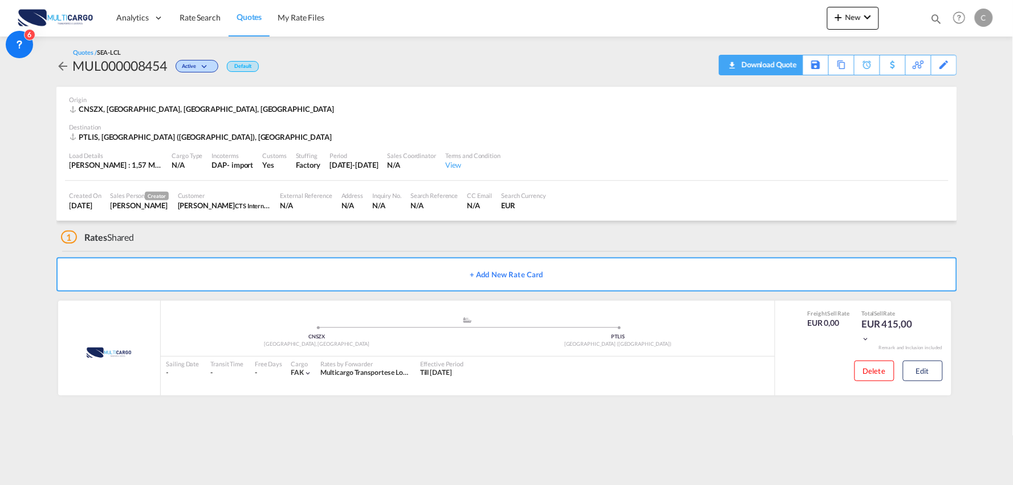
click at [785, 65] on div "Download Quote" at bounding box center [768, 64] width 58 height 18
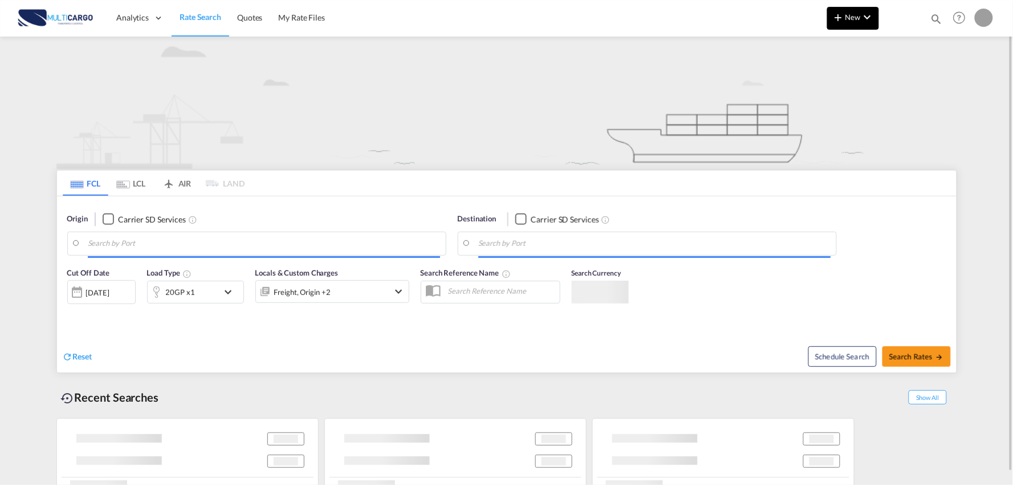
click at [857, 12] on button "New" at bounding box center [854, 18] width 52 height 23
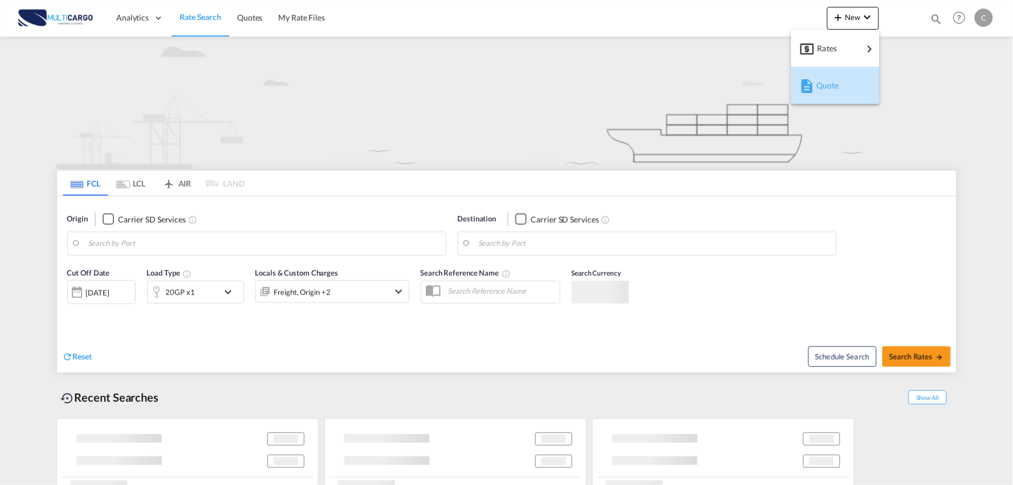
click at [845, 99] on div "Quote" at bounding box center [838, 85] width 42 height 29
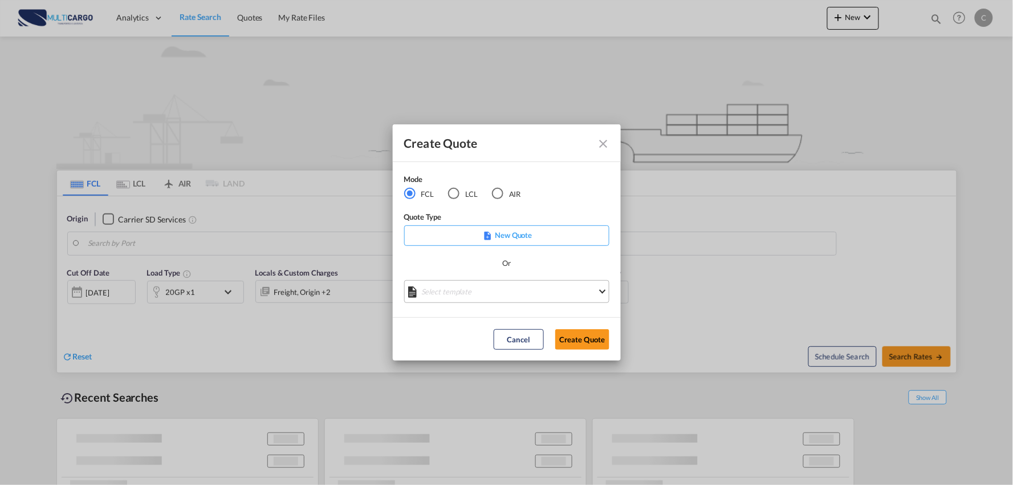
click at [512, 293] on md-select "Select template EXP EXW MERC.Nacional 09/2025 Patricia Barroso | 12 Sep 2025 IM…" at bounding box center [506, 291] width 205 height 23
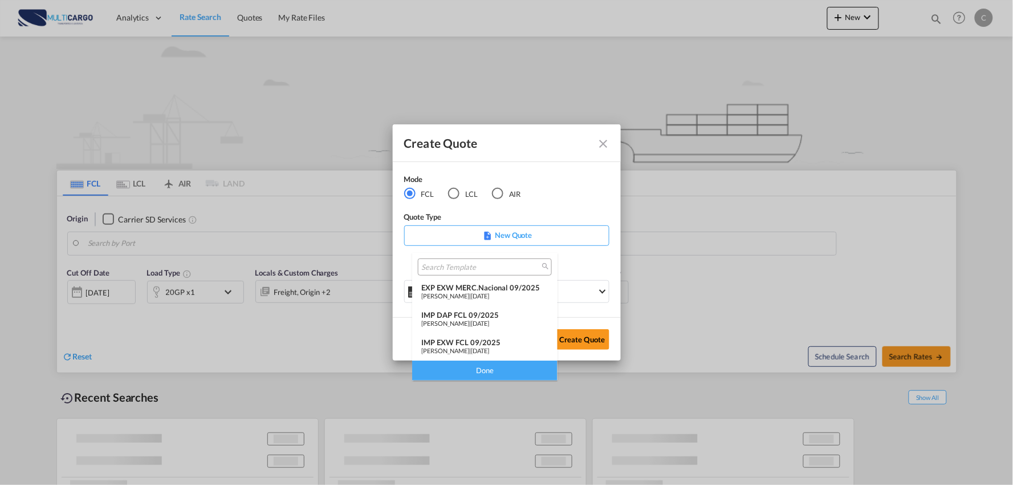
type input "Port of Qingdao, Qingdao, CNTAO"
type input "Leixoes, Leixoes, PTLEI"
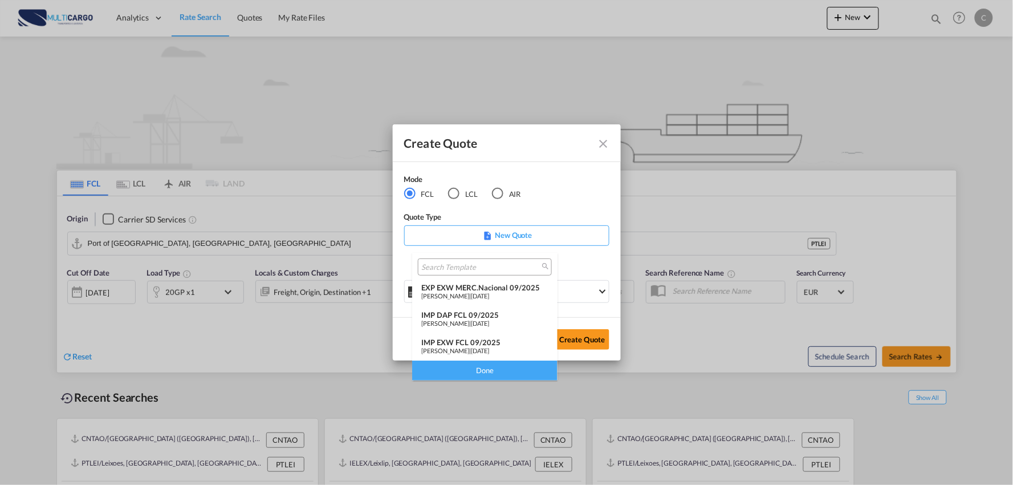
click at [482, 316] on div "IMP DAP FCL 09/2025" at bounding box center [484, 314] width 127 height 9
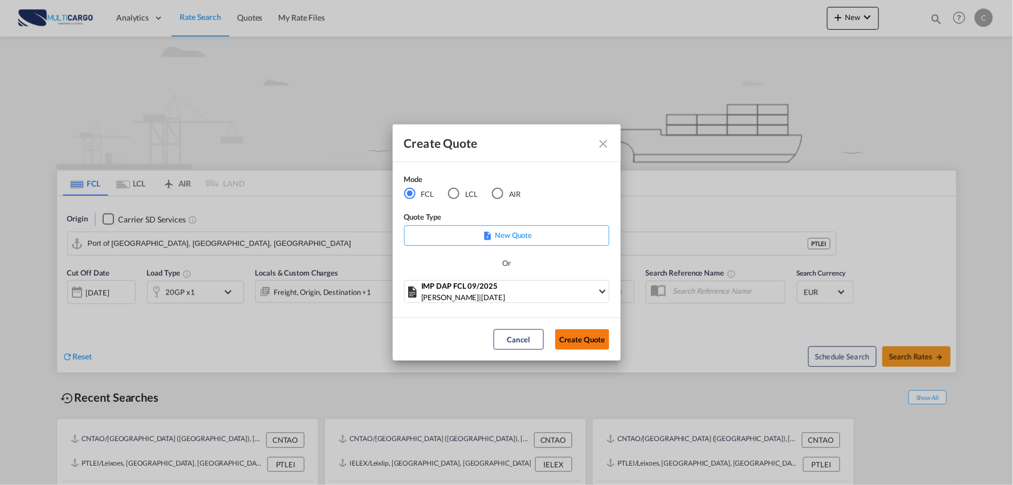
click at [601, 342] on button "Create Quote" at bounding box center [582, 339] width 54 height 21
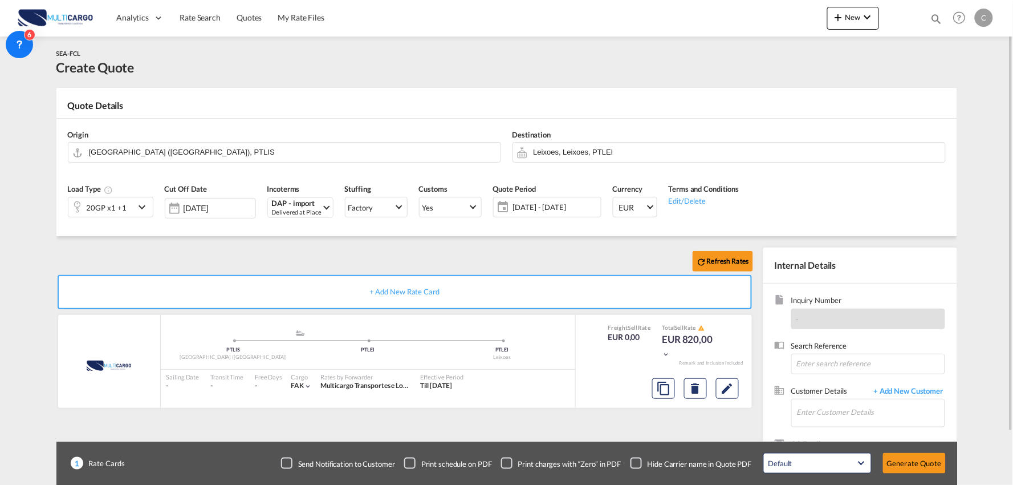
click at [333, 241] on div "Refresh Rates + Add New Rate Card MultiCargo added by you .a{fill:#aaa8ad;} .a{…" at bounding box center [506, 364] width 901 height 256
click at [554, 155] on input "Leixoes, Leixoes, PTLEI" at bounding box center [737, 152] width 406 height 20
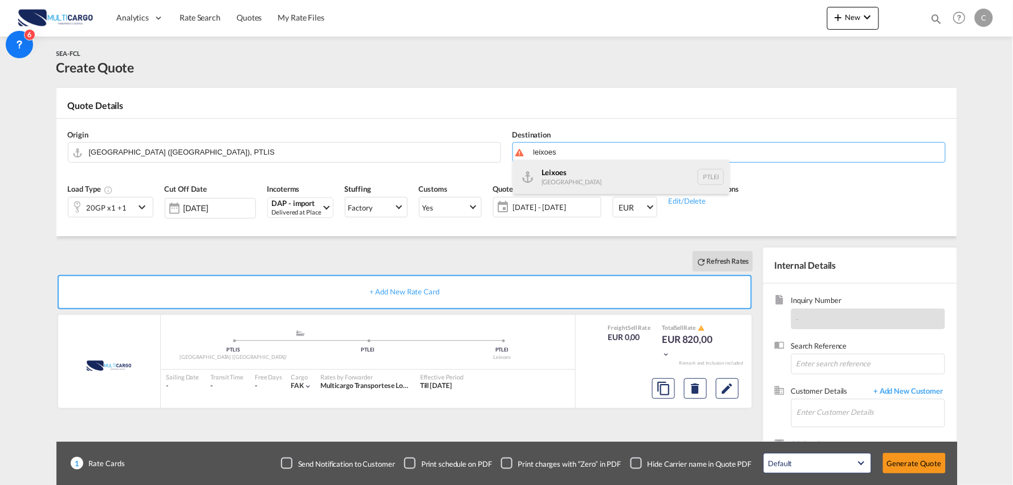
click at [552, 180] on div "Leixoes Portugal PTLEI" at bounding box center [621, 177] width 217 height 34
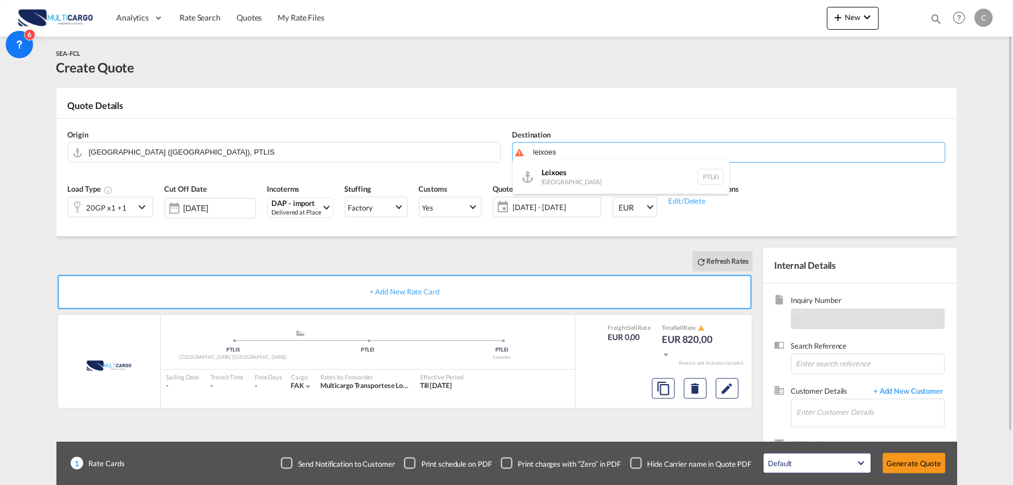
type input "Leixoes, PTLEI"
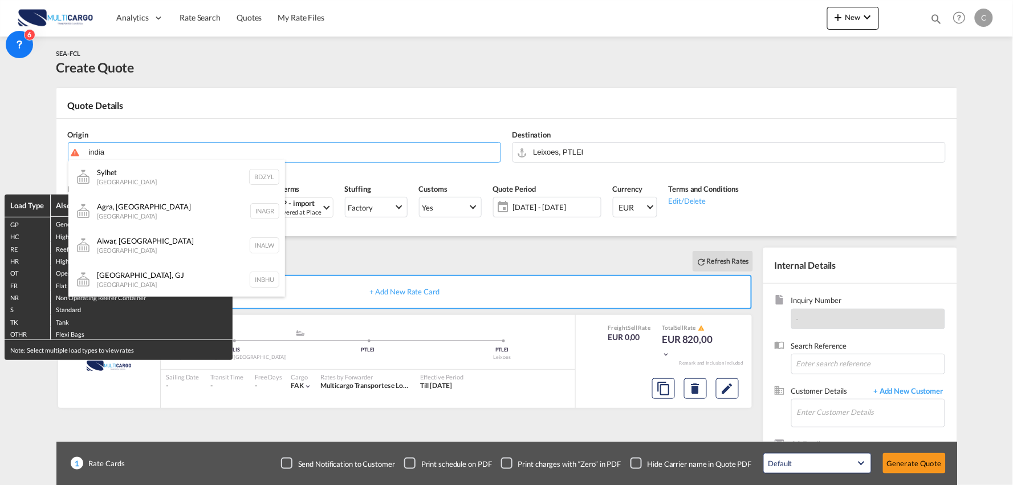
type input "india"
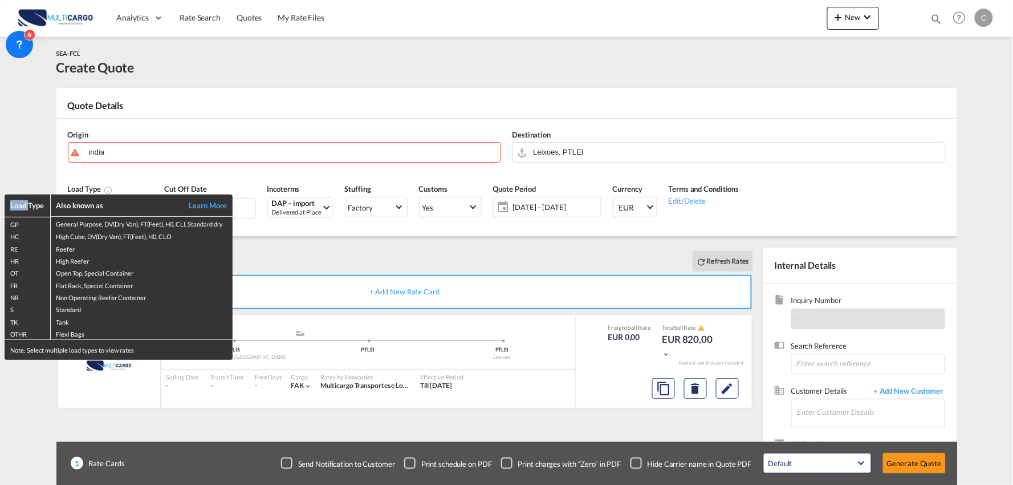
click at [131, 152] on div "Load Type Also known as Learn More GP General Purpose, DV(Dry Van), FT(Feet), H…" at bounding box center [506, 242] width 1013 height 485
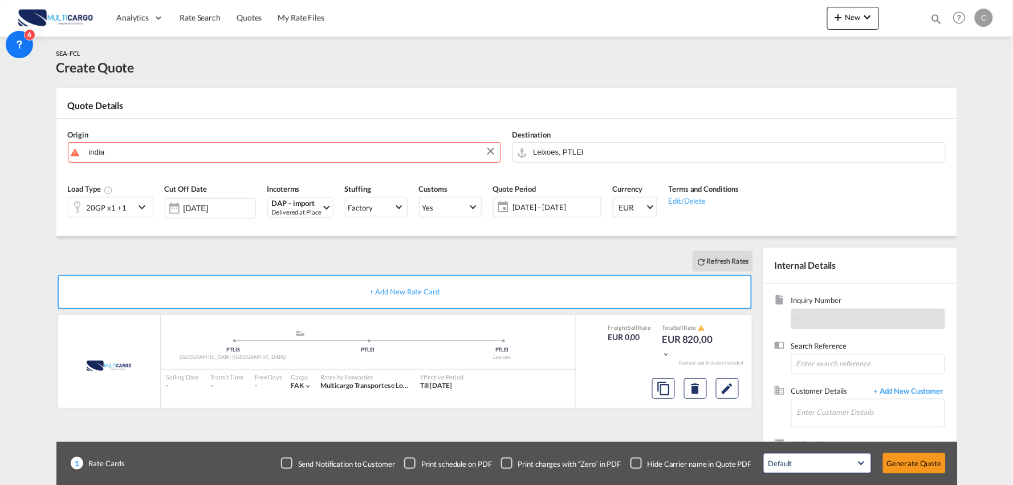
scroll to position [51, 0]
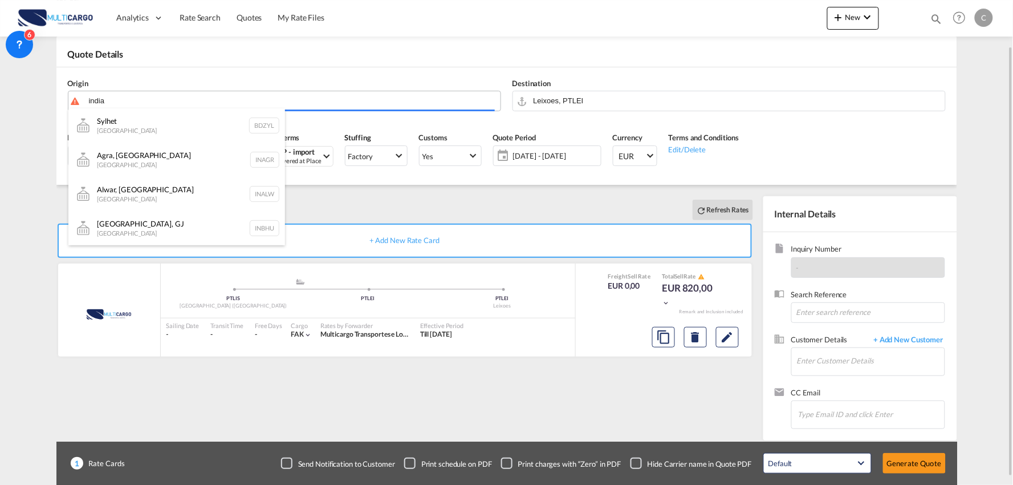
click at [135, 106] on body "Analytics Reports Dashboard Rate Search Quotes My Rate Files Analytics" at bounding box center [506, 242] width 1013 height 485
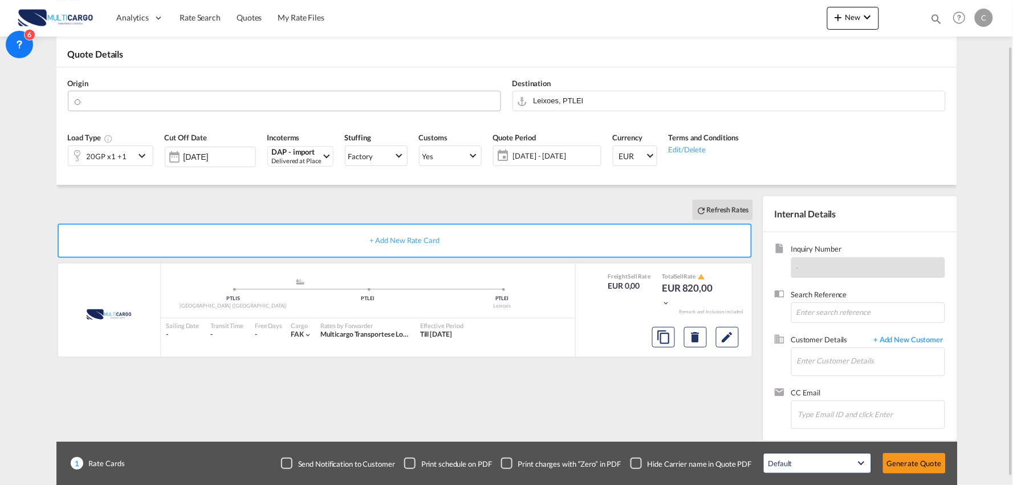
click at [144, 104] on input "Search by Door/Port" at bounding box center [292, 101] width 406 height 20
click at [139, 158] on md-icon "icon-chevron-down" at bounding box center [143, 156] width 17 height 14
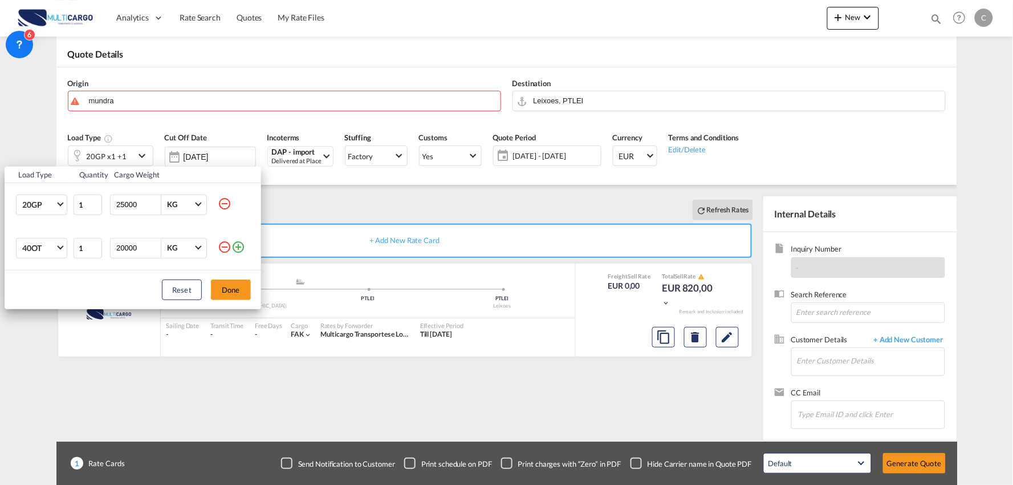
click at [224, 249] on md-icon "icon-minus-circle-outline" at bounding box center [225, 247] width 14 height 14
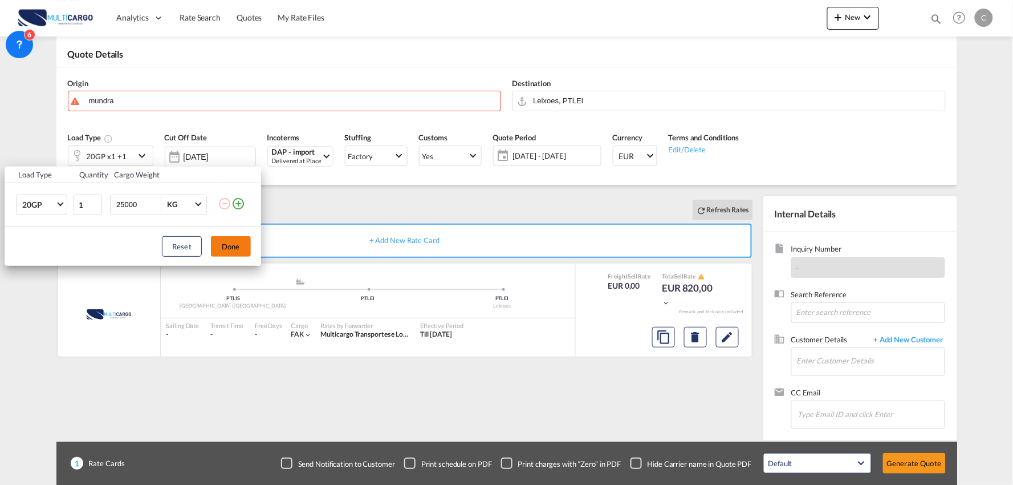
click at [232, 243] on button "Done" at bounding box center [231, 246] width 40 height 21
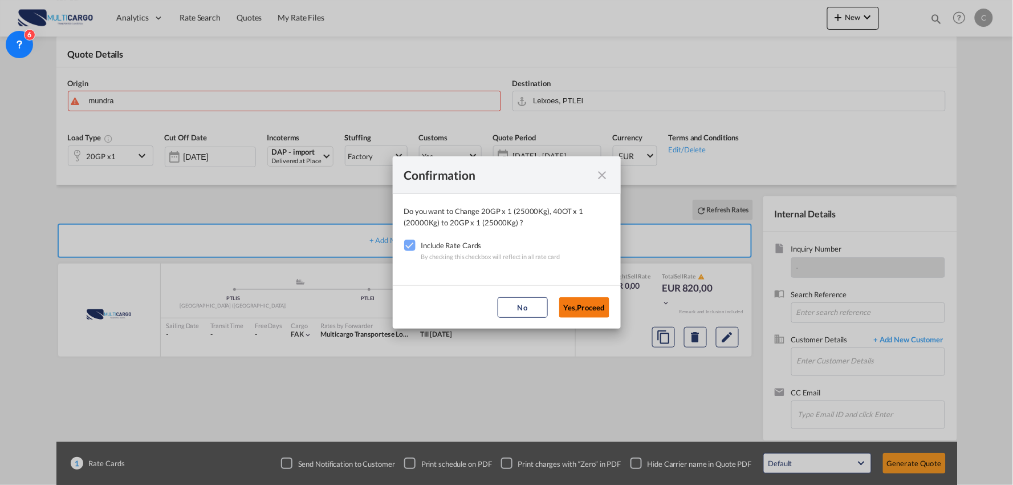
click at [572, 299] on button "Yes,Proceed" at bounding box center [584, 307] width 50 height 21
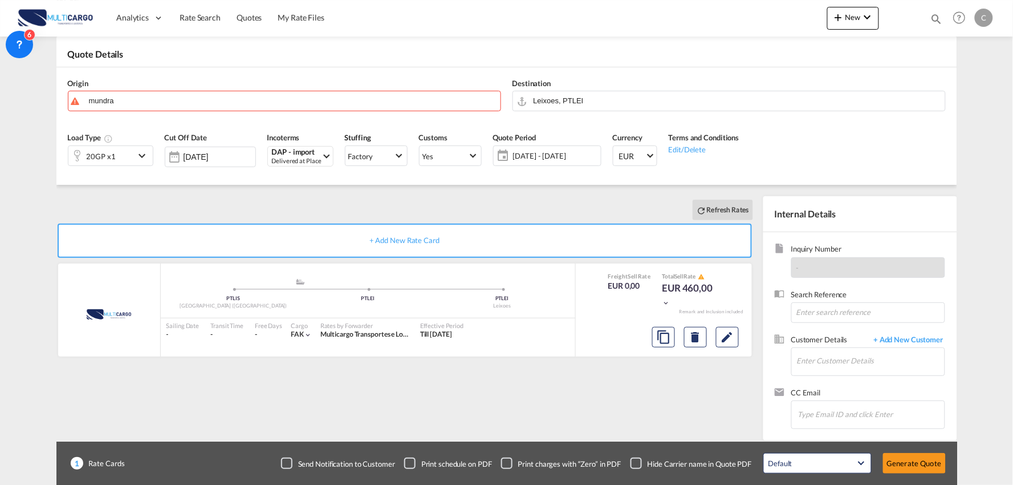
click at [137, 107] on body "Analytics Reports Dashboard Rate Search Quotes My Rate Files Analytics" at bounding box center [506, 242] width 1013 height 485
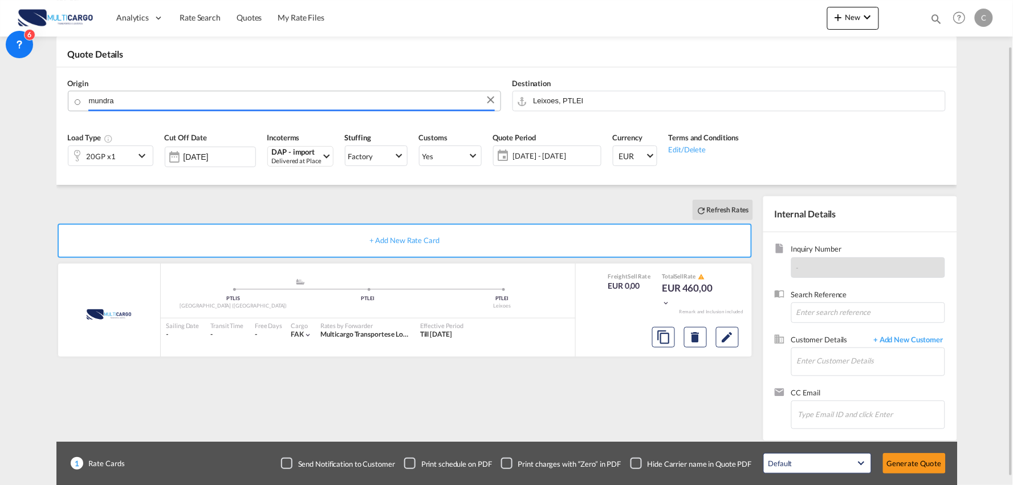
click at [148, 99] on input "mundra" at bounding box center [292, 101] width 406 height 20
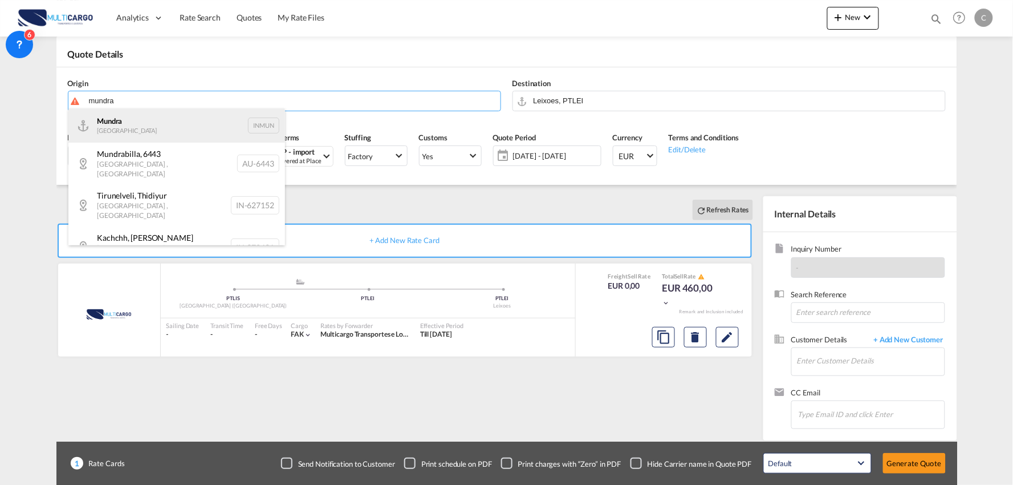
click at [140, 124] on div "Mundra India INMUN" at bounding box center [176, 125] width 217 height 34
type input "Mundra, INMUN"
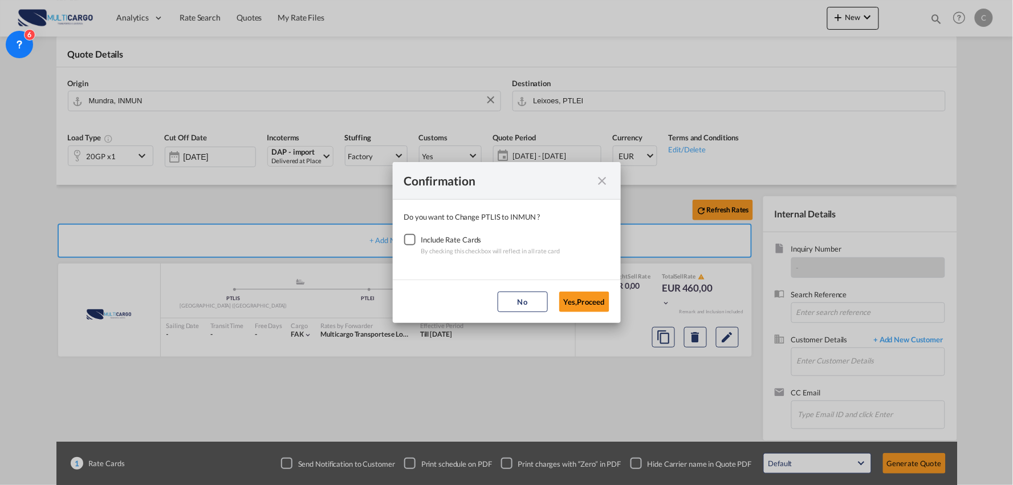
click at [413, 238] on div "Checkbox No Ink" at bounding box center [409, 239] width 11 height 11
drag, startPoint x: 583, startPoint y: 303, endPoint x: 669, endPoint y: 475, distance: 192.6
click at [586, 309] on button "Yes,Proceed" at bounding box center [584, 301] width 50 height 21
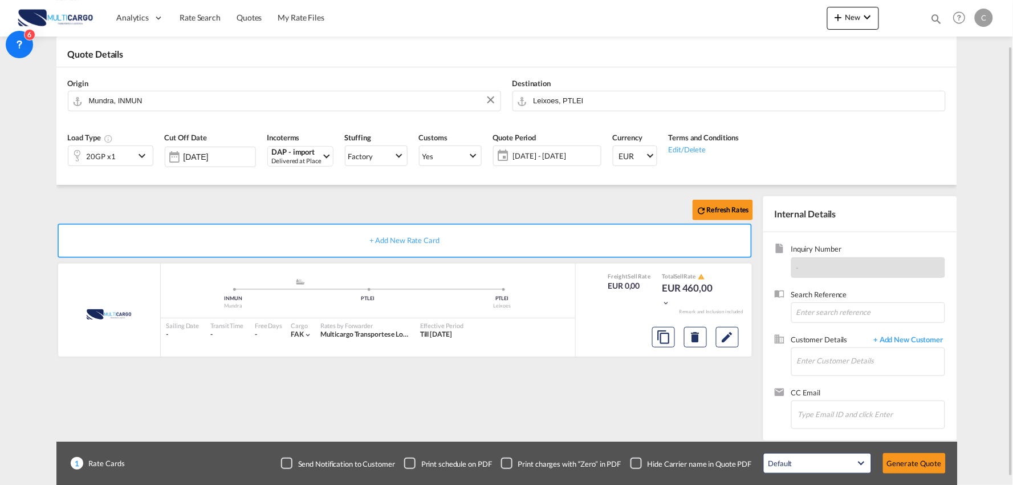
click at [631, 463] on div "Checkbox No Ink" at bounding box center [636, 462] width 11 height 11
click at [659, 424] on div "Refresh Rates + Add New Rate Card MultiCargo added by you .a{fill:#aaa8ad;} .a{…" at bounding box center [406, 315] width 701 height 238
click at [839, 352] on input "Enter Customer Details" at bounding box center [871, 361] width 148 height 26
click at [899, 337] on span "+ Add New Customer" at bounding box center [907, 340] width 77 height 13
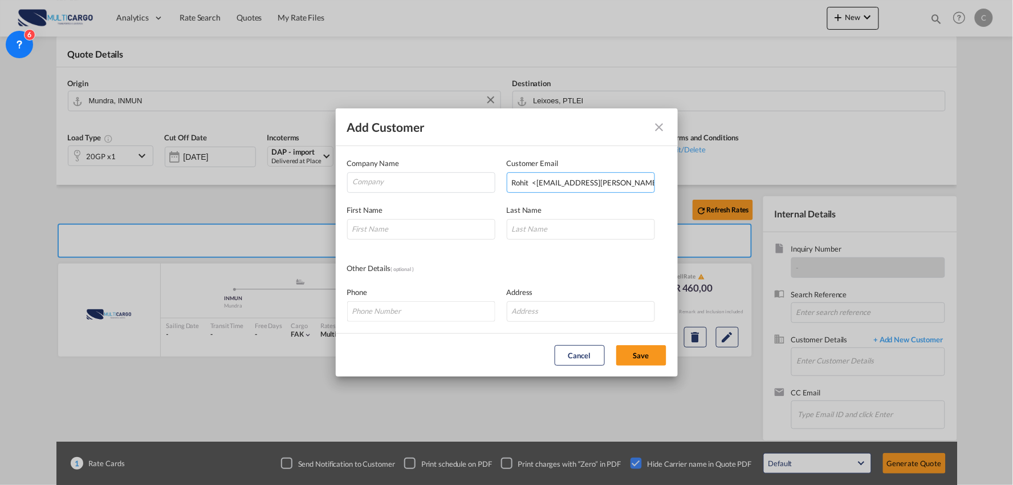
click at [563, 180] on input "Rohit <rohit.dogra@del.cpworldindia.com>" at bounding box center [581, 182] width 148 height 21
drag, startPoint x: 538, startPoint y: 180, endPoint x: 480, endPoint y: 178, distance: 58.8
click at [445, 180] on div "Company Name Customer Email Rohit <rohit.dogra@del.cpworldindia.com> Enter a va…" at bounding box center [506, 174] width 319 height 35
click at [634, 184] on input "rohit.dogra@del.cpworldindia.com>" at bounding box center [581, 182] width 148 height 21
type input "[EMAIL_ADDRESS][PERSON_NAME][DOMAIN_NAME]"
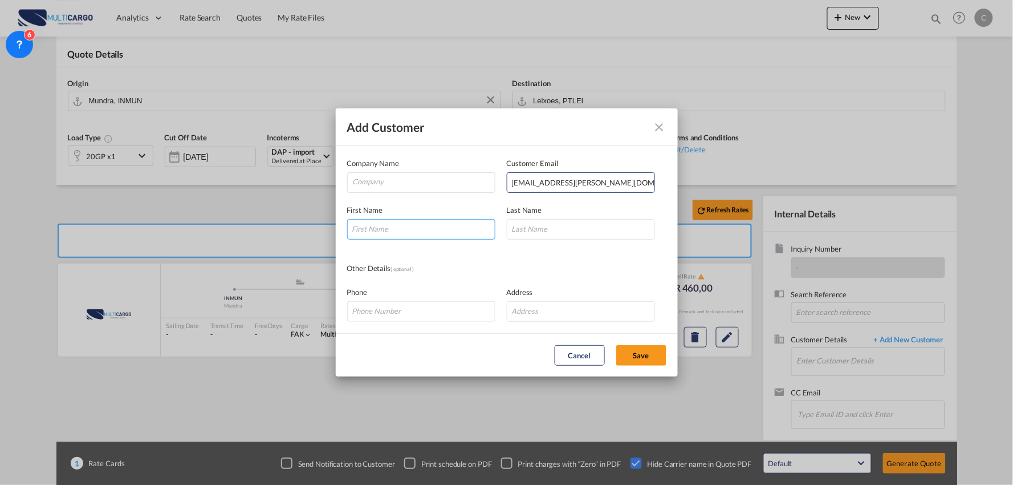
click at [396, 235] on input "Add Customer Company ..." at bounding box center [421, 229] width 148 height 21
type input "Rohit"
type input "Dogra"
click at [428, 177] on input "Company" at bounding box center [424, 181] width 142 height 17
paste input "C.P. WORLD LINES PVT. LTD."
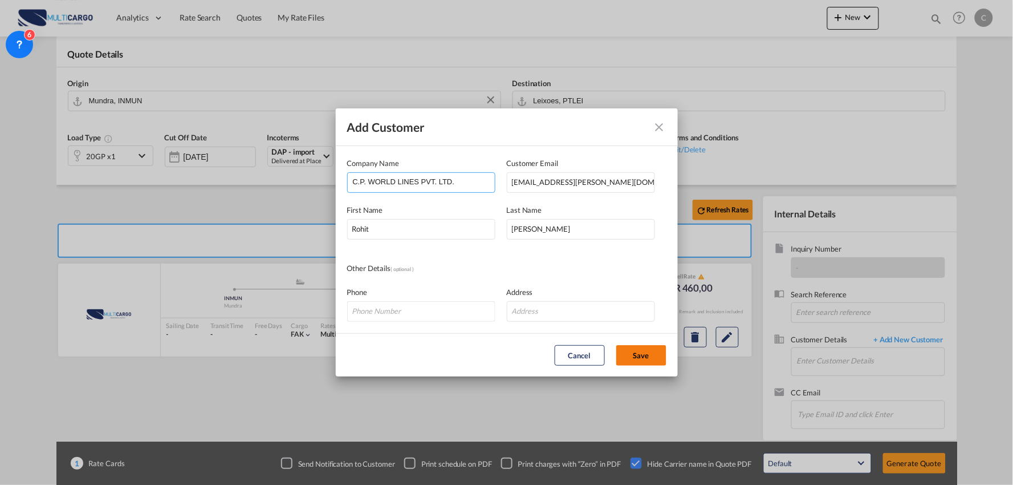
type input "C.P. WORLD LINES PVT. LTD."
click at [657, 356] on button "Save" at bounding box center [642, 355] width 50 height 21
type input "C.P. WORLD LINES PVT. LTD., Rohit Dogra, rohit.dogra@del.cpworldindia.com"
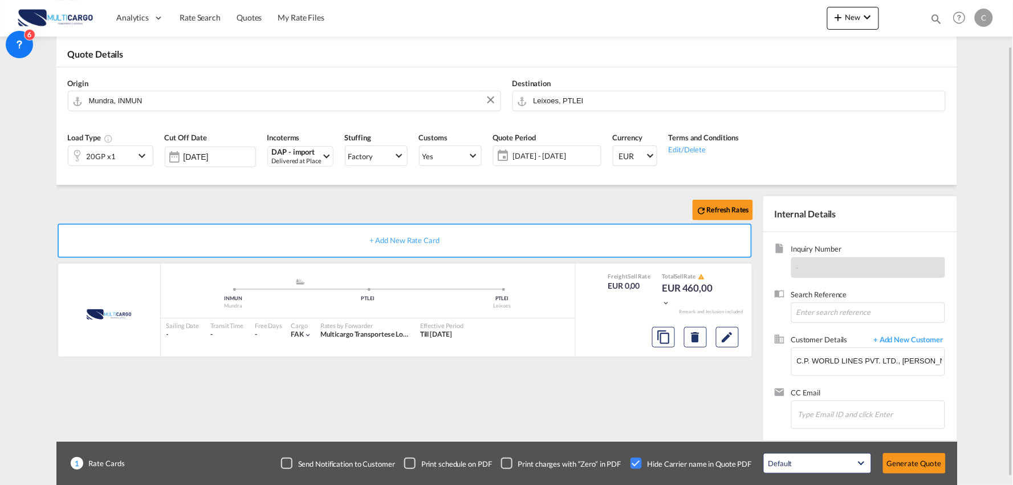
drag, startPoint x: 264, startPoint y: 198, endPoint x: 253, endPoint y: 193, distance: 12.5
click at [263, 198] on div "Refresh Rates" at bounding box center [406, 209] width 701 height 27
click at [925, 457] on button "Generate Quote" at bounding box center [914, 463] width 63 height 21
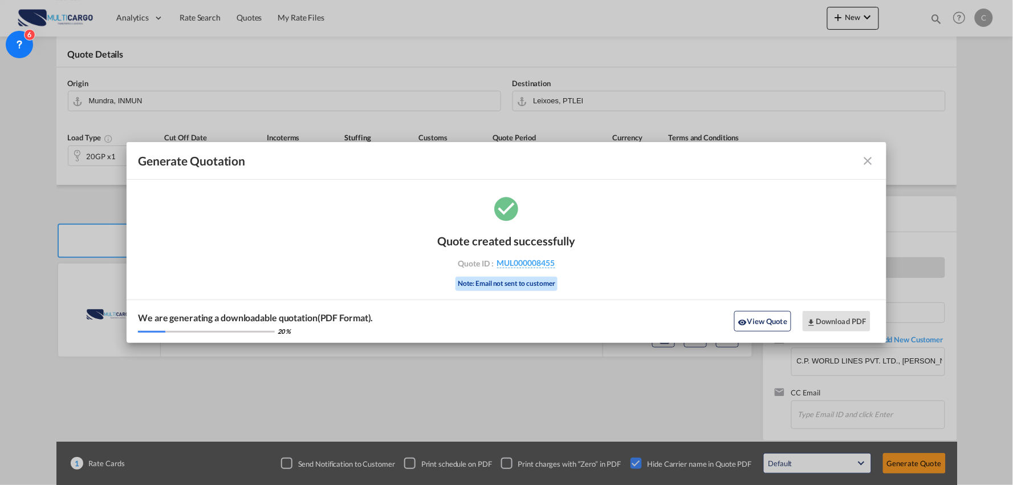
click at [776, 310] on div "We are generating a downloadable quotation(PDF Format). 20 % View Quote Downloa…" at bounding box center [507, 320] width 760 height 43
click at [767, 321] on button "View Quote" at bounding box center [763, 321] width 57 height 21
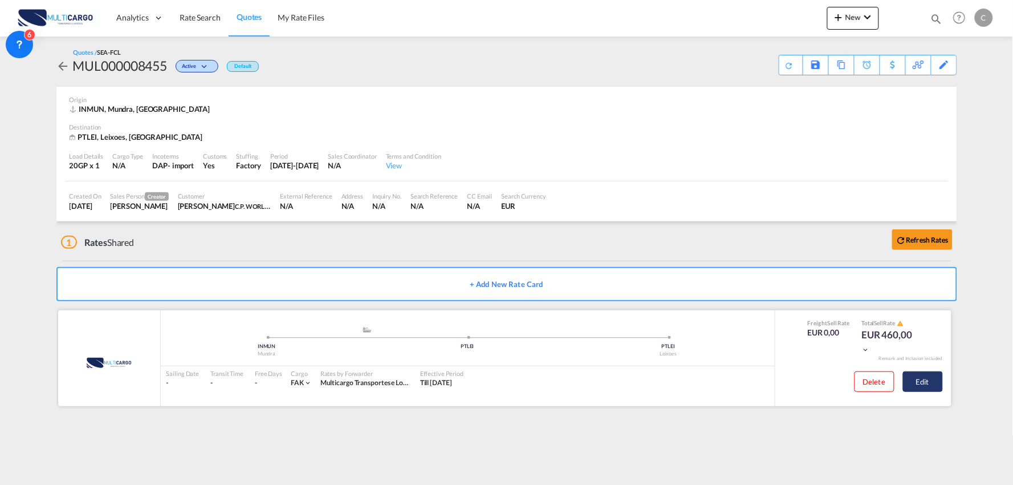
click at [915, 380] on button "Edit" at bounding box center [923, 381] width 40 height 21
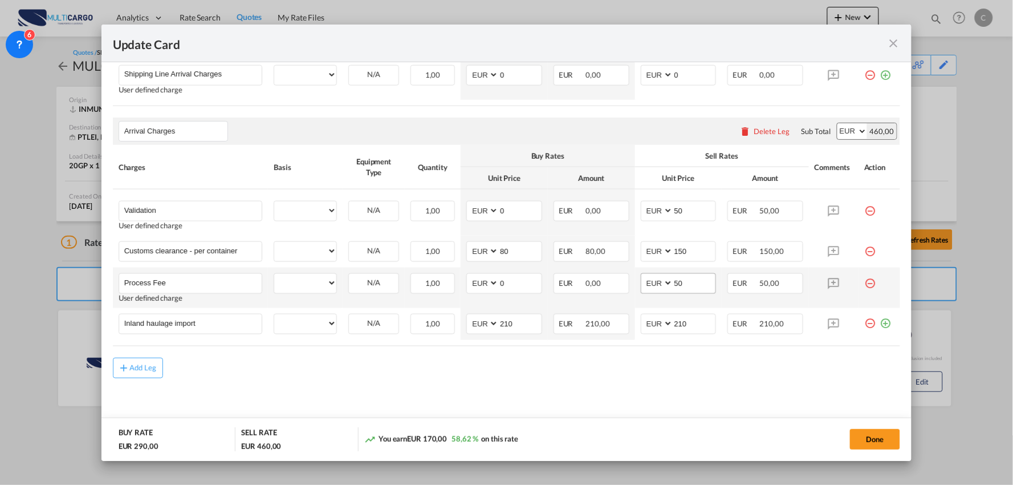
scroll to position [386, 0]
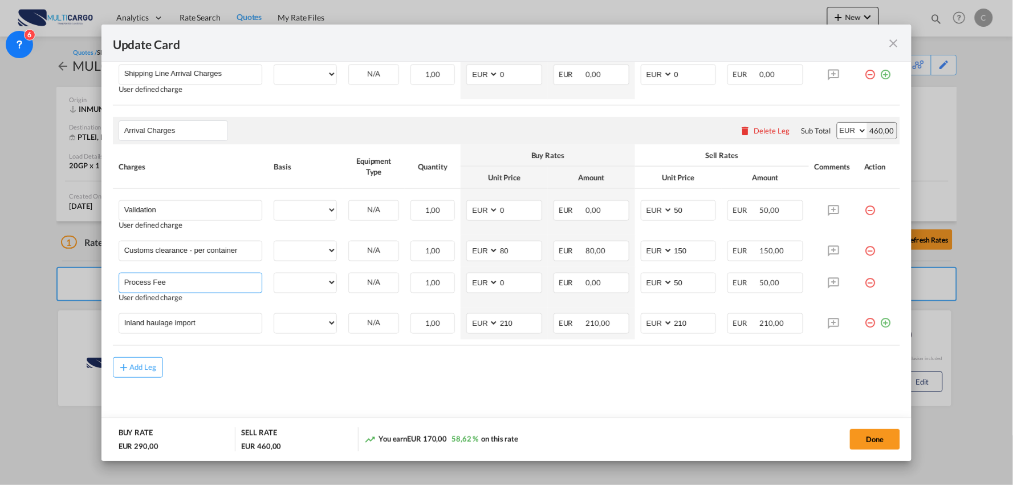
click at [62, 277] on div "Update Card Port of Loading INMUN T/S Liner/Carrier MultiCargo 2HM LOGISTICS D.…" at bounding box center [506, 242] width 1013 height 485
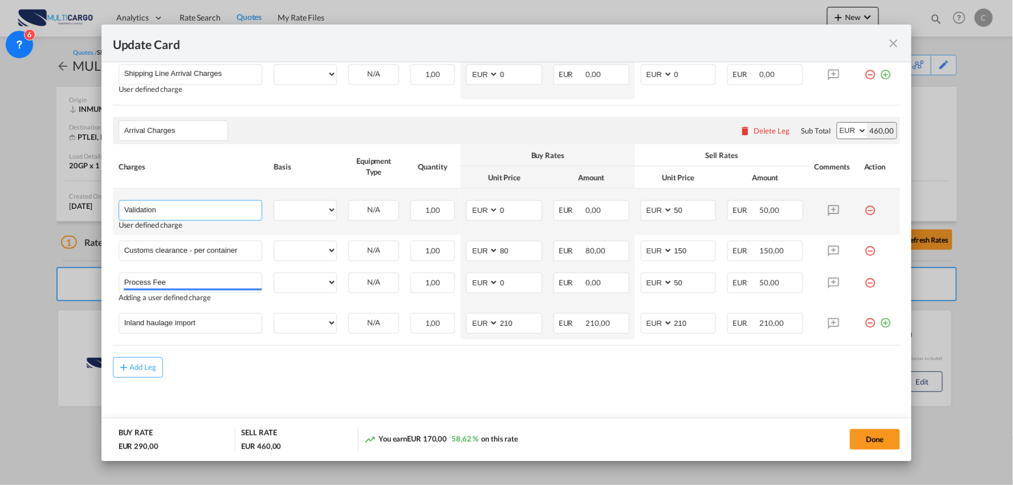
click at [218, 210] on input "Validation" at bounding box center [193, 209] width 138 height 17
paste input "Process Fee"
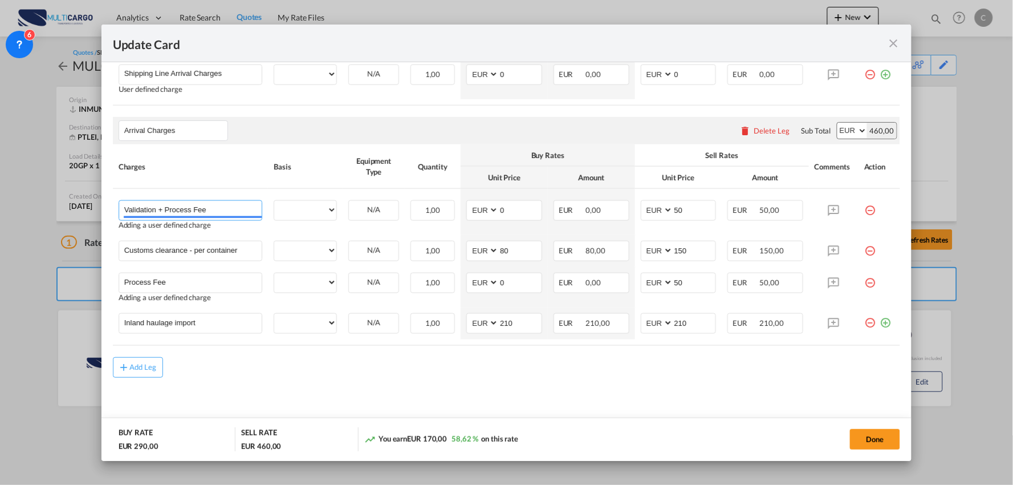
type input "Validation + Process Fee"
click at [865, 283] on md-icon "icon-minus-circle-outline red-400-fg" at bounding box center [870, 278] width 11 height 11
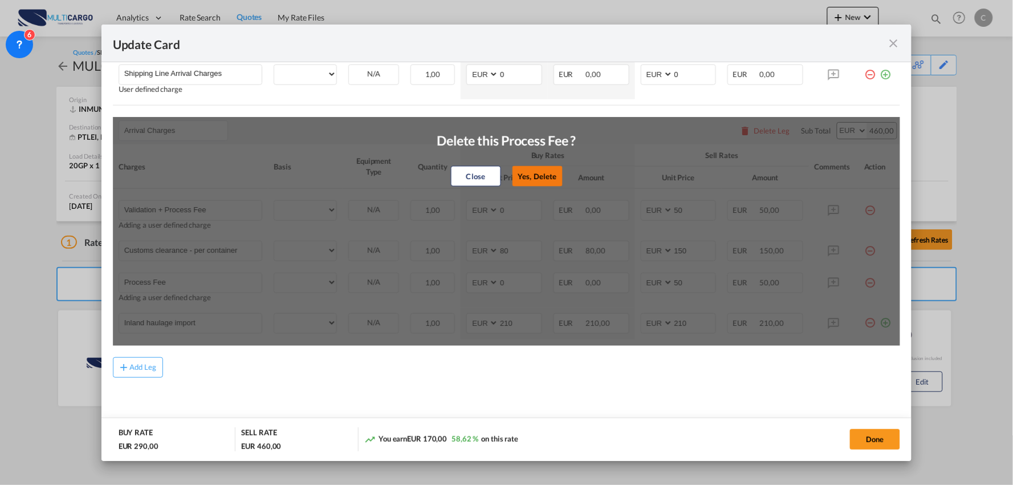
click at [532, 173] on button "Yes, Delete" at bounding box center [537, 176] width 50 height 21
type input "Inland haulage import"
select select "? string:per container ?"
type input "210"
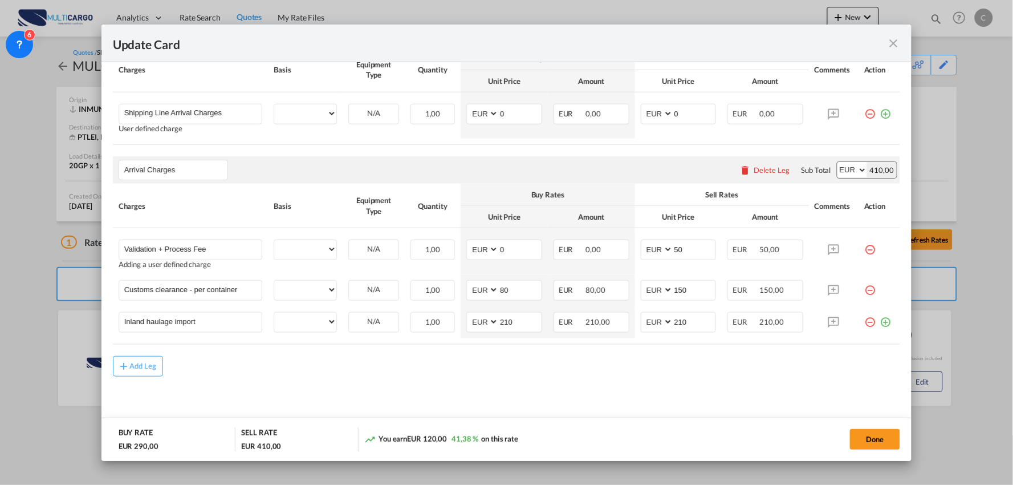
scroll to position [346, 0]
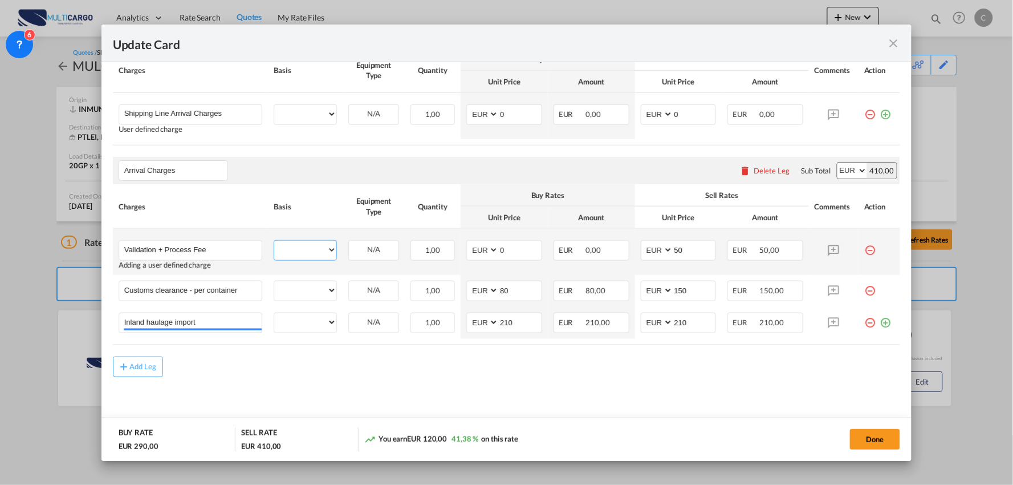
click at [309, 250] on select "Update CardPort of ..." at bounding box center [305, 250] width 62 height 18
click at [315, 245] on select "Update CardPort of ..." at bounding box center [305, 250] width 62 height 18
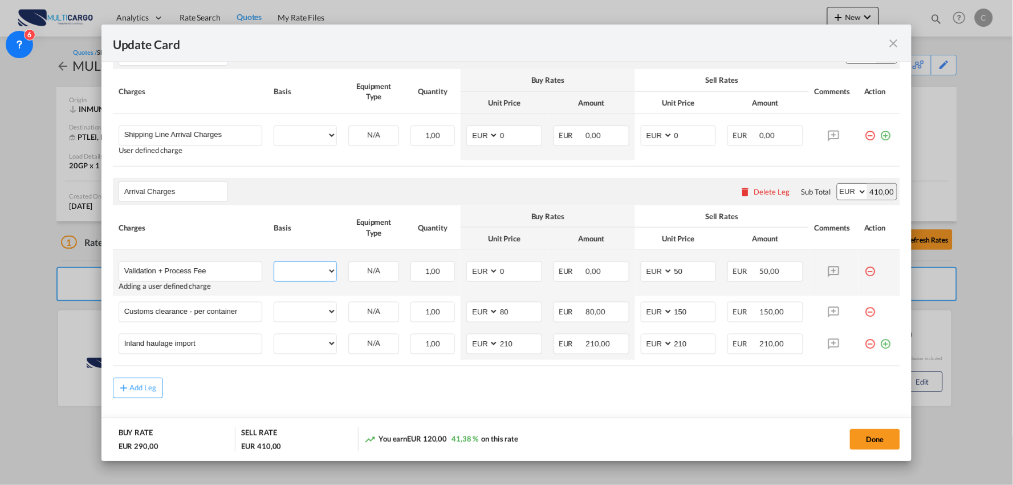
scroll to position [346, 0]
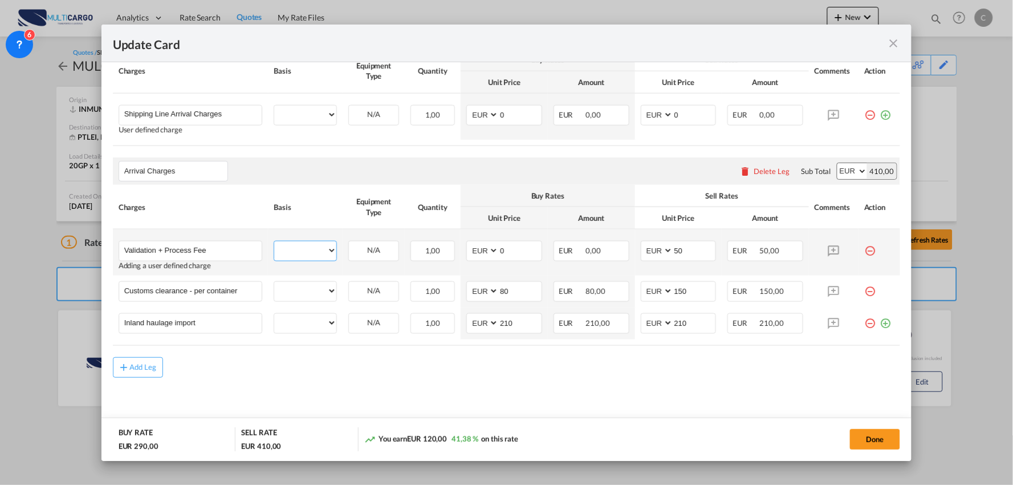
click at [323, 248] on select "Update CardPort of ..." at bounding box center [305, 250] width 62 height 18
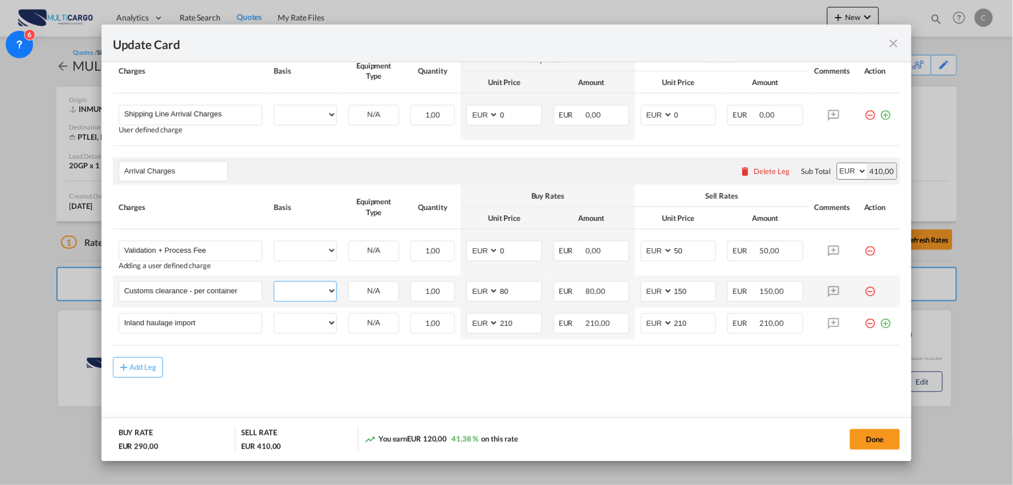
click at [317, 291] on select "Update CardPort of ..." at bounding box center [305, 291] width 62 height 18
click at [316, 327] on select "Update CardPort of ..." at bounding box center [305, 323] width 62 height 18
click at [521, 388] on md-content "Main Freight Please enter leg name Leg Name Already Exists Delete Leg Sub Total…" at bounding box center [507, 221] width 788 height 423
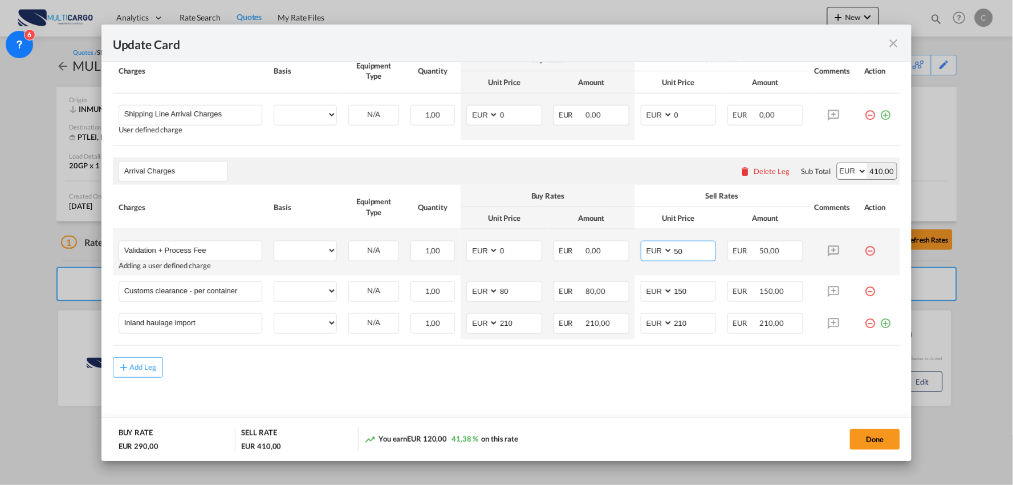
drag, startPoint x: 669, startPoint y: 251, endPoint x: 625, endPoint y: 254, distance: 44.0
click at [625, 254] on tr "Validation + Process Fee Please Enter User Defined Charges Cannot Be Published …" at bounding box center [507, 252] width 788 height 46
type input "150"
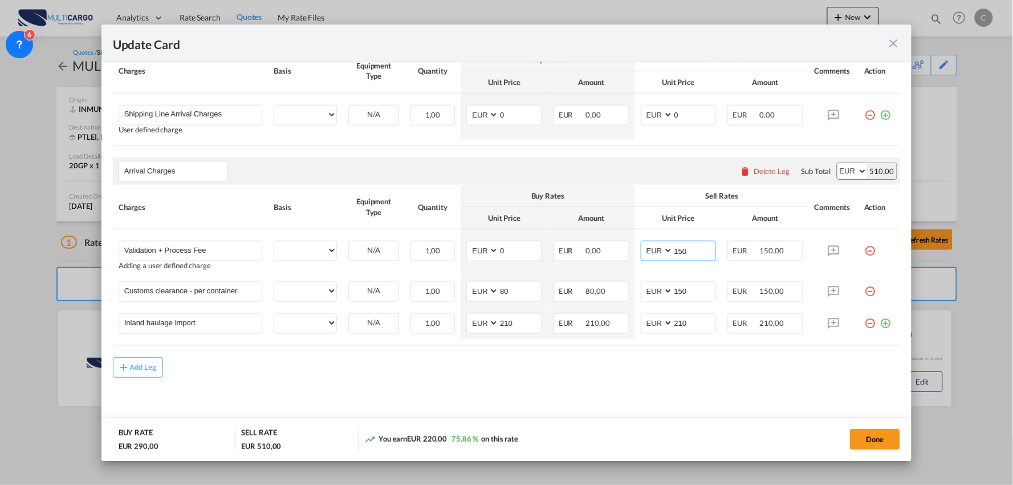
select select "per container"
select select "per B/L"
select select "per container"
type input "150"
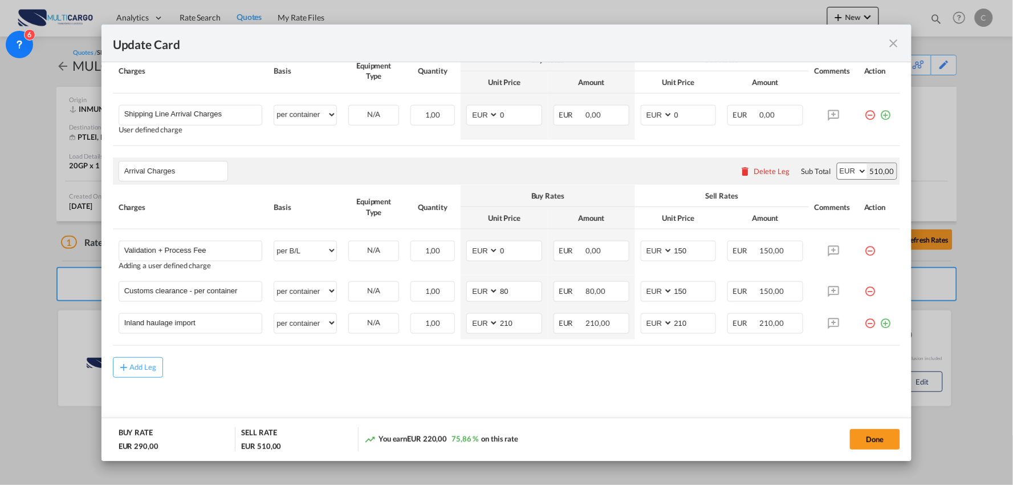
click at [620, 375] on div "Add Leg" at bounding box center [507, 367] width 788 height 21
drag, startPoint x: 312, startPoint y: 289, endPoint x: 309, endPoint y: 283, distance: 6.7
click at [312, 289] on select "per equipment per container per B/L per shipping bill per shipment per pallet p…" at bounding box center [305, 291] width 62 height 18
select select "per_document"
click at [274, 282] on select "per equipment per container per B/L per shipping bill per shipment per pallet p…" at bounding box center [305, 291] width 62 height 18
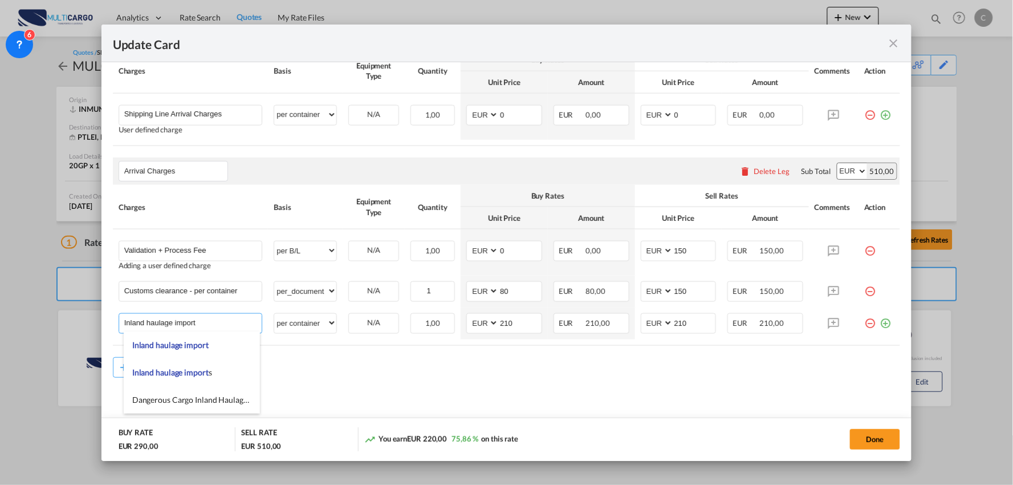
drag, startPoint x: 212, startPoint y: 327, endPoint x: 35, endPoint y: 313, distance: 177.4
click at [35, 313] on div "Update Card Port of Loading INMUN T/S Liner/Carrier MultiCargo 2HM LOGISTICS D.…" at bounding box center [506, 242] width 1013 height 485
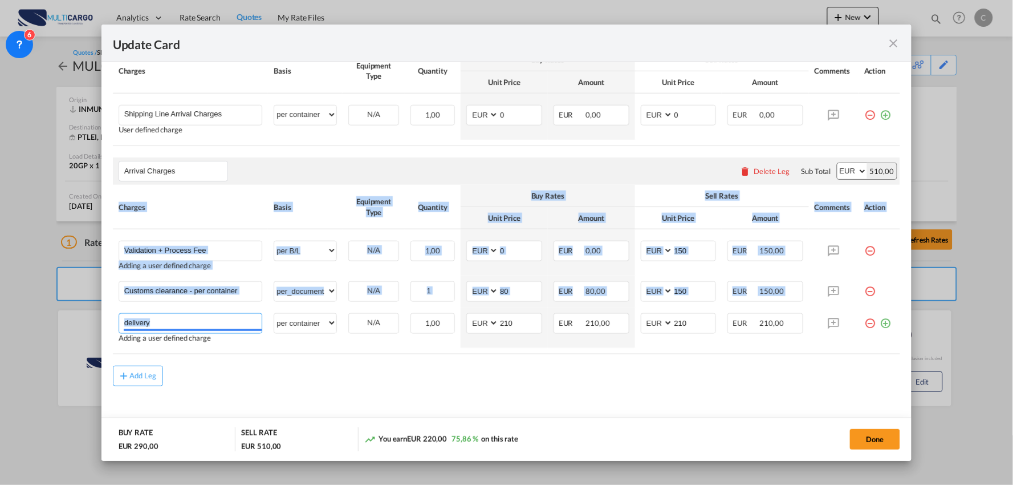
drag, startPoint x: 166, startPoint y: 329, endPoint x: 59, endPoint y: 316, distance: 108.0
click at [59, 316] on div "Update Card Port of Loading INMUN T/S Liner/Carrier MultiCargo 2HM LOGISTICS D.…" at bounding box center [506, 242] width 1013 height 485
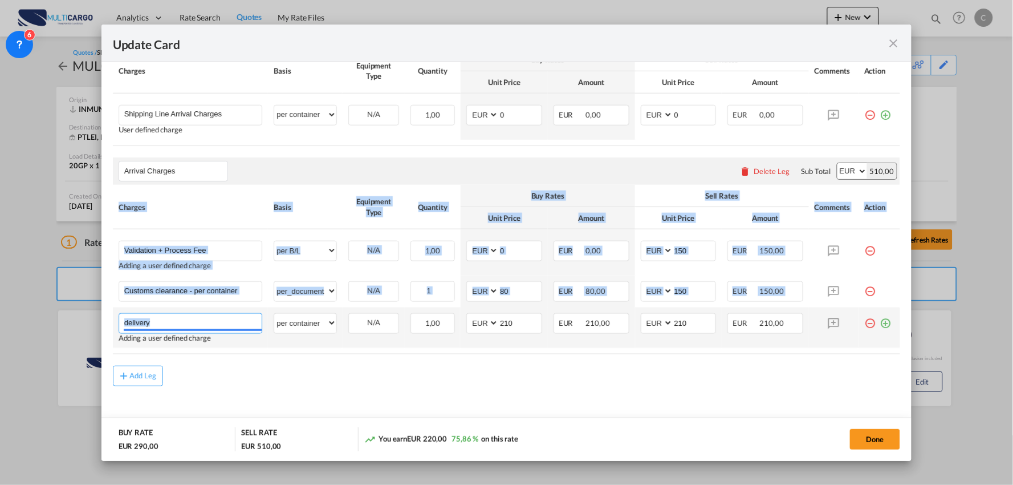
click at [166, 324] on input "delivery" at bounding box center [193, 322] width 138 height 17
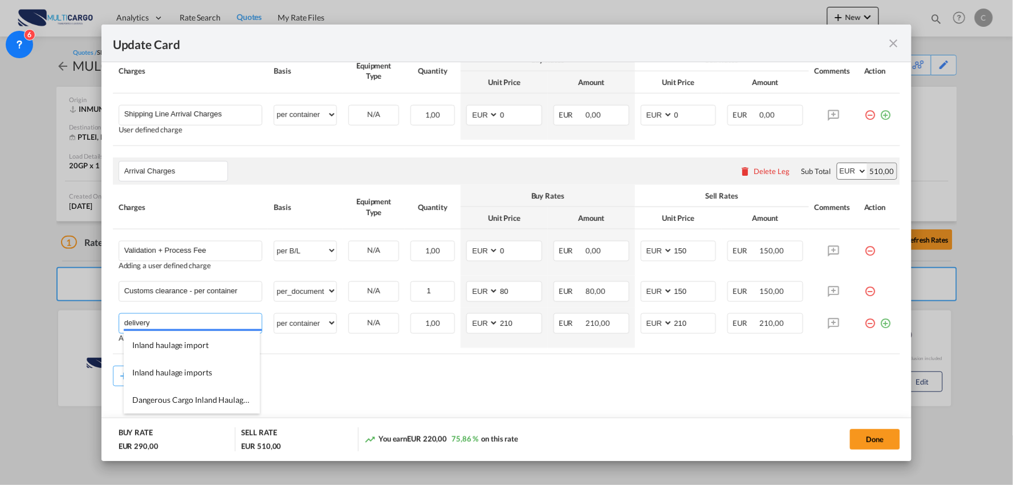
drag, startPoint x: 154, startPoint y: 321, endPoint x: 59, endPoint y: 318, distance: 95.3
click at [59, 318] on div "Update Card Port of Loading INMUN T/S Liner/Carrier MultiCargo 2HM LOGISTICS D.…" at bounding box center [506, 242] width 1013 height 485
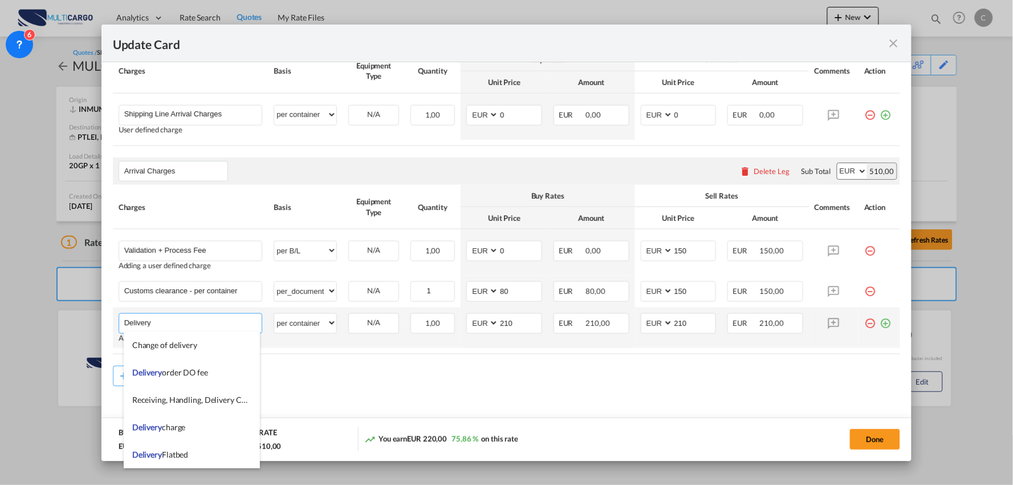
click at [192, 325] on input "Delivery" at bounding box center [193, 322] width 138 height 17
paste input "3770-360 Palhaça"
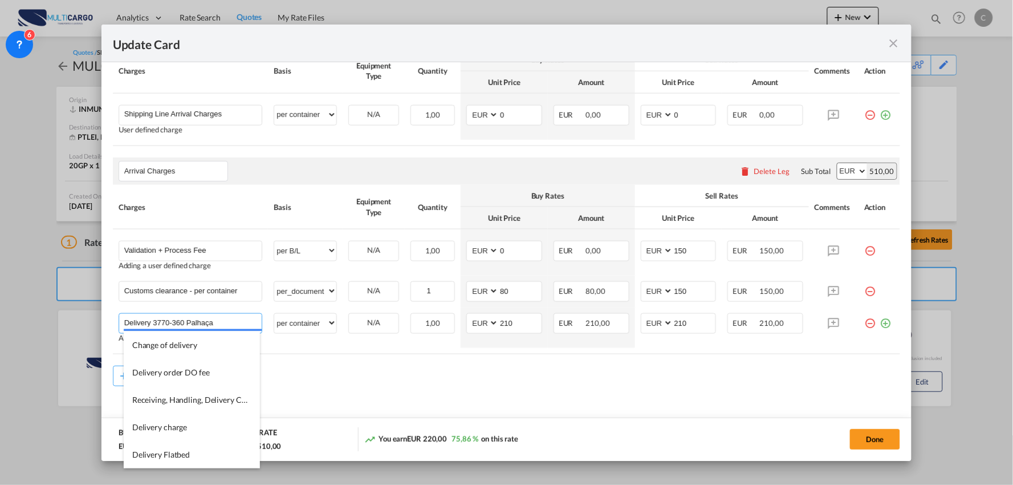
type input "Delivery 3770-360 Palhaça"
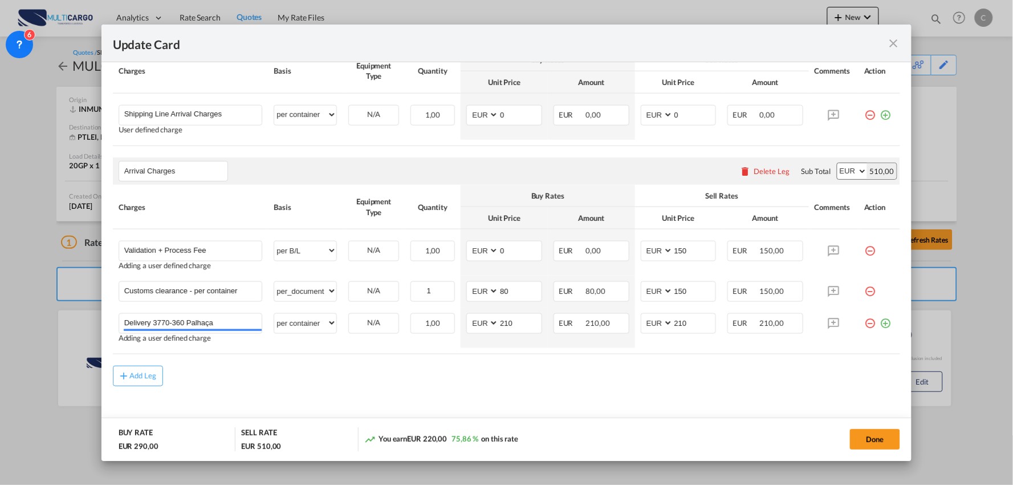
drag, startPoint x: 375, startPoint y: 390, endPoint x: 460, endPoint y: 356, distance: 90.9
click at [376, 390] on md-content "Main Freight Please enter leg name Leg Name Already Exists Delete Leg Sub Total…" at bounding box center [507, 226] width 788 height 432
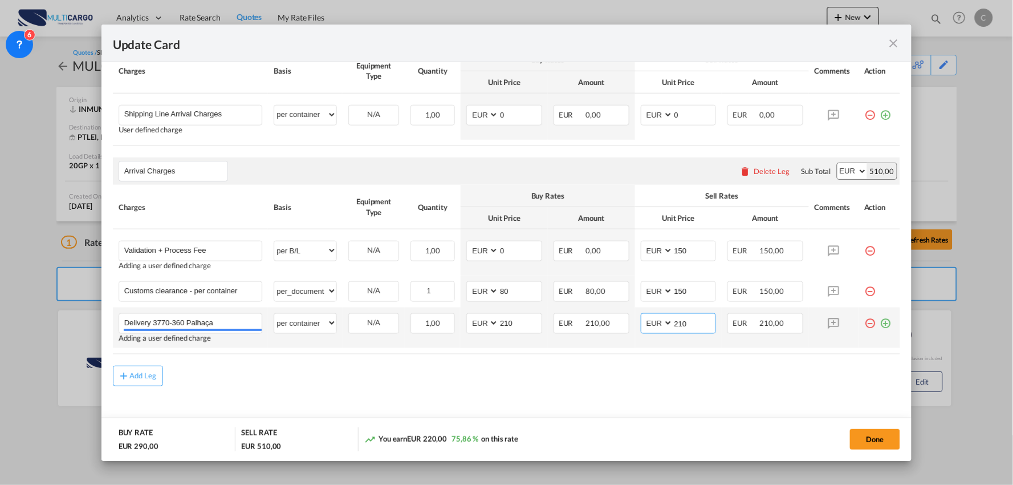
drag, startPoint x: 685, startPoint y: 325, endPoint x: 645, endPoint y: 329, distance: 40.1
click at [647, 329] on md-input-container "AED AFN ALL AMD ANG AOA ARS AUD AWG AZN BAM BBD BDT BGN BHD BIF BMD BND BOB BRL…" at bounding box center [679, 323] width 76 height 21
type input "365"
drag, startPoint x: 514, startPoint y: 321, endPoint x: 454, endPoint y: 321, distance: 59.9
click at [455, 321] on tr "Delivery 3770-360 Palhaça Please Enter User Defined Charges Cannot Be Published…" at bounding box center [507, 327] width 788 height 40
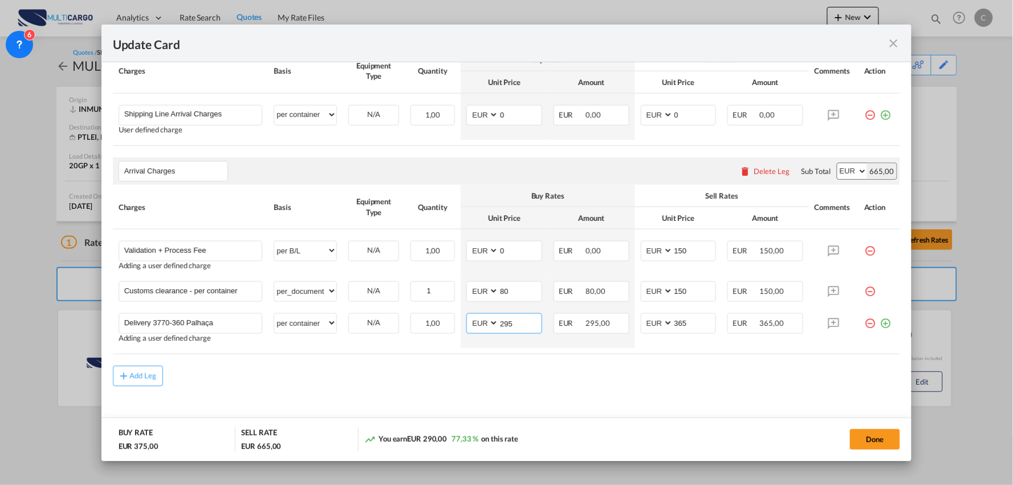
type input "295"
drag, startPoint x: 705, startPoint y: 363, endPoint x: 695, endPoint y: 366, distance: 11.4
click at [709, 367] on rate-modification "Main Freight Please enter leg name Leg Name Already Exists Delete Leg Sub Total…" at bounding box center [507, 198] width 788 height 376
click at [436, 384] on div "Add Leg" at bounding box center [507, 376] width 788 height 21
click at [867, 437] on button "Done" at bounding box center [875, 439] width 50 height 21
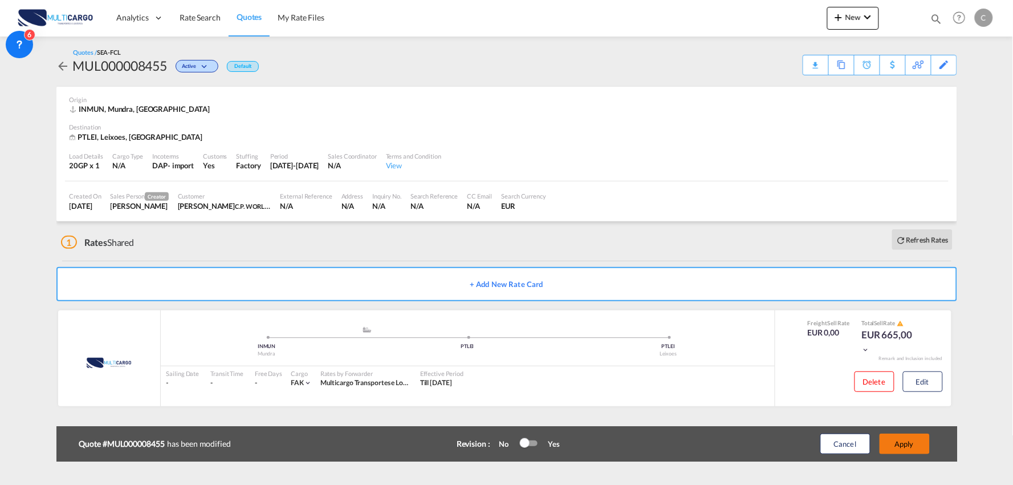
click at [905, 437] on button "Apply" at bounding box center [905, 443] width 50 height 21
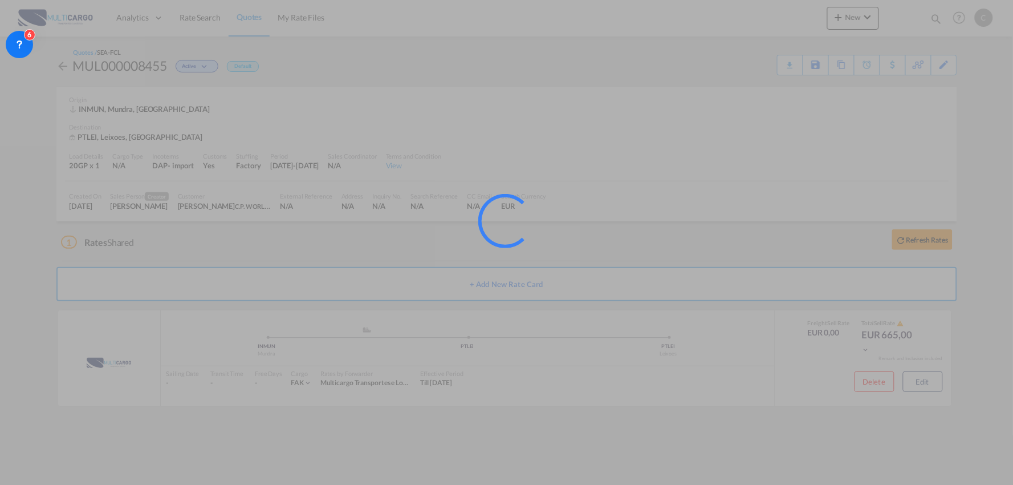
click at [551, 270] on div at bounding box center [506, 242] width 1013 height 485
click at [545, 249] on div at bounding box center [521, 237] width 86 height 86
click at [501, 252] on div at bounding box center [521, 237] width 86 height 86
click at [502, 252] on div at bounding box center [521, 237] width 86 height 86
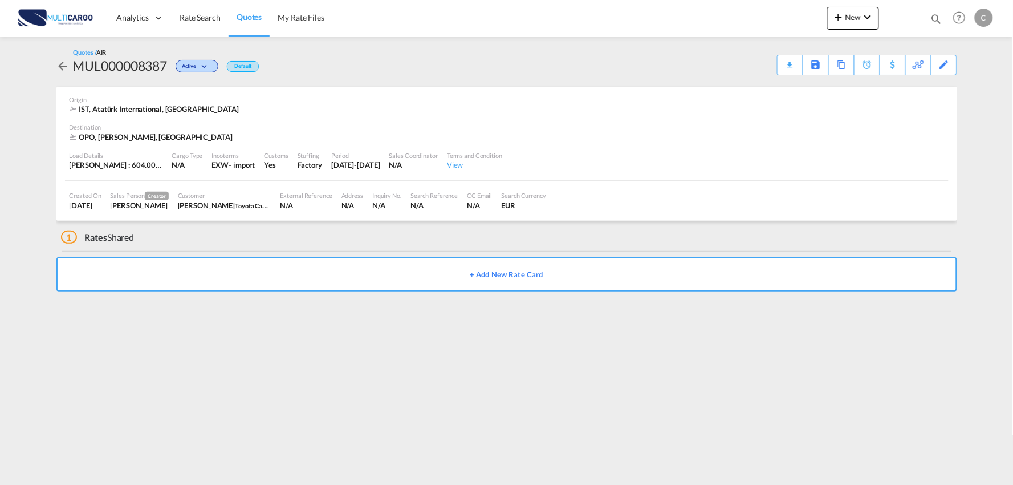
click at [449, 326] on md-content "Analytics Reports Dashboard Rate Search Quotes My Rate Files New Rates Ratecard" at bounding box center [506, 242] width 1013 height 485
click at [252, 18] on span "Quotes" at bounding box center [249, 17] width 25 height 10
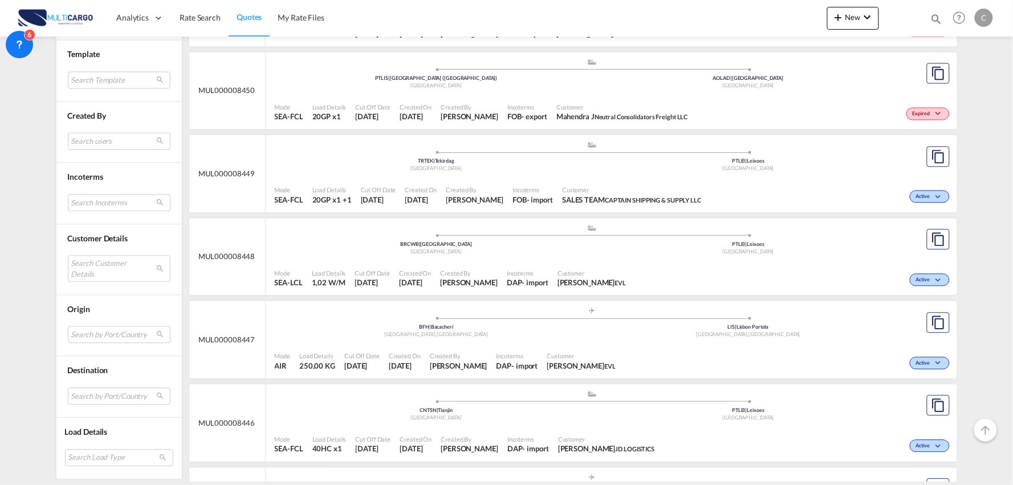
scroll to position [570, 0]
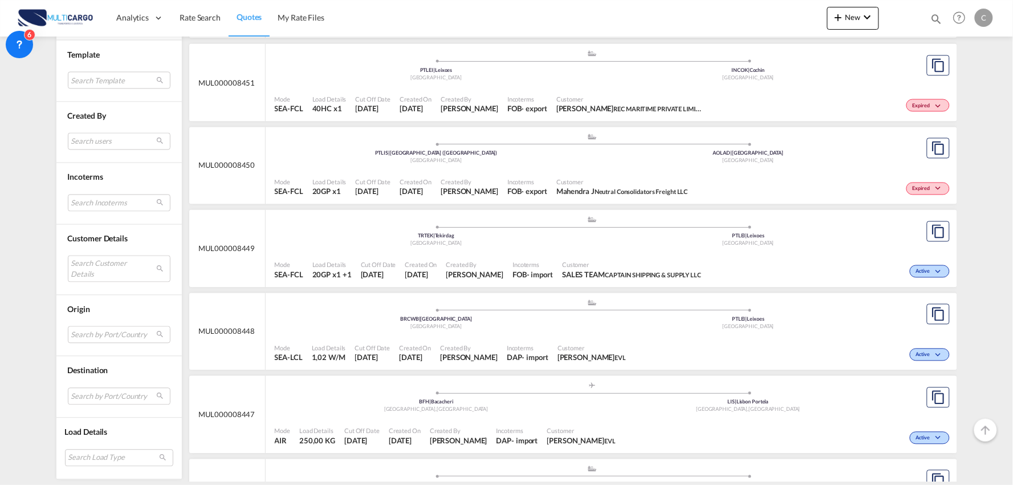
click at [937, 16] on md-icon "icon-magnify" at bounding box center [937, 19] width 13 height 13
click at [828, 17] on input at bounding box center [851, 19] width 142 height 20
paste input "MUL000008084"
type input "MUL000008084"
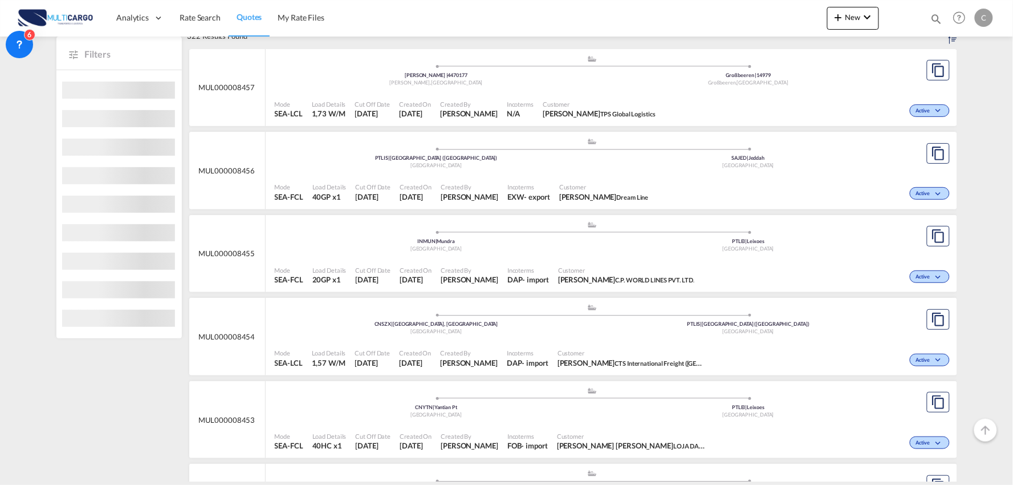
scroll to position [127, 0]
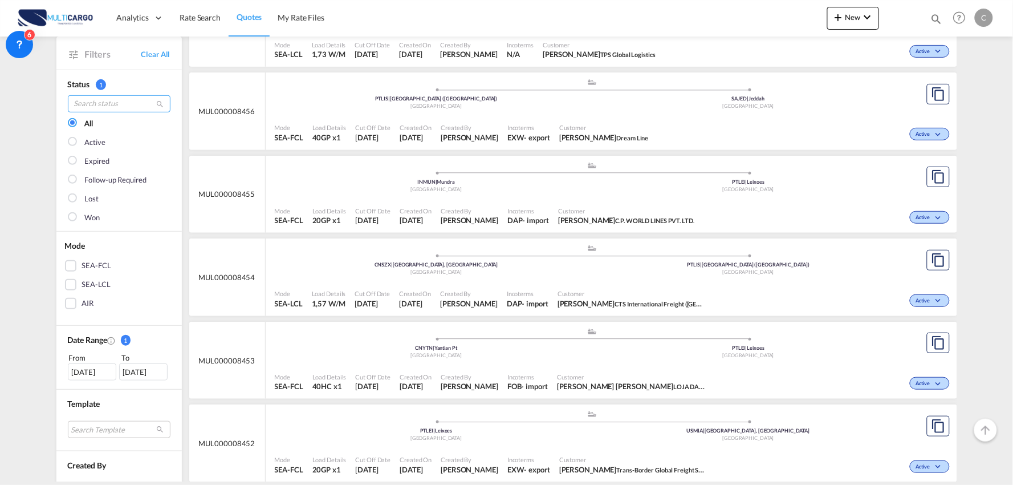
click at [117, 103] on input "search" at bounding box center [119, 103] width 103 height 17
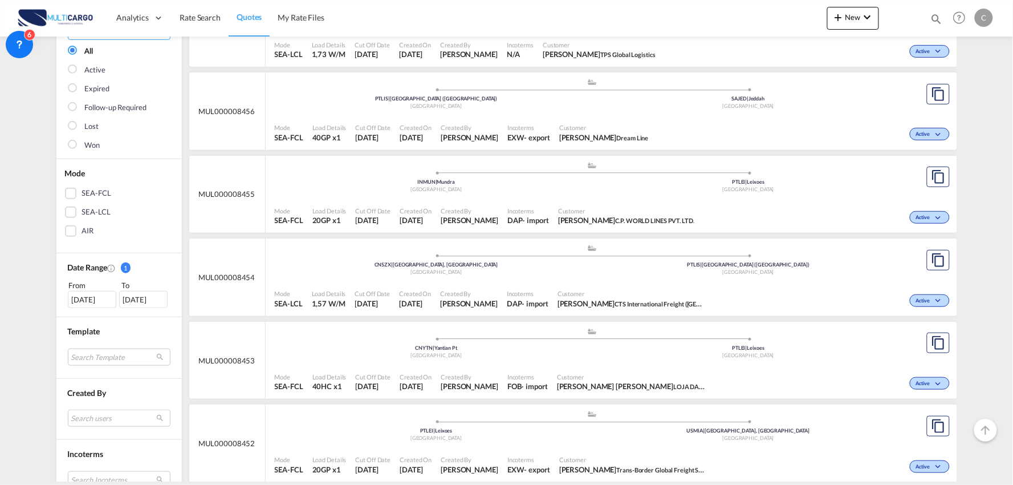
scroll to position [317, 0]
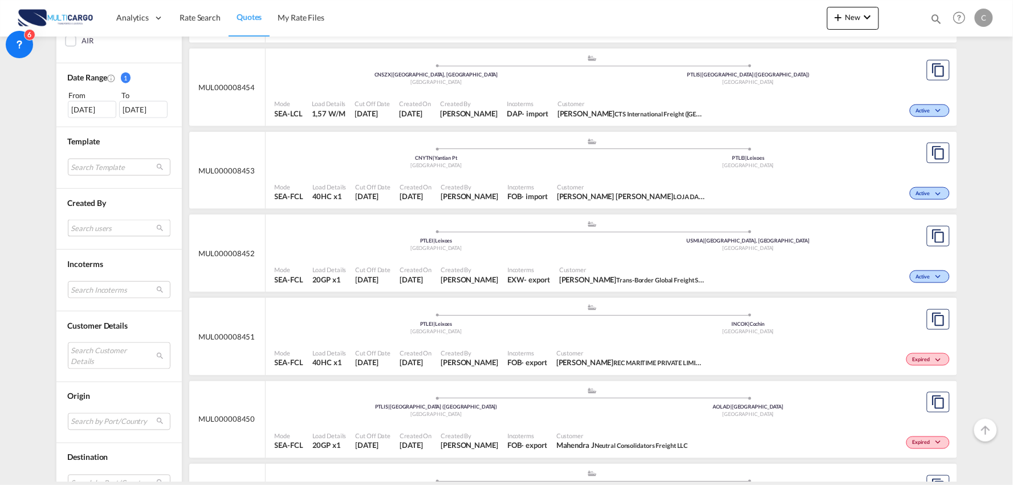
click at [107, 227] on md-select "Search users imran freightify [EMAIL_ADDRESS][DOMAIN_NAME] [PERSON_NAME] [EMAIL…" at bounding box center [119, 228] width 103 height 17
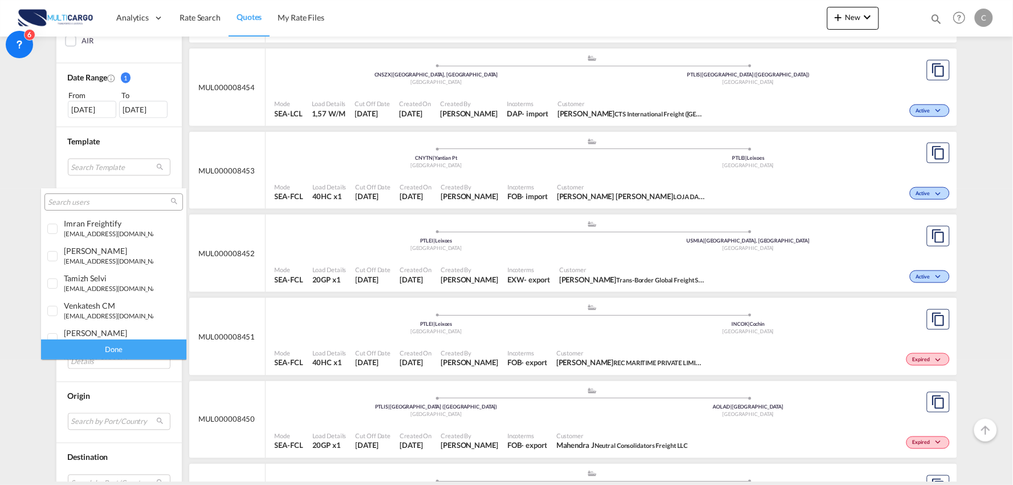
click at [111, 201] on input "search" at bounding box center [109, 202] width 123 height 10
type input "p"
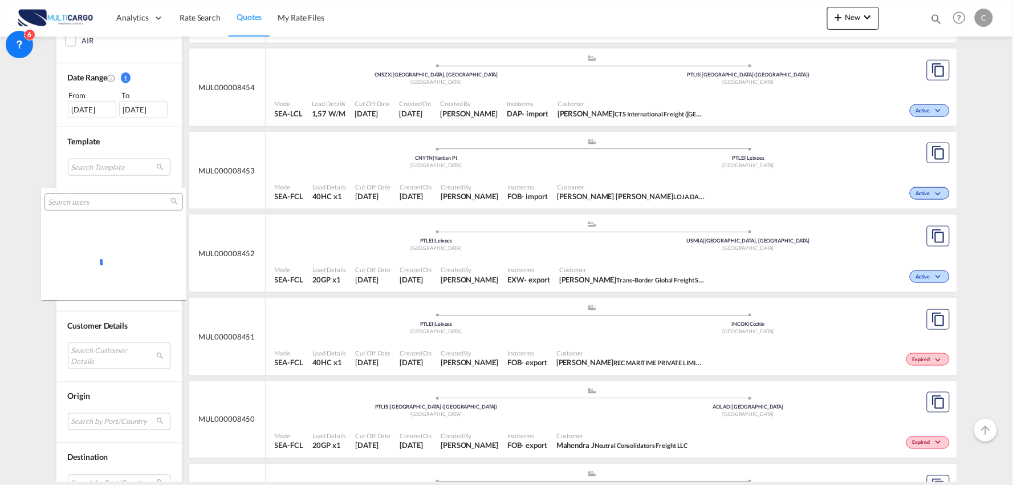
click at [98, 356] on md-backdrop at bounding box center [506, 242] width 1013 height 485
click at [98, 352] on md-select "Search Customer Details user name user [PERSON_NAME] [EMAIL_ADDRESS][PERSON_NAM…" at bounding box center [119, 355] width 103 height 26
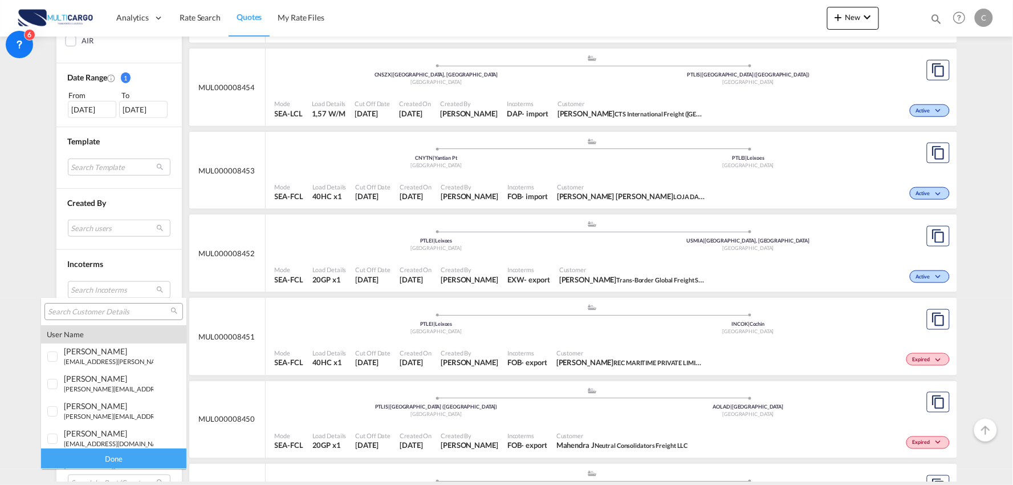
click at [96, 317] on div at bounding box center [113, 311] width 139 height 17
click at [96, 313] on input "search" at bounding box center [109, 312] width 123 height 10
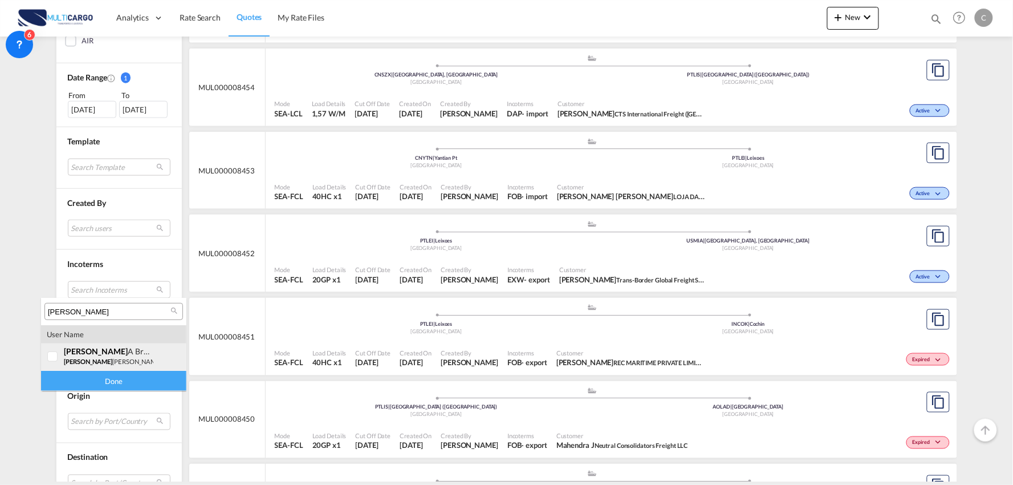
type input "[PERSON_NAME]"
click at [111, 354] on div "[PERSON_NAME]" at bounding box center [109, 351] width 90 height 10
click at [129, 383] on div "Done" at bounding box center [113, 381] width 145 height 20
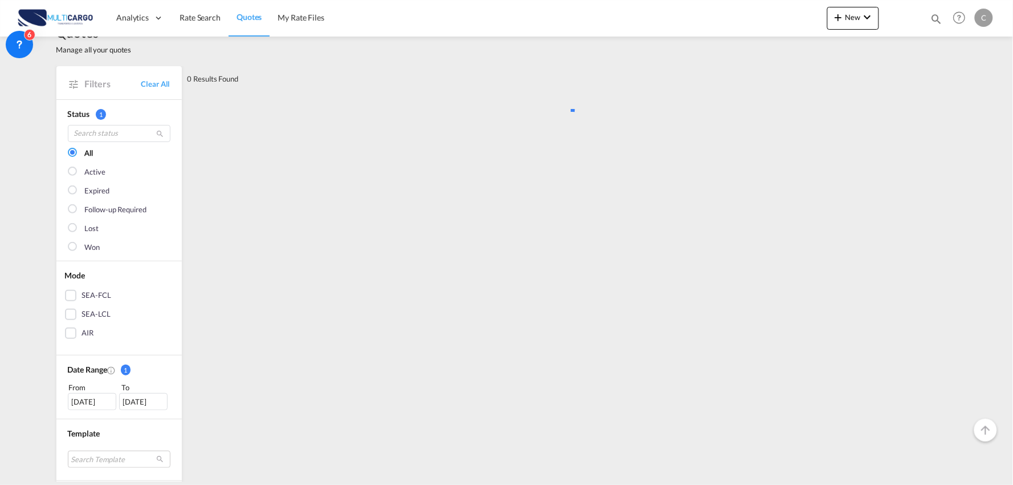
scroll to position [0, 0]
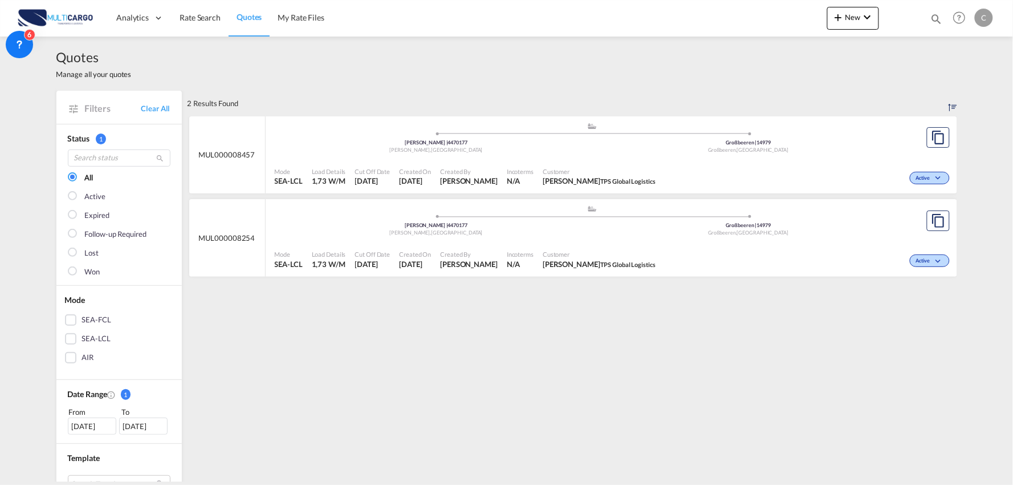
click at [73, 217] on div at bounding box center [73, 215] width 11 height 11
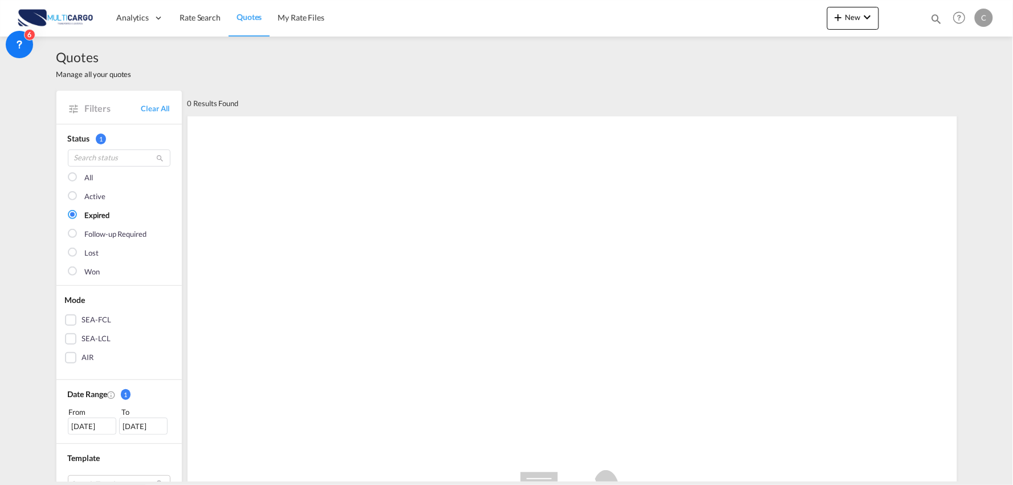
click at [77, 176] on md-checkbox "All" at bounding box center [119, 177] width 103 height 11
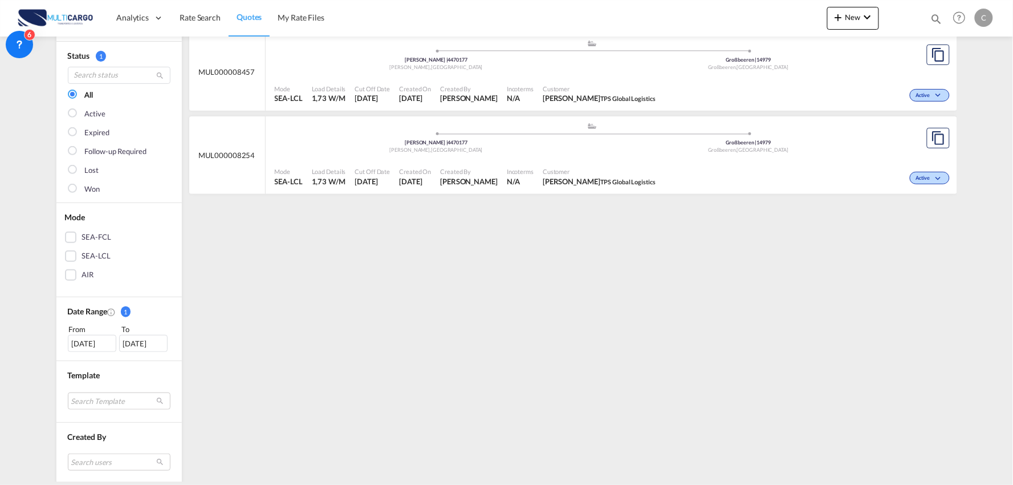
scroll to position [127, 0]
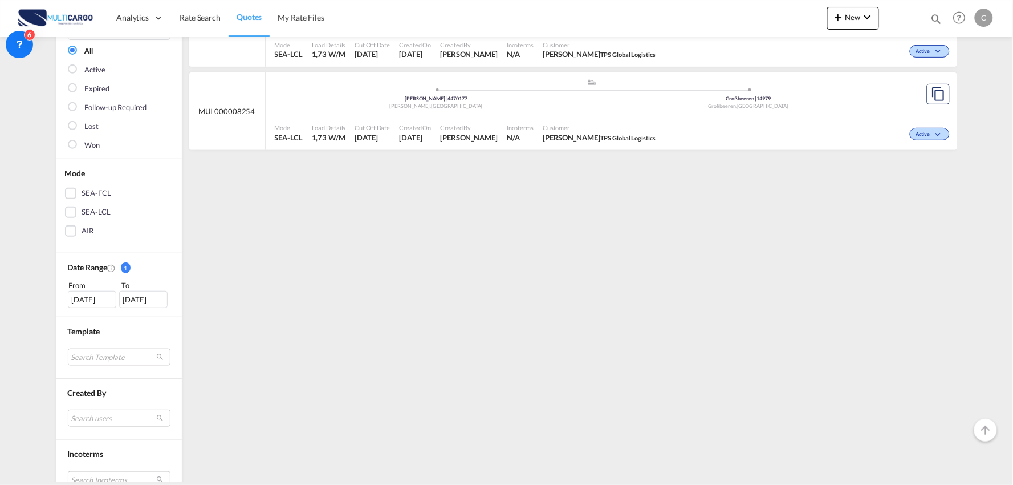
click at [68, 299] on div "[DATE]" at bounding box center [92, 299] width 48 height 17
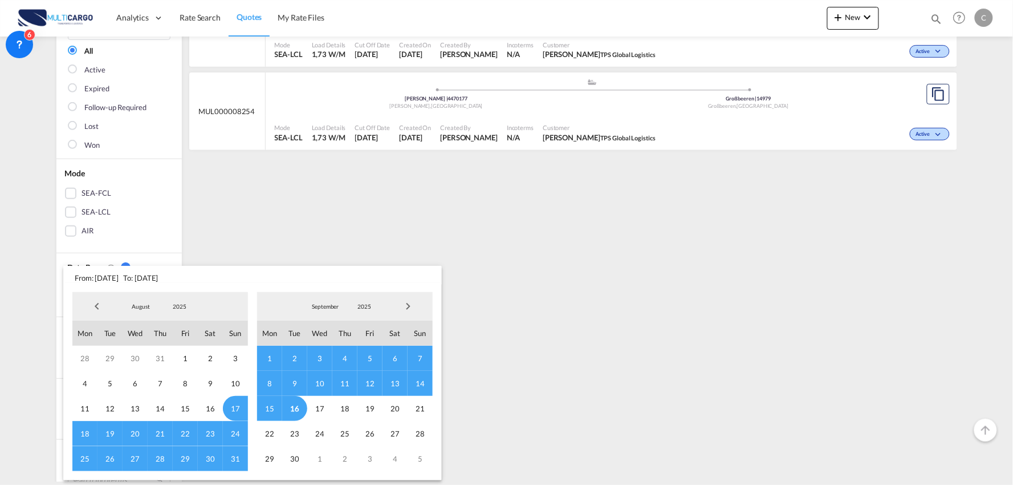
click at [95, 299] on span "Previous Month" at bounding box center [97, 306] width 23 height 23
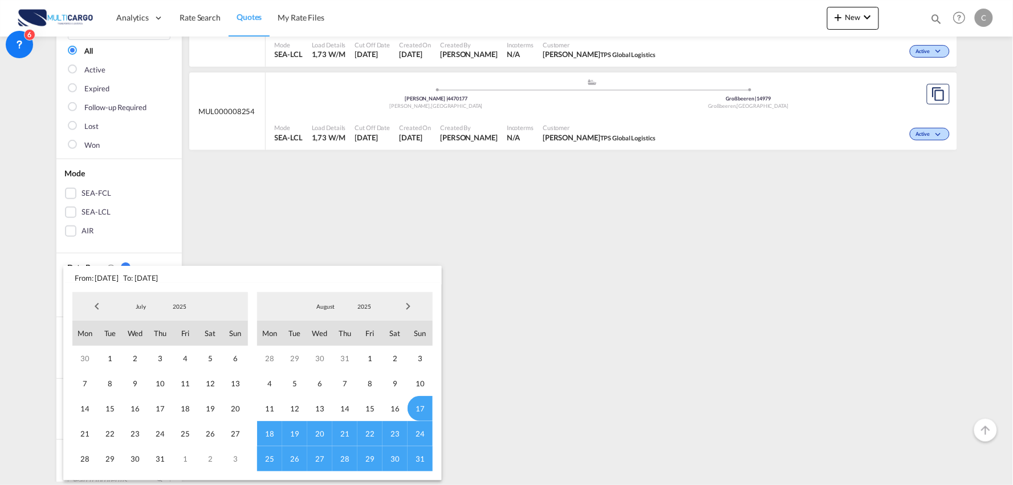
click at [95, 299] on span "Previous Month" at bounding box center [97, 306] width 23 height 23
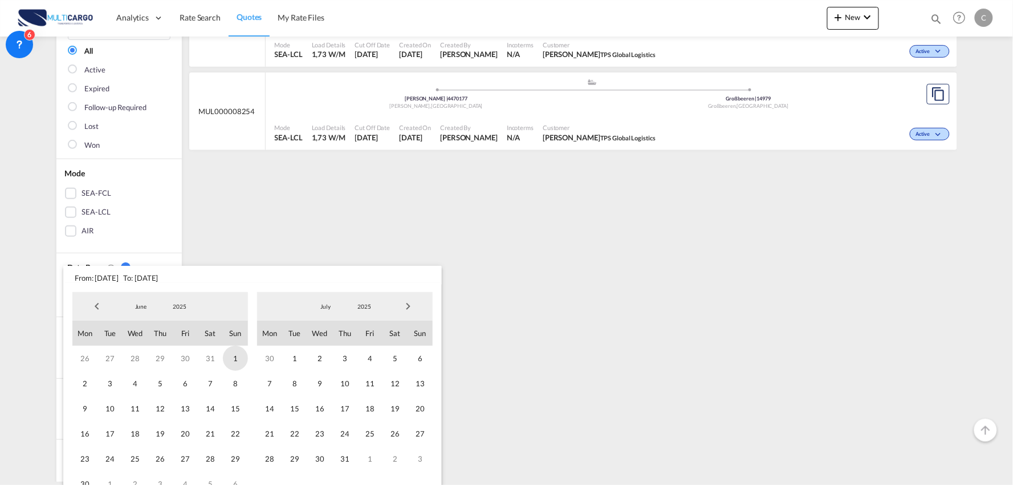
click at [234, 356] on span "1" at bounding box center [235, 358] width 25 height 25
click at [349, 221] on md-backdrop at bounding box center [506, 242] width 1013 height 485
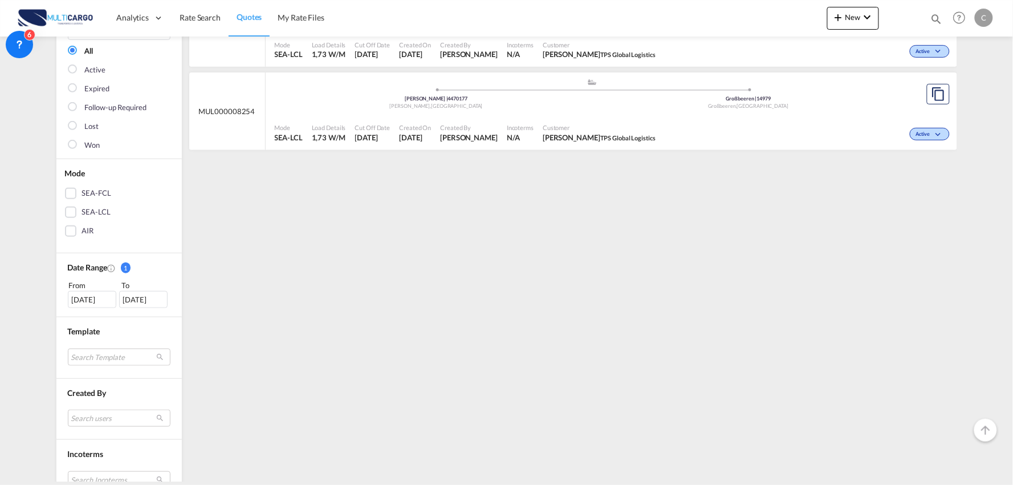
click at [133, 300] on div "[DATE]" at bounding box center [143, 299] width 48 height 17
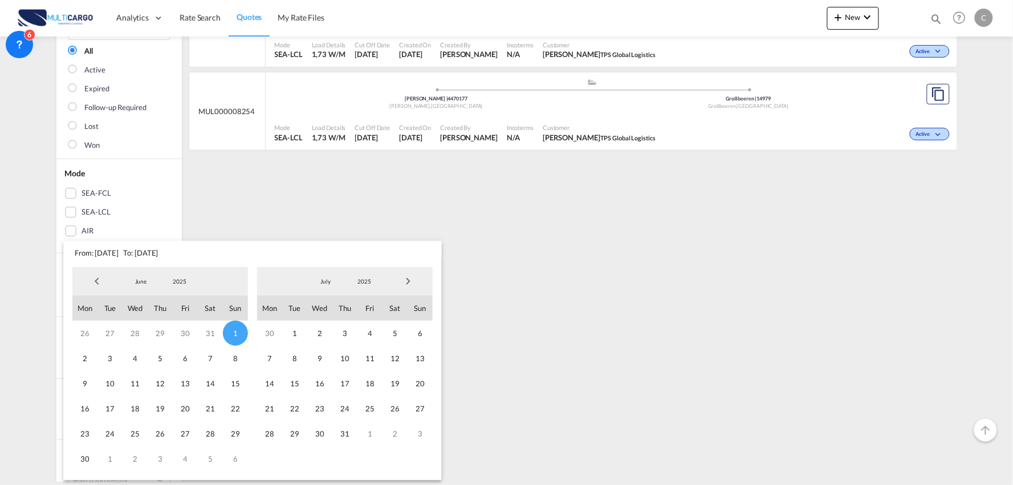
click at [412, 278] on span "Next Month" at bounding box center [408, 281] width 23 height 23
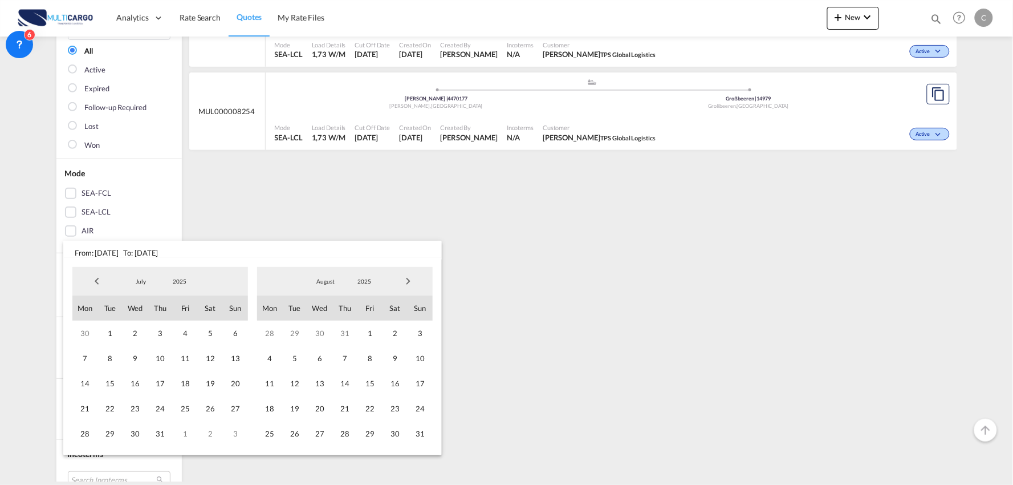
click at [412, 278] on span "Next Month" at bounding box center [408, 281] width 23 height 23
click at [98, 278] on span "Previous Month" at bounding box center [97, 281] width 23 height 23
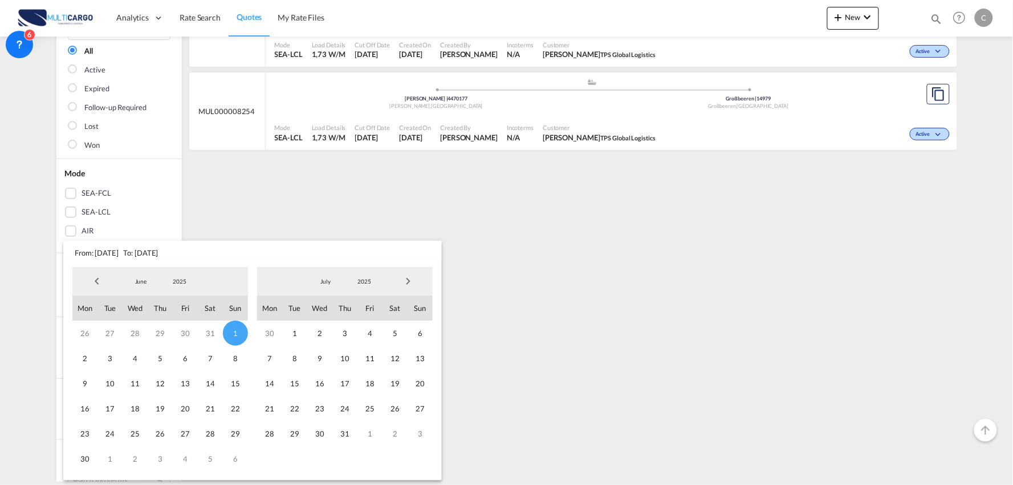
click at [236, 329] on span "1" at bounding box center [235, 333] width 25 height 25
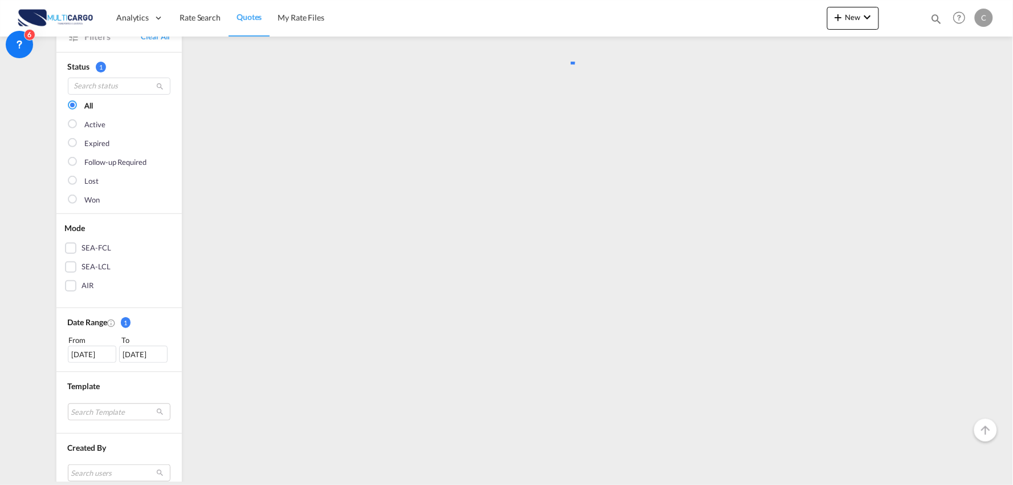
scroll to position [0, 0]
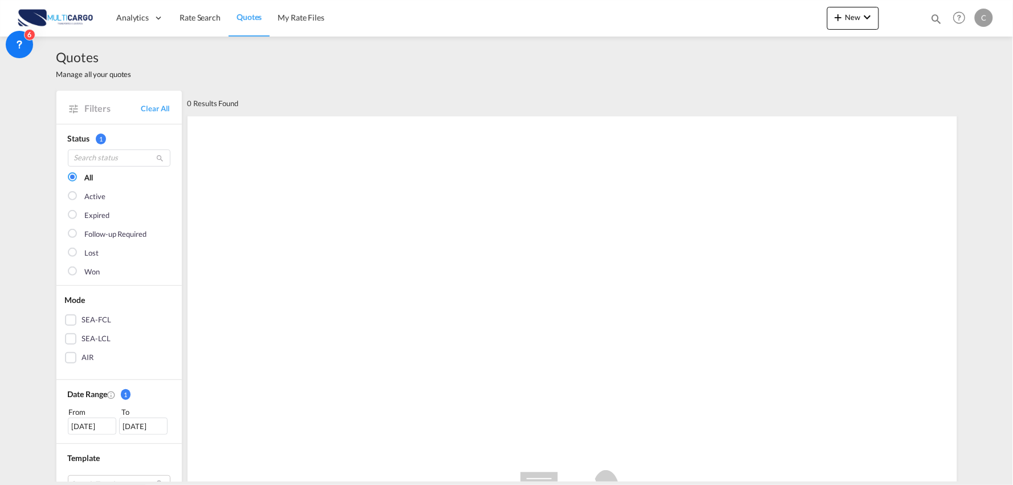
click at [134, 424] on div "[DATE]" at bounding box center [143, 425] width 48 height 17
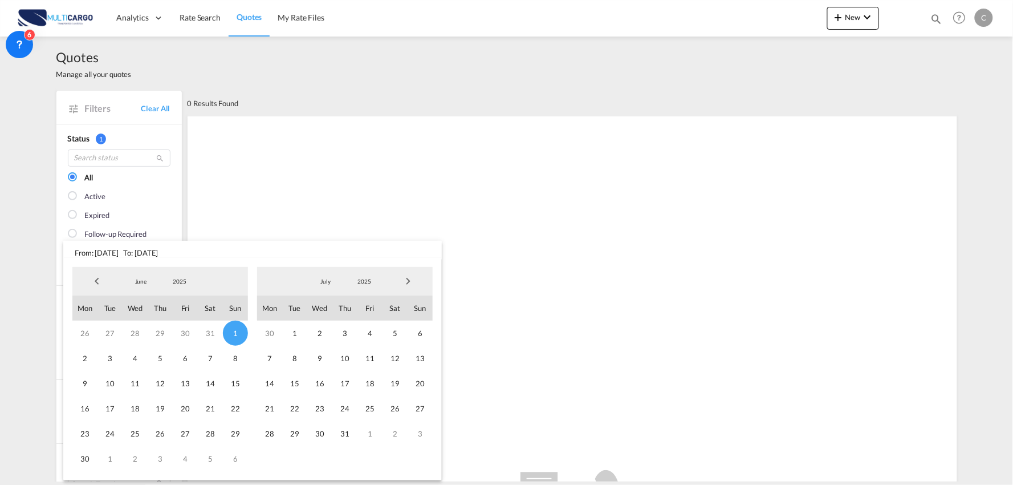
click at [411, 281] on span "Next Month" at bounding box center [408, 281] width 23 height 23
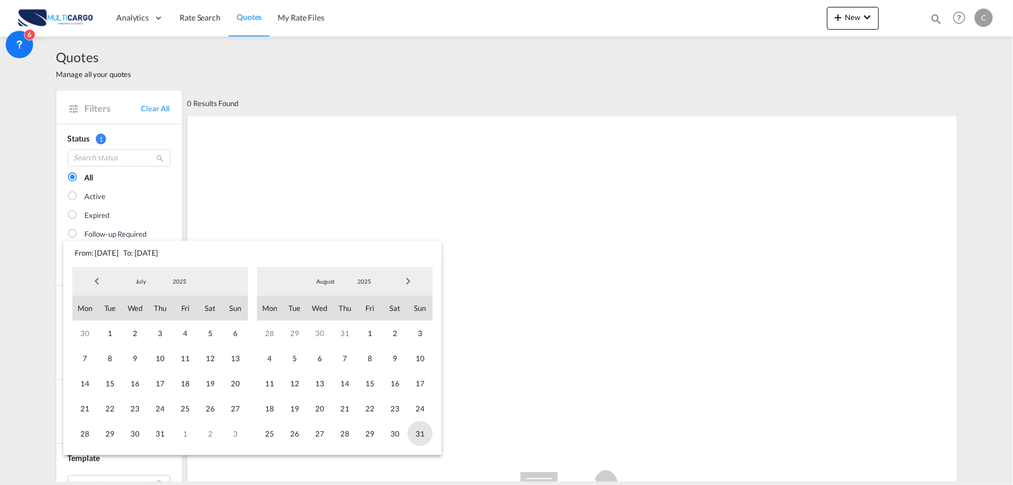
click at [419, 434] on span "31" at bounding box center [420, 433] width 25 height 25
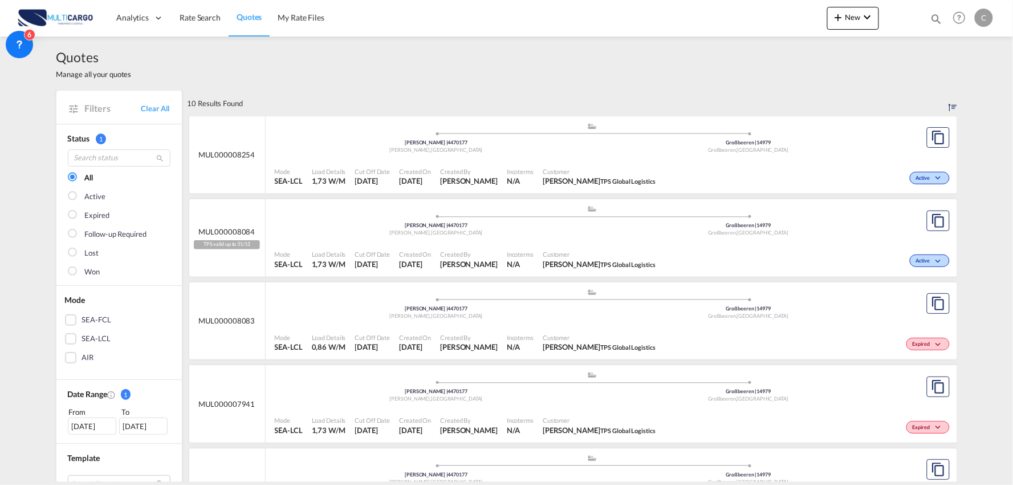
click at [502, 237] on div ".a{fill:#aaa8ad;} .a{fill:#aaa8ad;} Maia | 4470177 Maia , [GEOGRAPHIC_DATA] Gro…" at bounding box center [593, 222] width 636 height 34
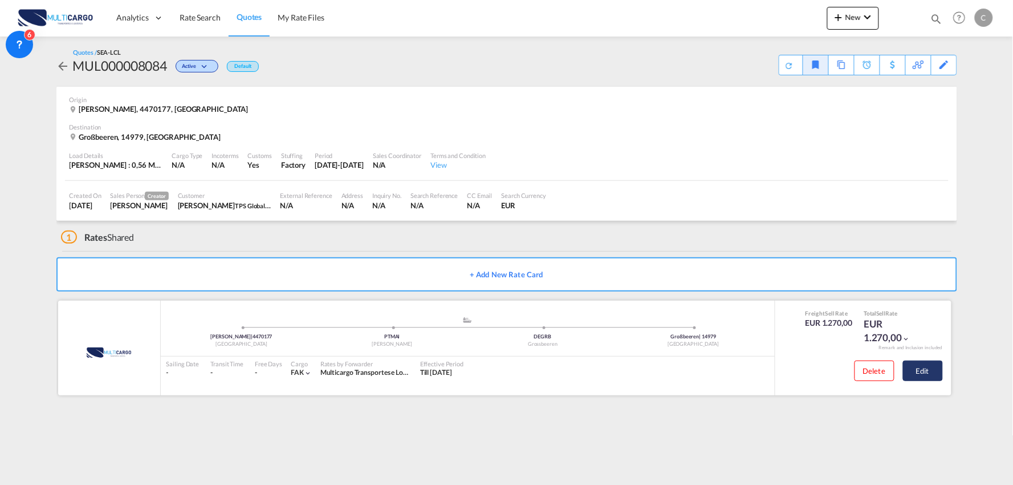
click at [927, 371] on button "Edit" at bounding box center [923, 370] width 40 height 21
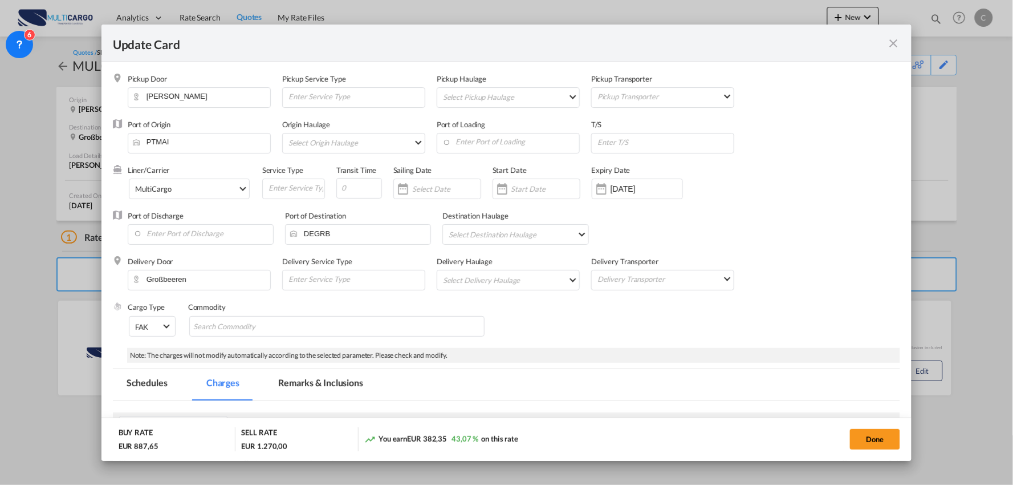
select select "per_package"
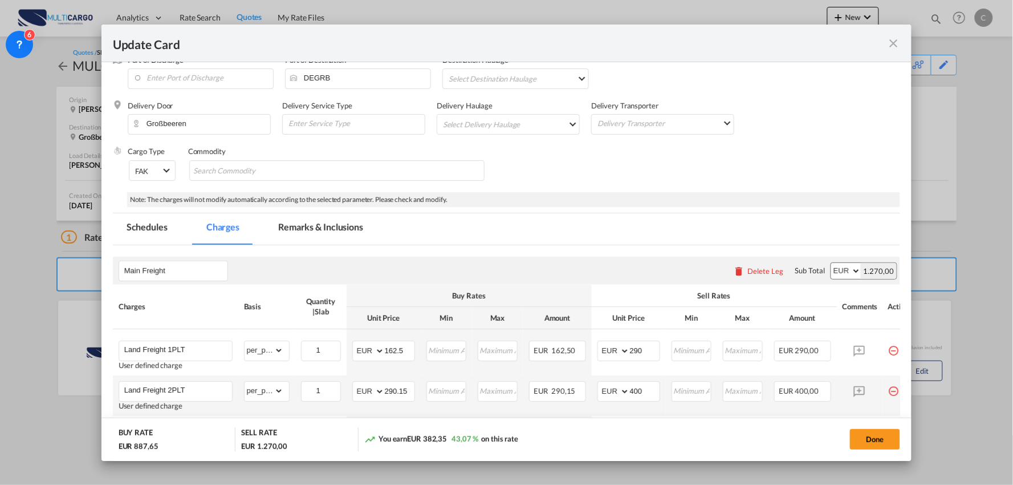
scroll to position [253, 0]
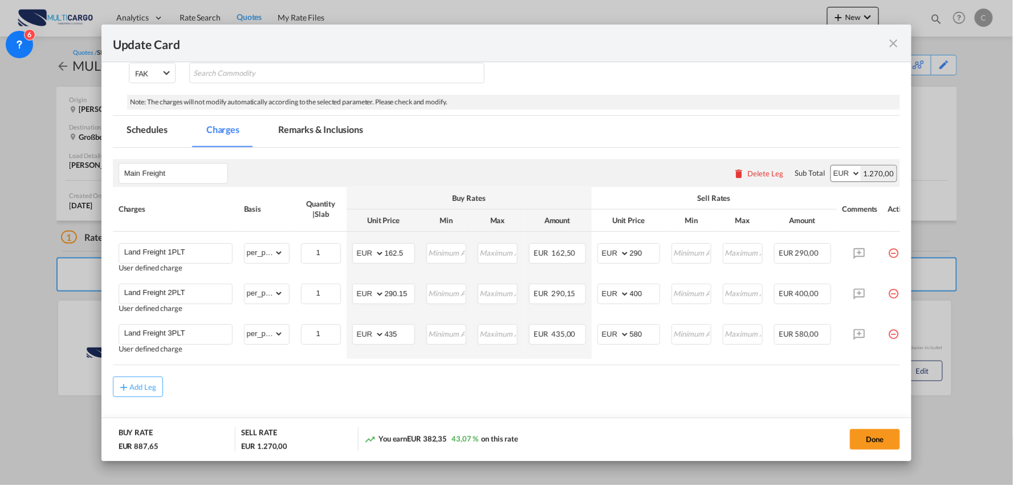
click at [893, 42] on md-icon "icon-close fg-AAA8AD m-0 pointer" at bounding box center [894, 44] width 14 height 14
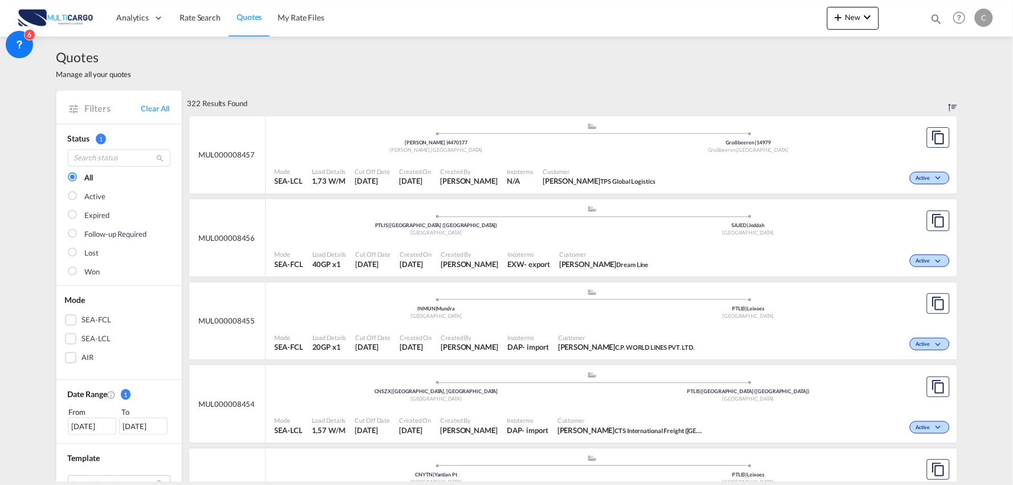
click at [594, 57] on div "Quotes Manage all your quotes" at bounding box center [506, 64] width 901 height 54
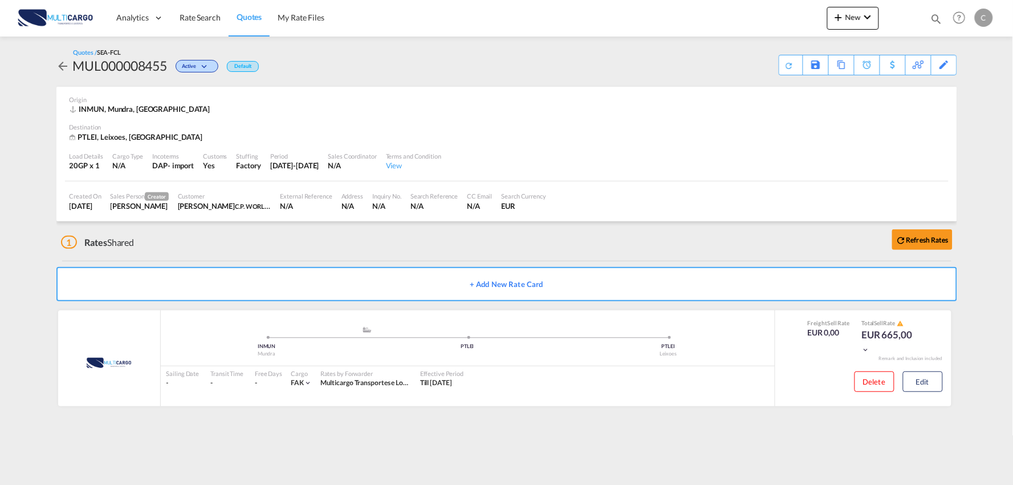
drag, startPoint x: 270, startPoint y: 246, endPoint x: 762, endPoint y: 123, distance: 506.8
click at [270, 245] on div "1 Rates Shared Refresh Rates" at bounding box center [509, 239] width 897 height 37
click at [782, 60] on div "Download Quote" at bounding box center [768, 64] width 58 height 18
drag, startPoint x: 425, startPoint y: 247, endPoint x: 475, endPoint y: 241, distance: 49.4
click at [425, 248] on div "1 Rates Shared Refresh Rates" at bounding box center [509, 239] width 897 height 37
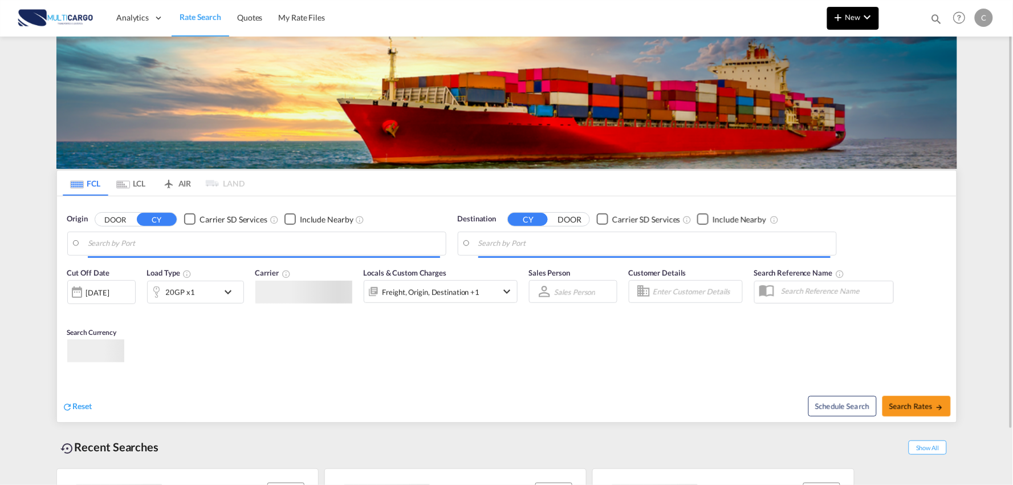
click at [832, 7] on button "New" at bounding box center [854, 18] width 52 height 23
type input "Port of [GEOGRAPHIC_DATA], [GEOGRAPHIC_DATA], [GEOGRAPHIC_DATA]"
type input "Leixoes, Leixoes, PTLEI"
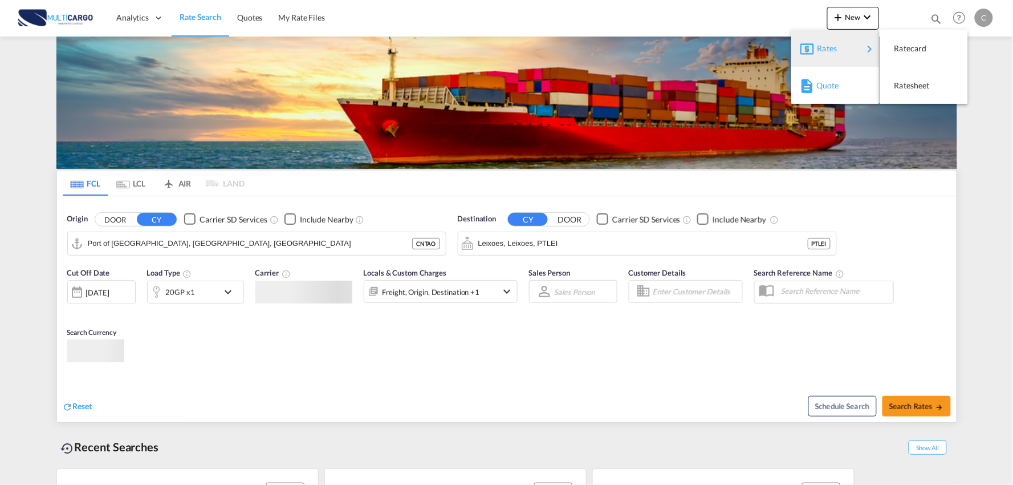
click at [822, 86] on span "Quote" at bounding box center [823, 85] width 13 height 23
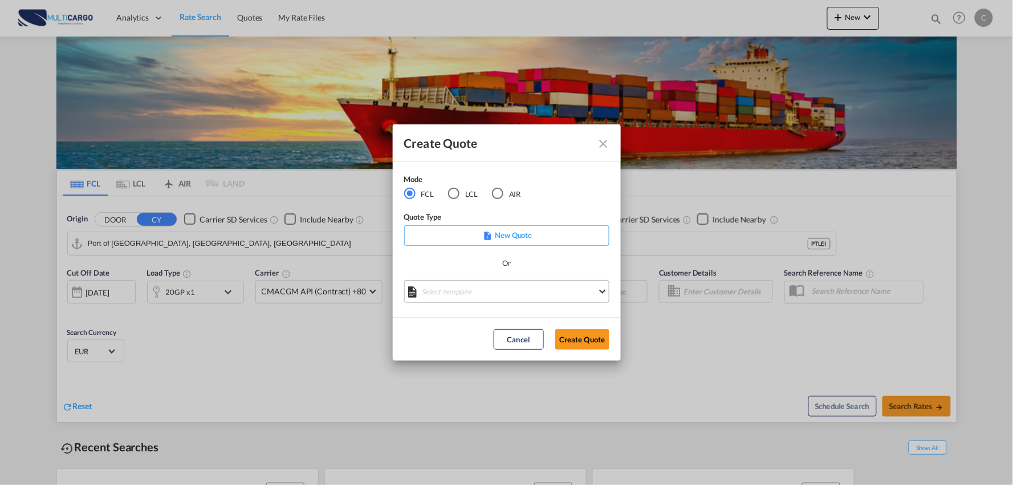
click at [502, 291] on md-select "Select template EXP EXW MERC.Nacional 09/2025 [PERSON_NAME] | [DATE] IMP DAP FC…" at bounding box center [506, 291] width 205 height 23
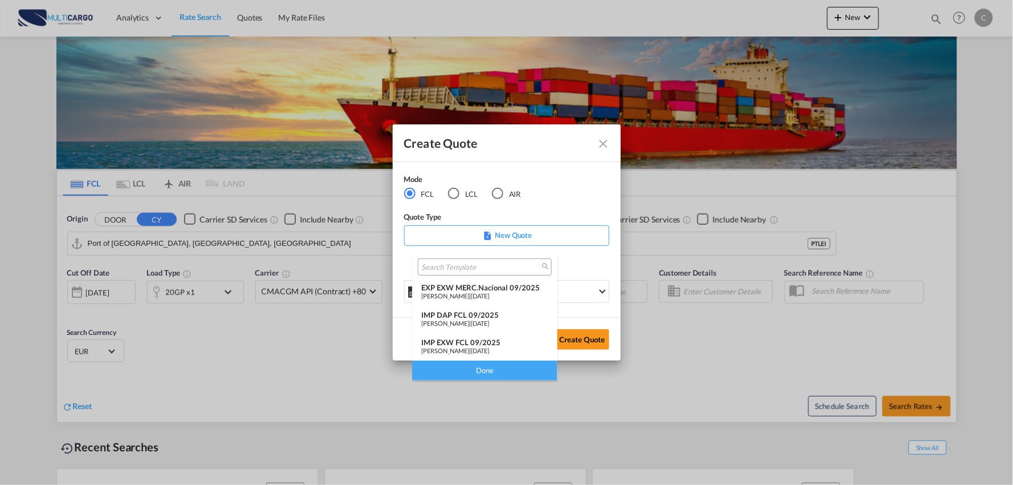
click at [603, 144] on md-backdrop at bounding box center [506, 242] width 1013 height 485
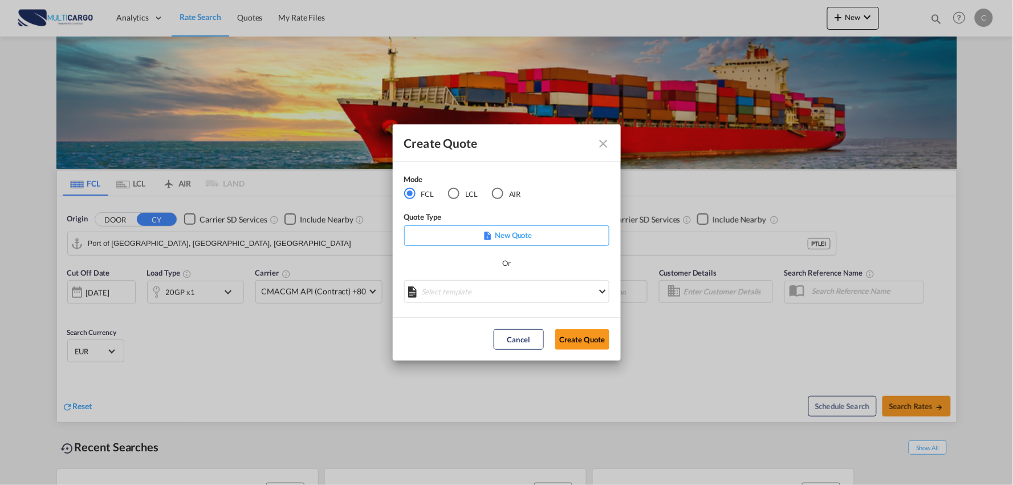
click at [603, 143] on md-icon "Close dialog" at bounding box center [604, 144] width 14 height 14
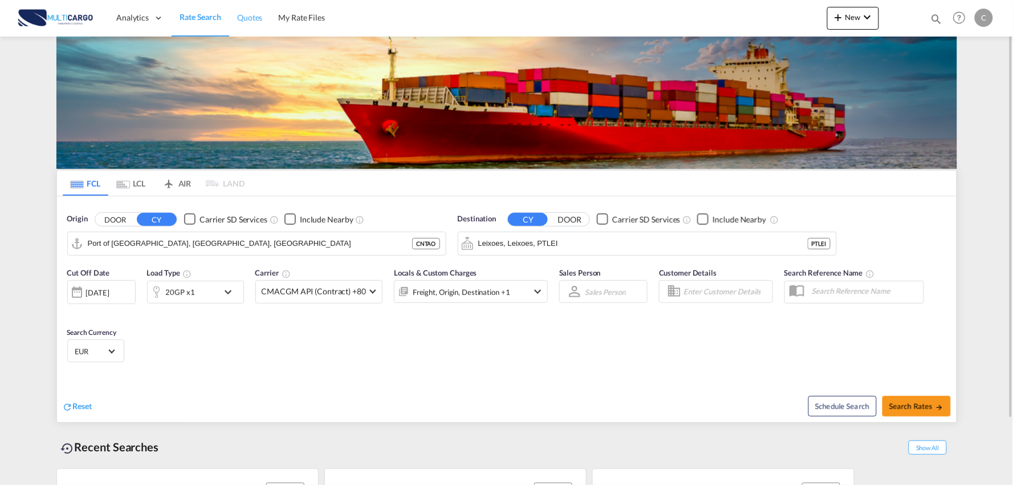
click at [253, 21] on span "Quotes" at bounding box center [249, 18] width 25 height 10
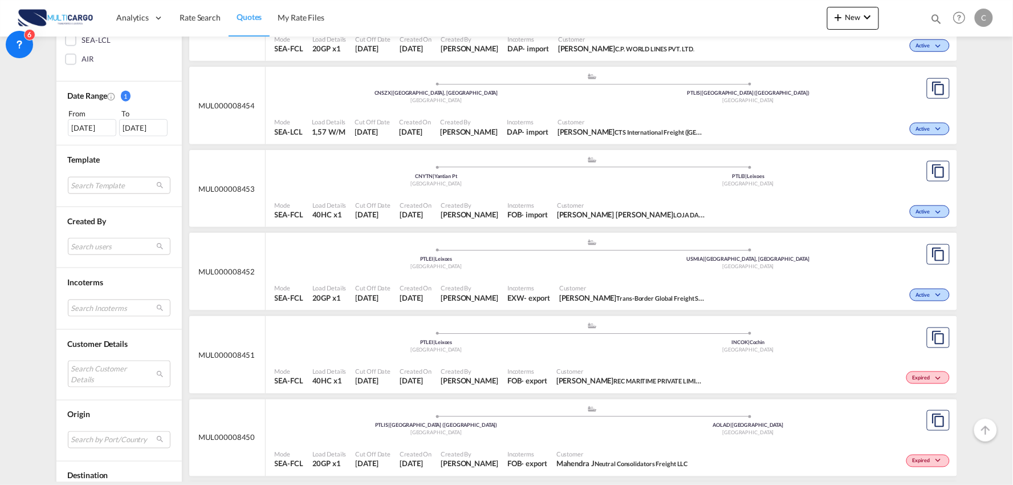
scroll to position [317, 0]
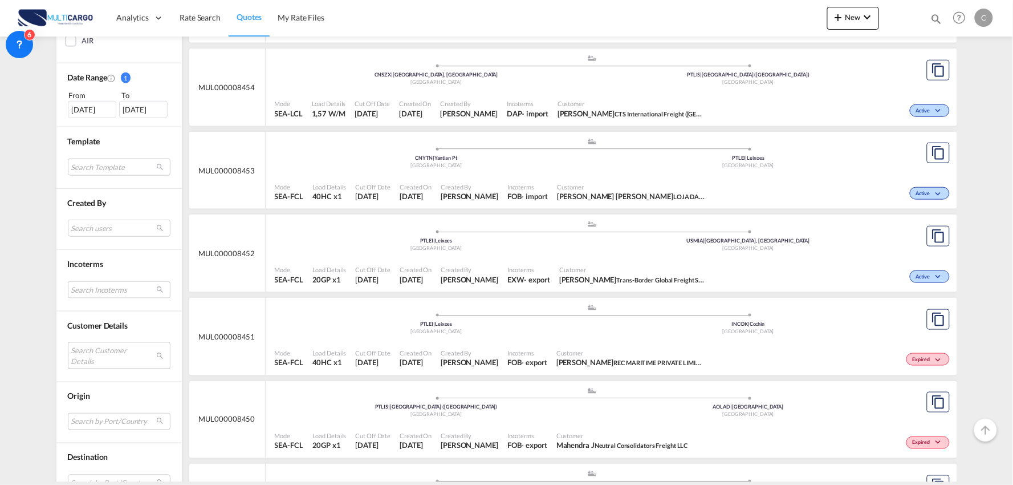
click at [80, 352] on md-select "Search Customer Details user name user [PERSON_NAME] [EMAIL_ADDRESS][PERSON_NAM…" at bounding box center [119, 355] width 103 height 26
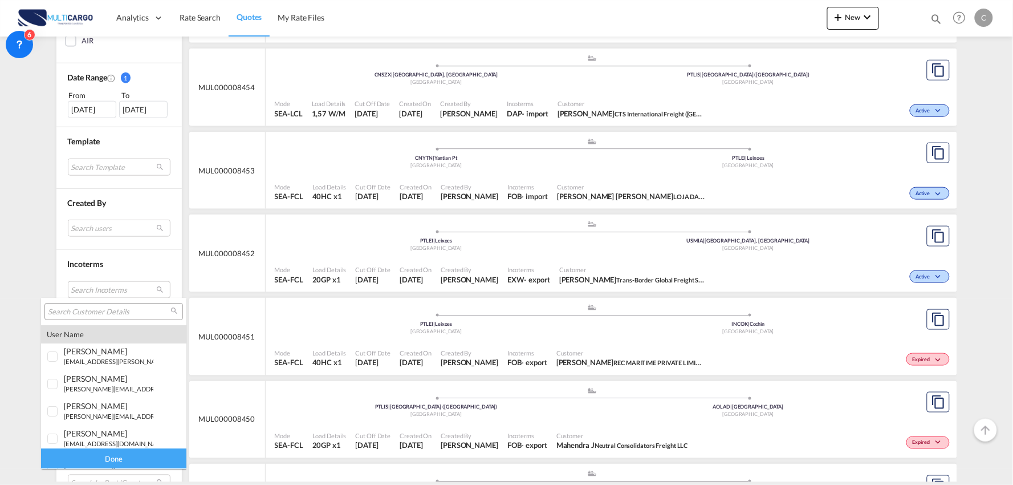
click at [92, 310] on input "search" at bounding box center [109, 312] width 123 height 10
type input "C"
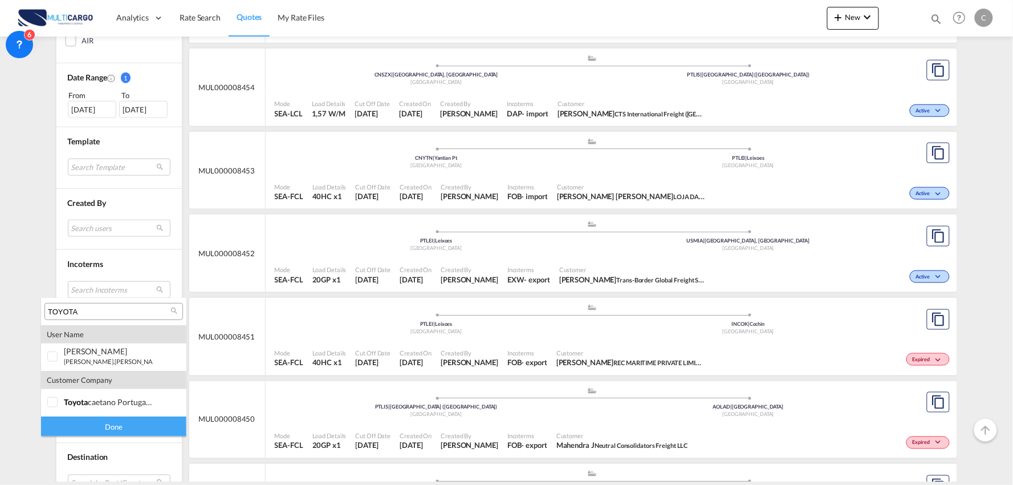
type input "TOYOTA"
click at [100, 351] on div "[PERSON_NAME]" at bounding box center [109, 351] width 90 height 10
click at [120, 429] on div "Done" at bounding box center [113, 426] width 145 height 20
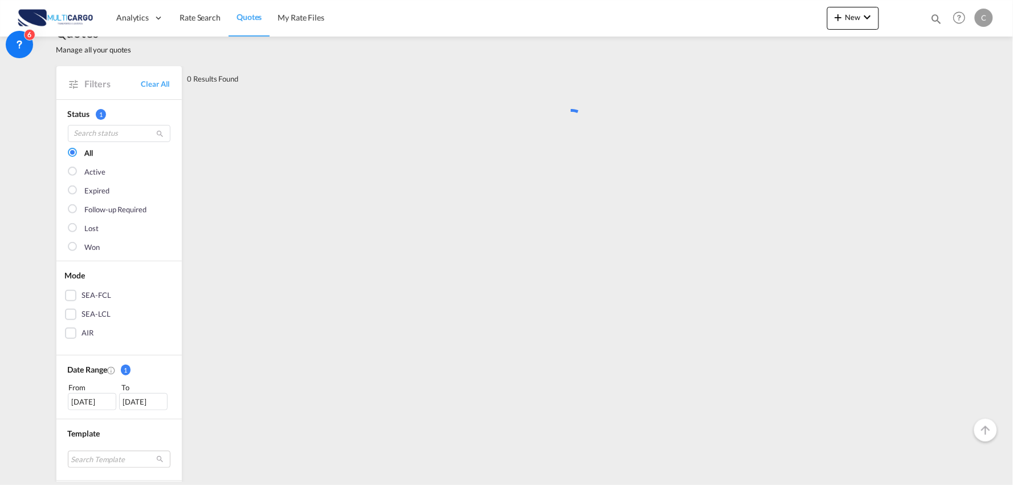
scroll to position [0, 0]
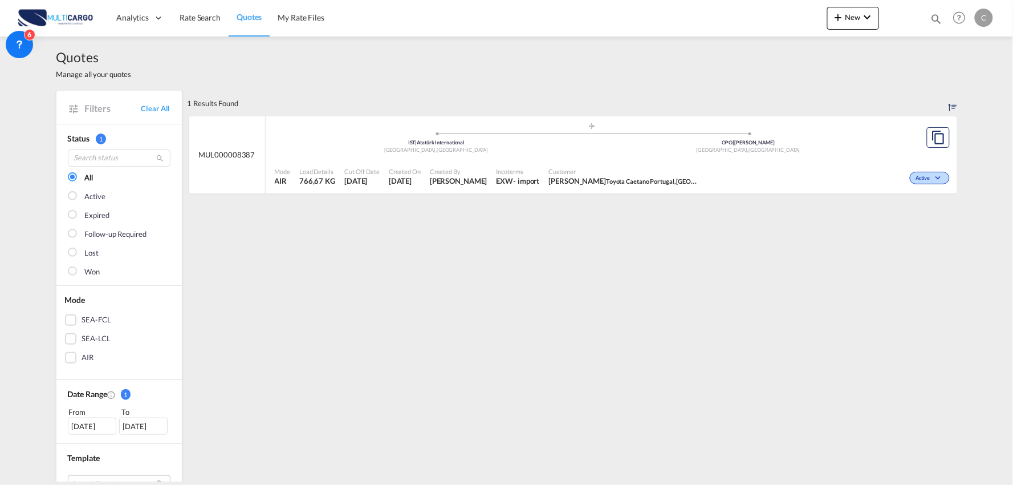
click at [512, 159] on div "Mode AIR Load Details 766,67 KG Cut Off Date [DATE] Created On [DATE] Created B…" at bounding box center [612, 176] width 692 height 35
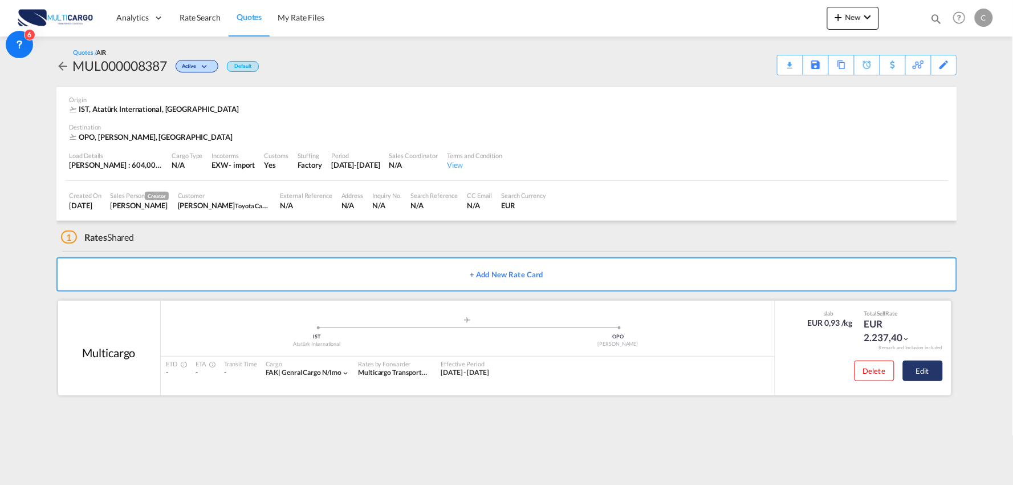
click at [938, 372] on button "Edit" at bounding box center [923, 370] width 40 height 21
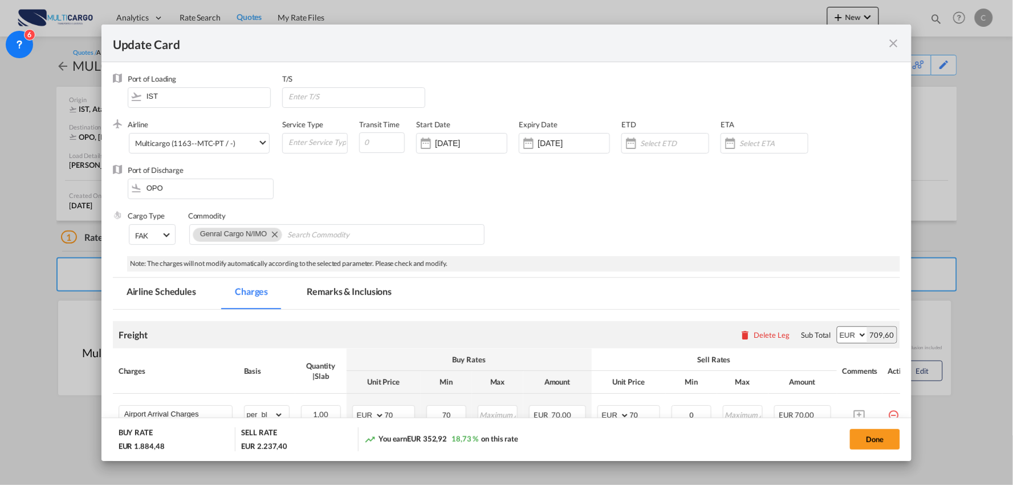
select select "per_bl"
select select "per_kg"
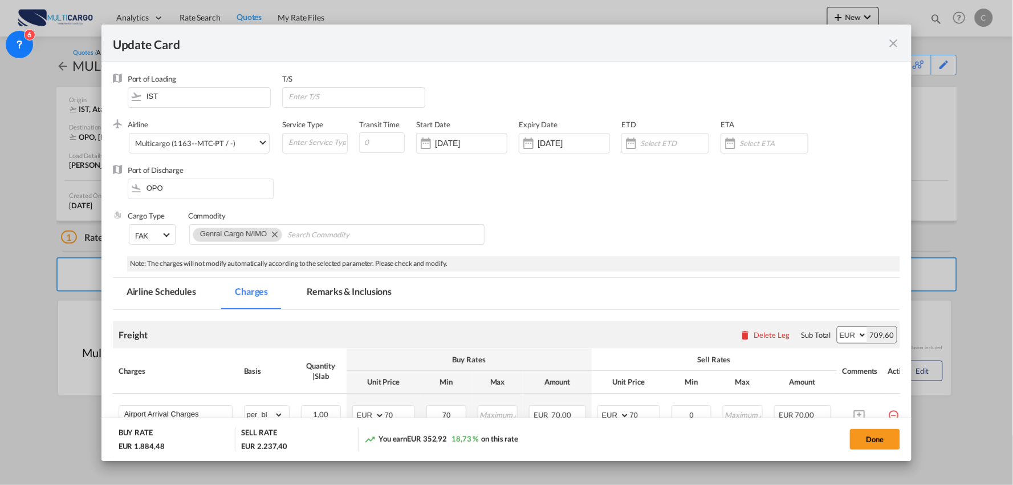
select select "per_shipment"
select select "per_bl"
select select "per_kg"
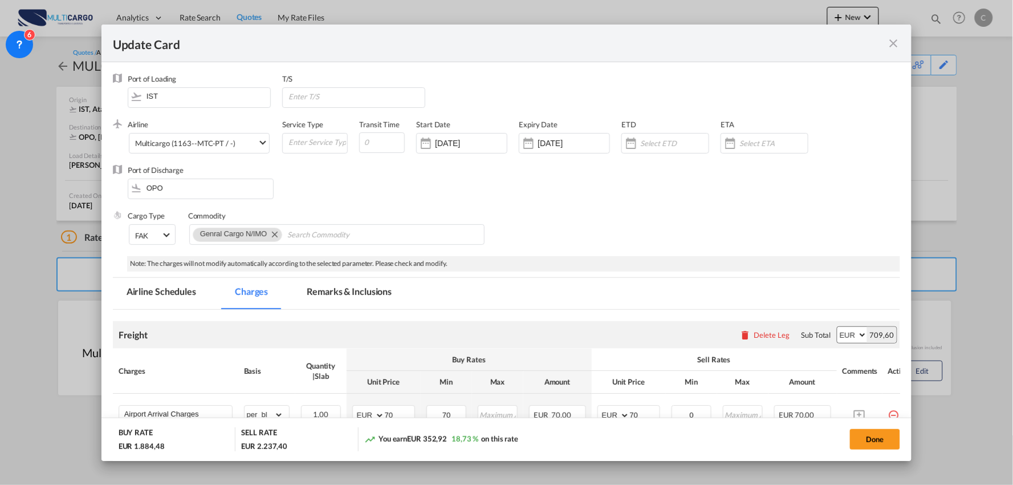
select select "per_shipment"
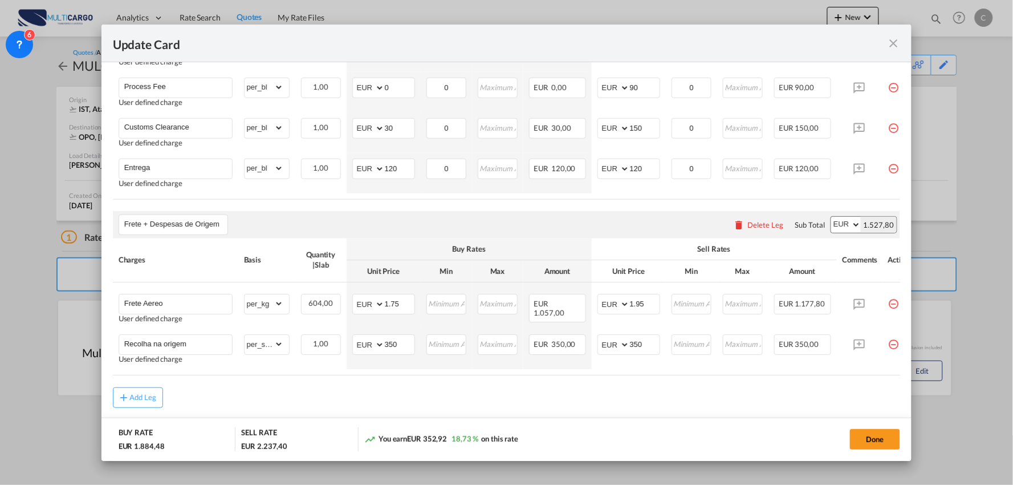
scroll to position [607, 0]
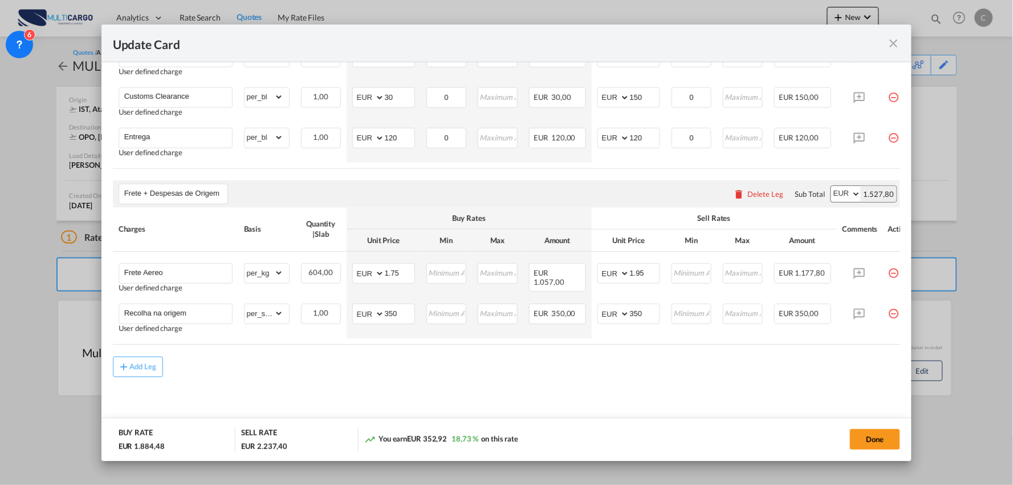
click at [896, 41] on md-icon "icon-close fg-AAA8AD m-0 pointer" at bounding box center [894, 44] width 14 height 14
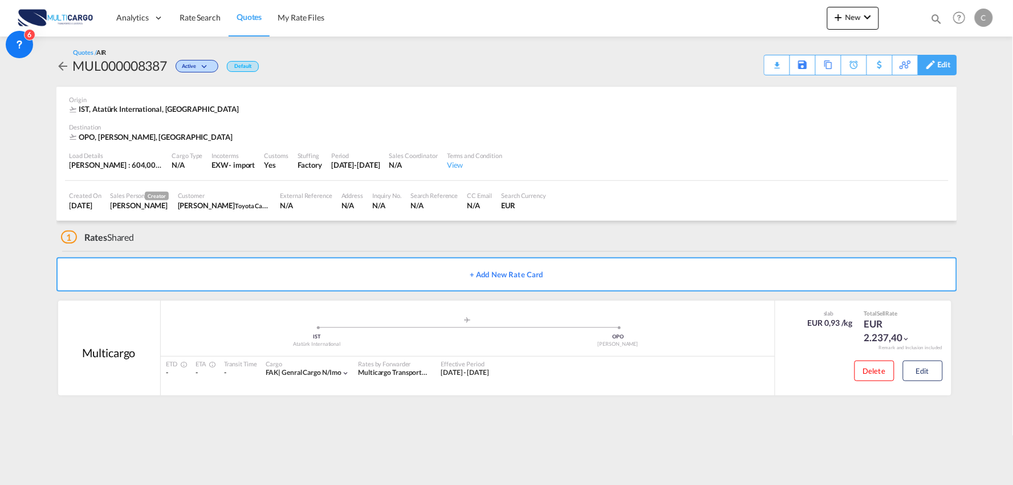
click at [945, 64] on div "Edit" at bounding box center [944, 64] width 13 height 19
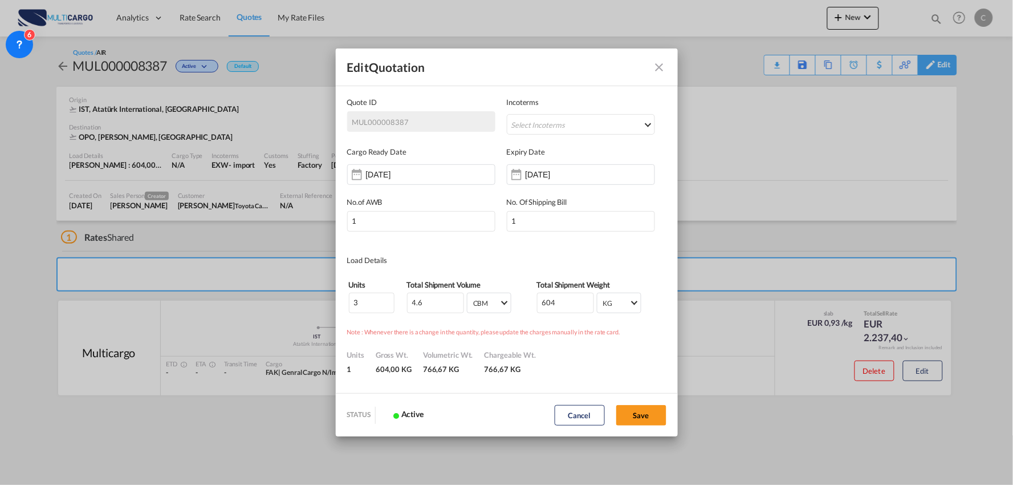
scroll to position [0, 0]
drag, startPoint x: 560, startPoint y: 303, endPoint x: 488, endPoint y: 291, distance: 72.9
click at [489, 306] on tr "3 4.6 CBM CBM CFT CBM CFT 604 KG KG LB KG LB" at bounding box center [506, 303] width 317 height 22
type input "676"
click at [583, 263] on div "Load Details" at bounding box center [506, 259] width 319 height 11
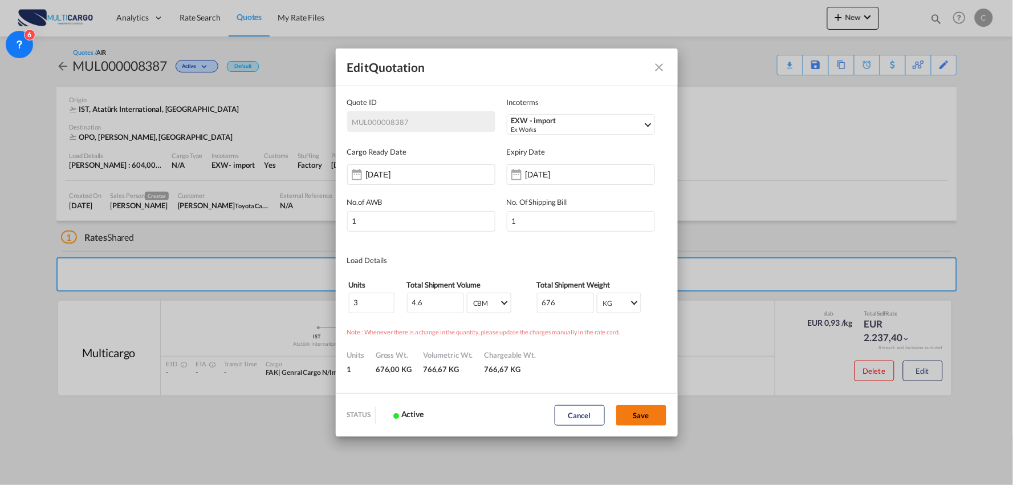
click at [648, 413] on button "Save" at bounding box center [642, 415] width 50 height 21
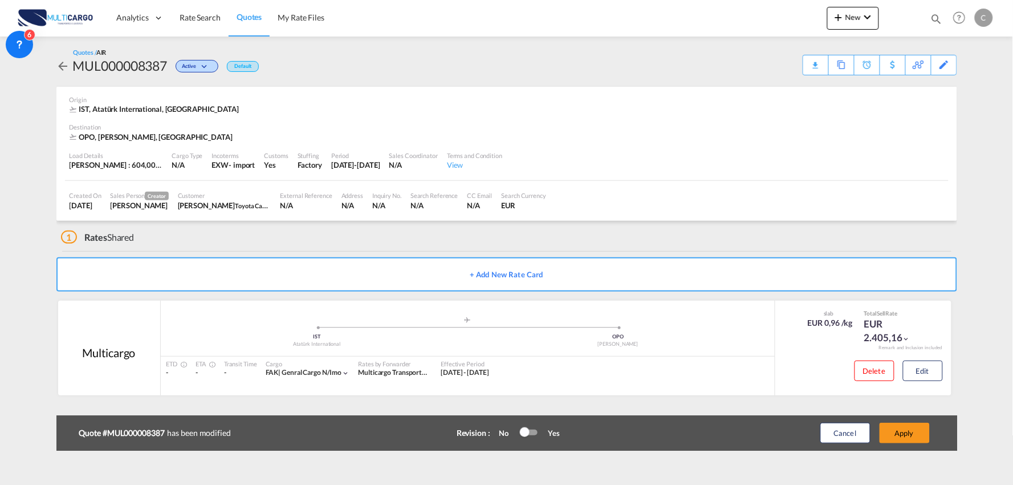
click at [894, 421] on div "Cancel Apply" at bounding box center [863, 432] width 143 height 27
click at [903, 429] on button "Apply" at bounding box center [905, 433] width 50 height 21
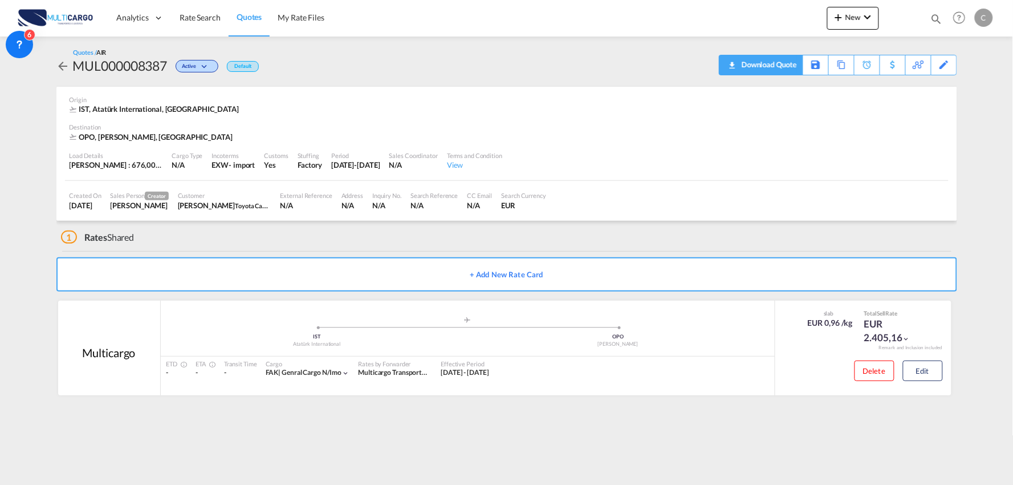
click at [783, 67] on div "Download Quote" at bounding box center [768, 64] width 58 height 18
